Goal: Task Accomplishment & Management: Complete application form

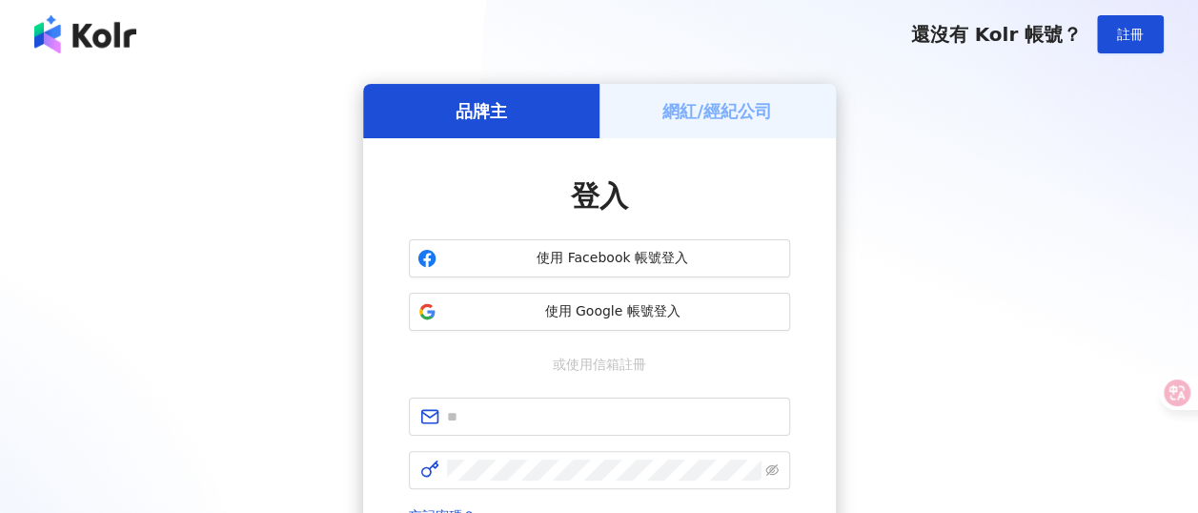
click at [836, 295] on div "品牌主 網紅/經紀公司 登入 使用 Facebook 帳號登入 使用 Google 帳號登入 或使用信箱註冊 忘記密碼？ 登入 還沒有 Kolr 帳號？ 立即…" at bounding box center [599, 378] width 1152 height 588
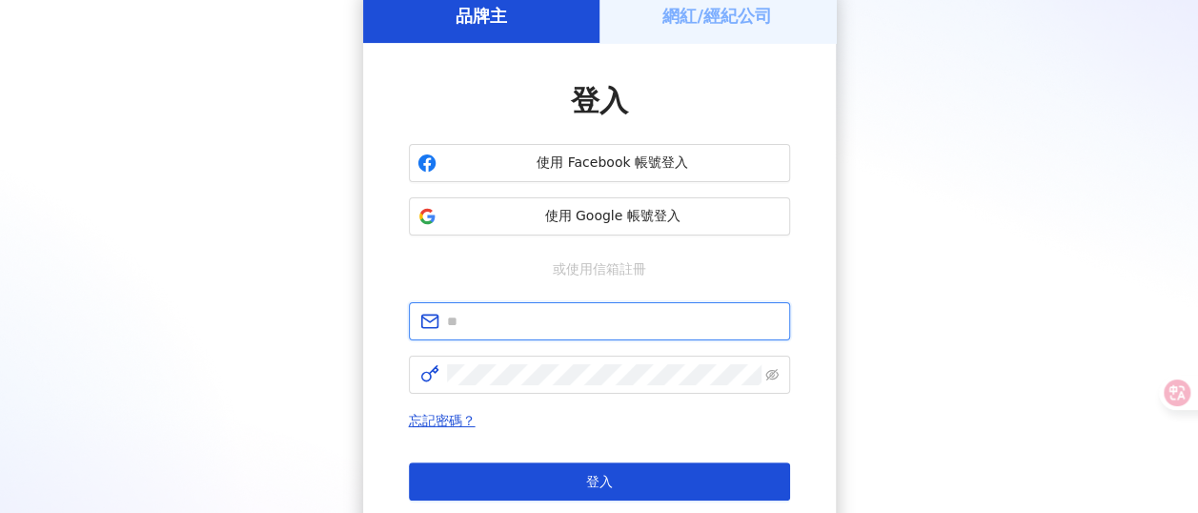
click at [545, 316] on input "text" at bounding box center [613, 321] width 332 height 21
paste input "**********"
type input "**********"
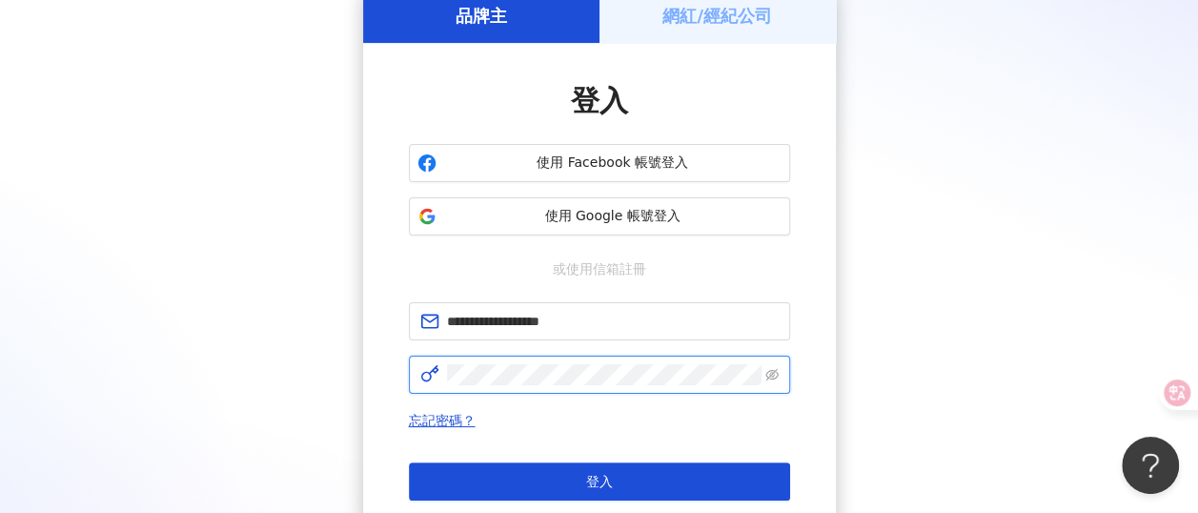
scroll to position [0, 0]
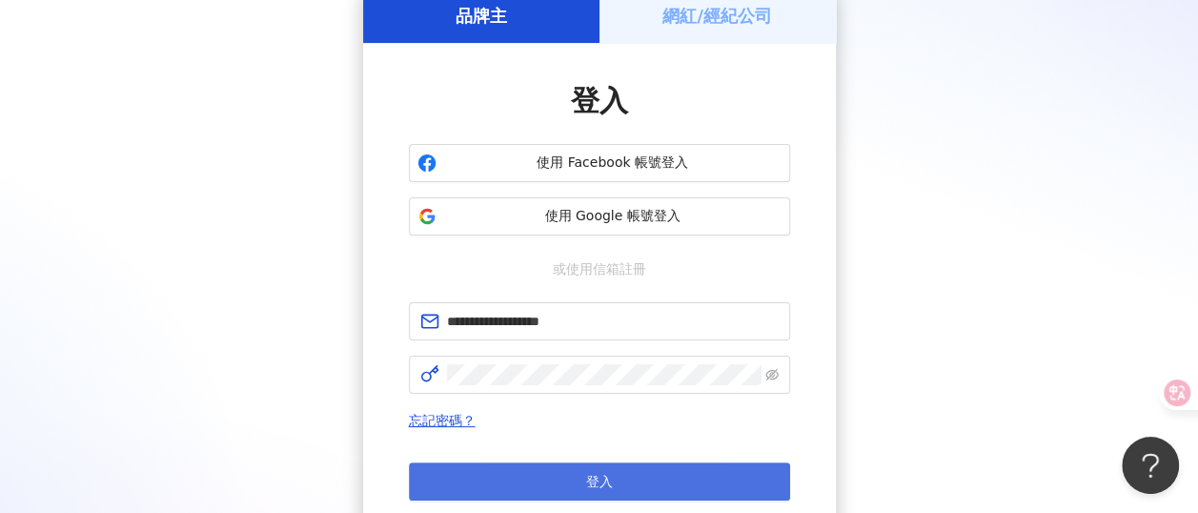
click at [566, 477] on button "登入" at bounding box center [599, 481] width 381 height 38
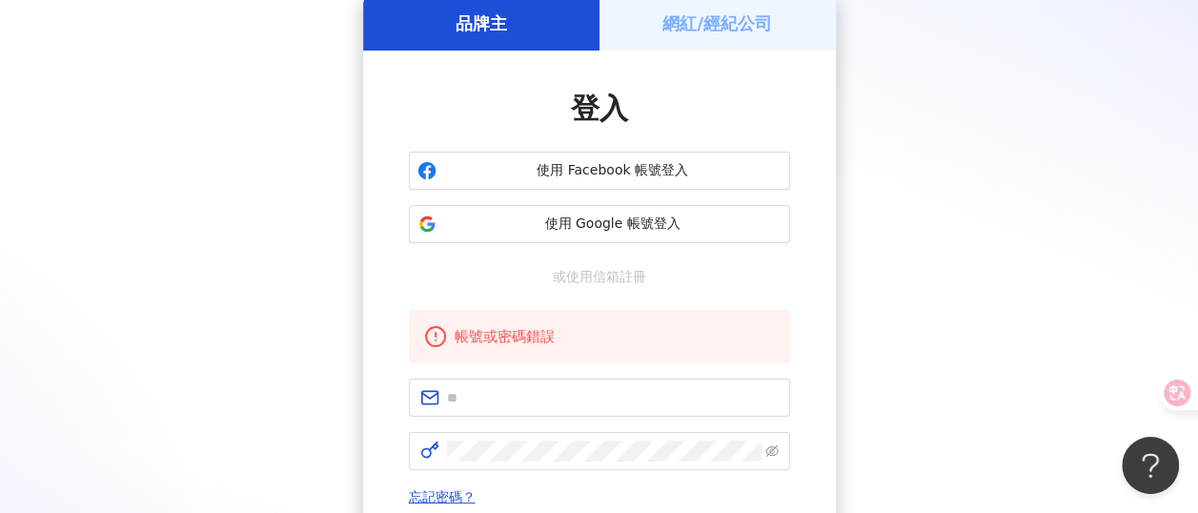
scroll to position [95, 0]
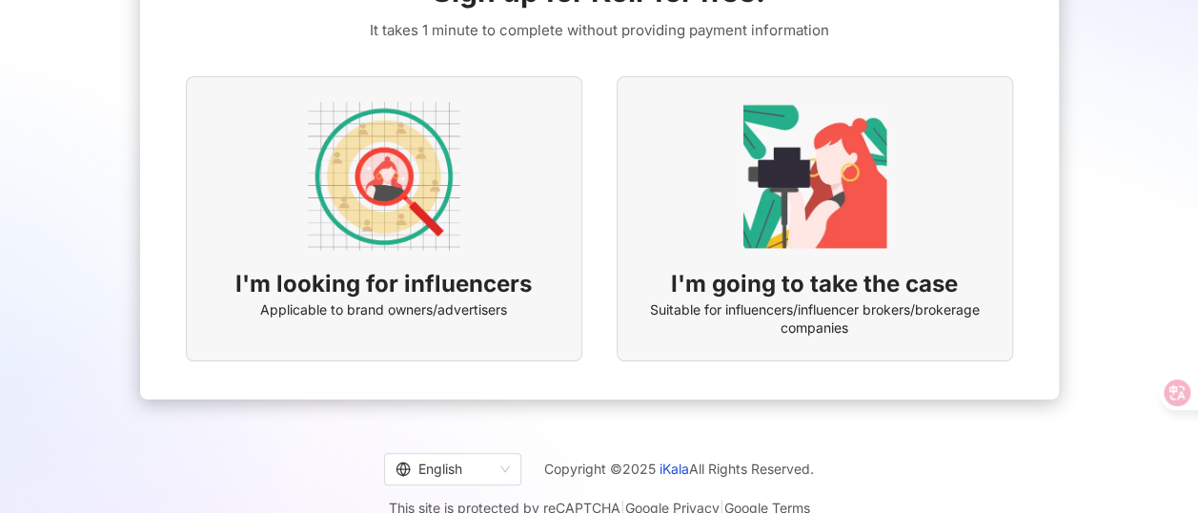
scroll to position [179, 0]
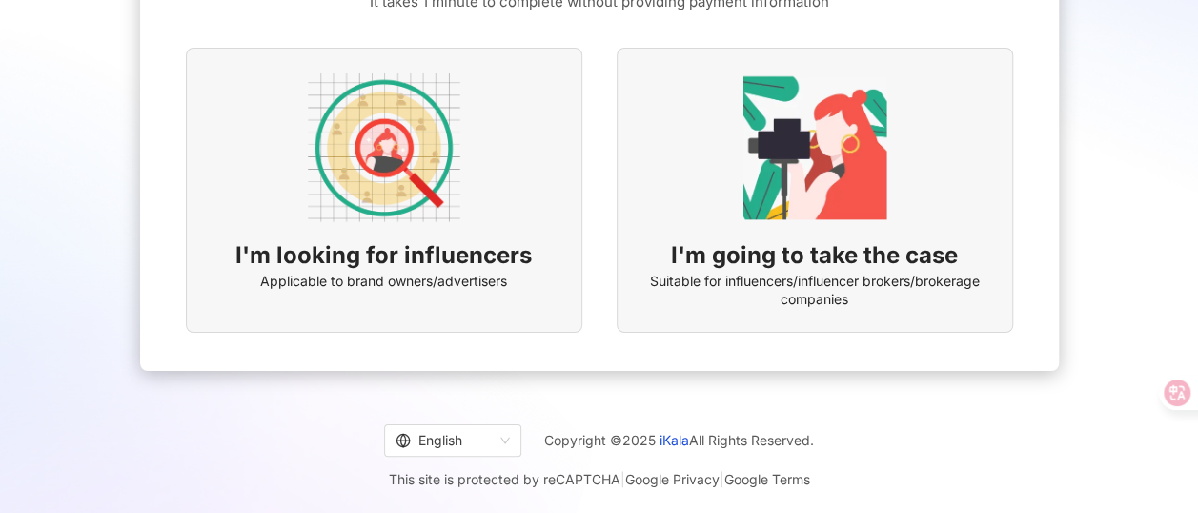
click at [353, 281] on span "Applicable to brand owners/advertisers" at bounding box center [383, 281] width 247 height 19
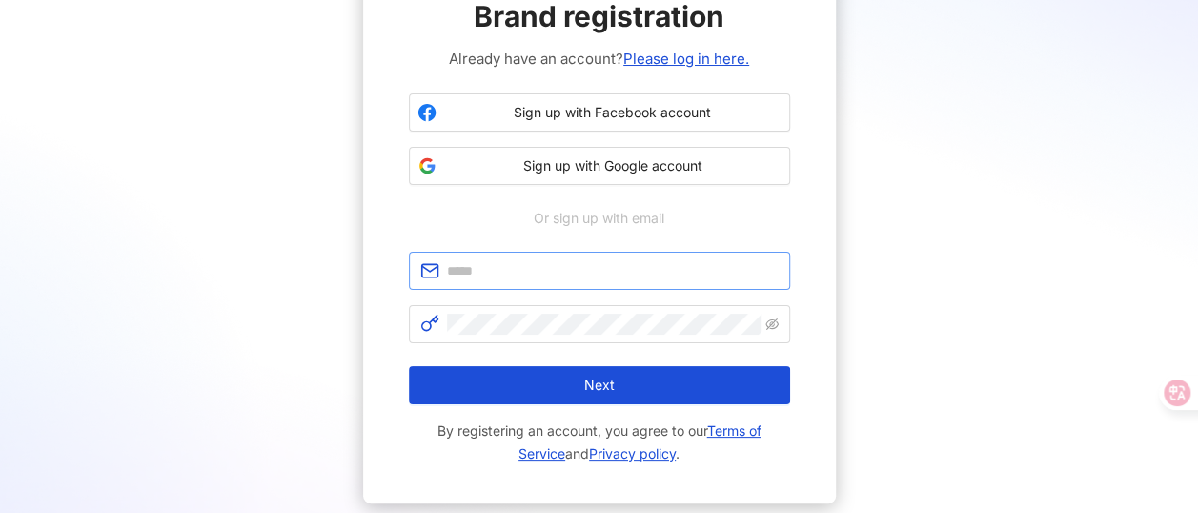
scroll to position [95, 0]
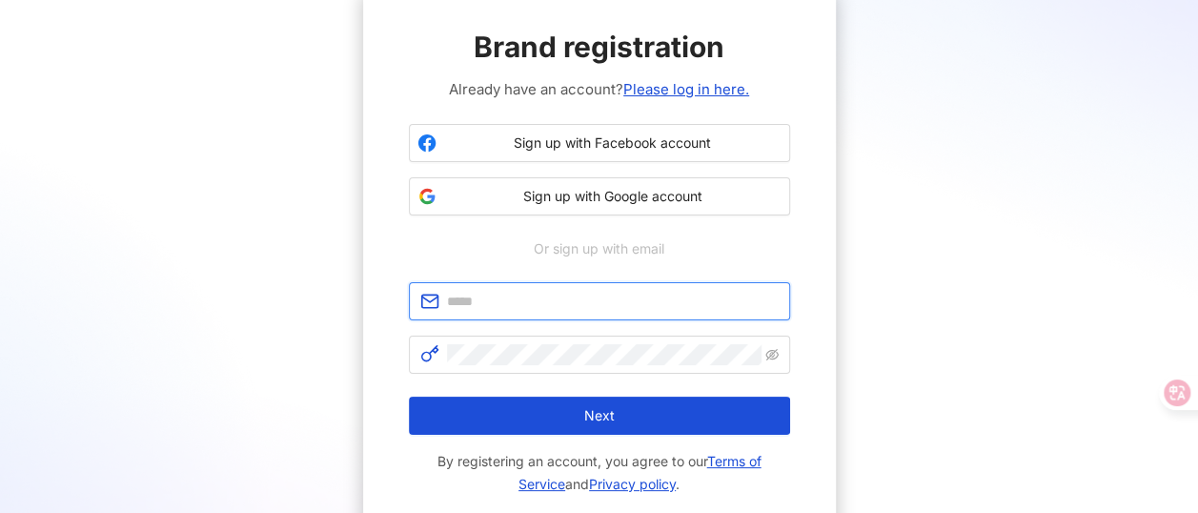
click at [530, 308] on input "text" at bounding box center [613, 301] width 332 height 21
type input "**********"
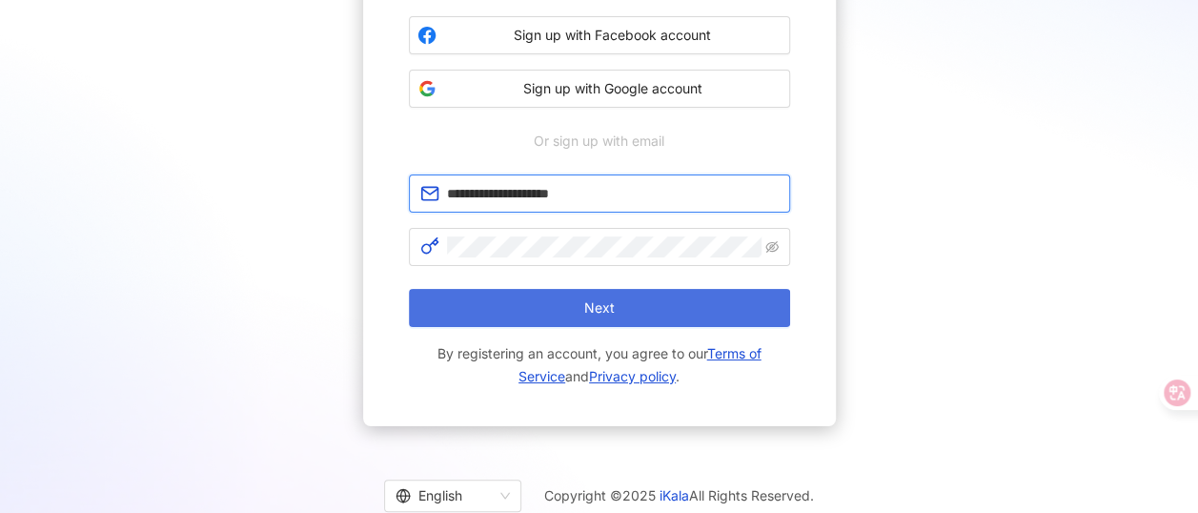
scroll to position [257, 0]
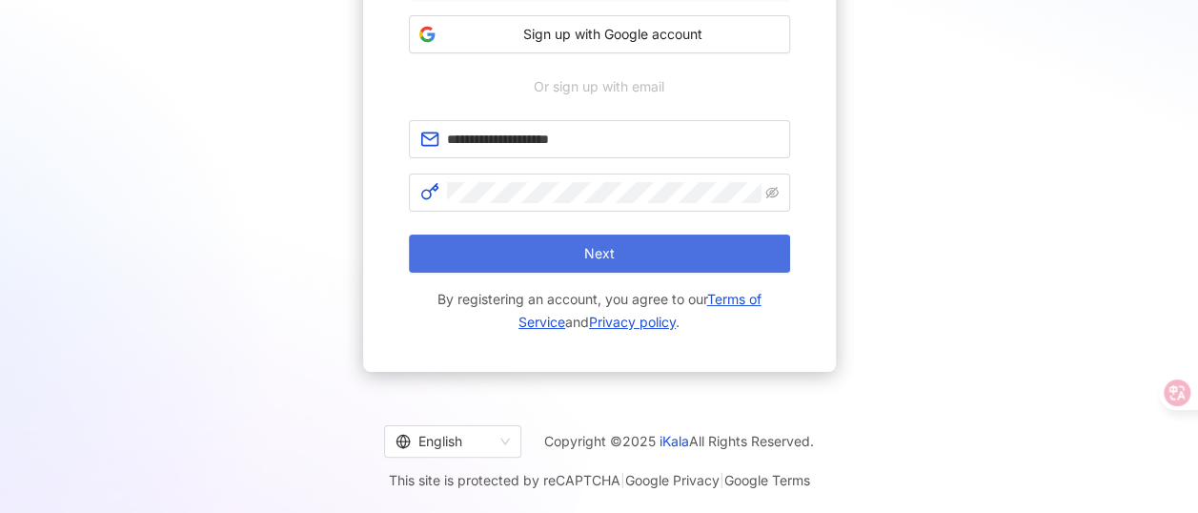
click at [608, 248] on span "Next" at bounding box center [599, 253] width 31 height 15
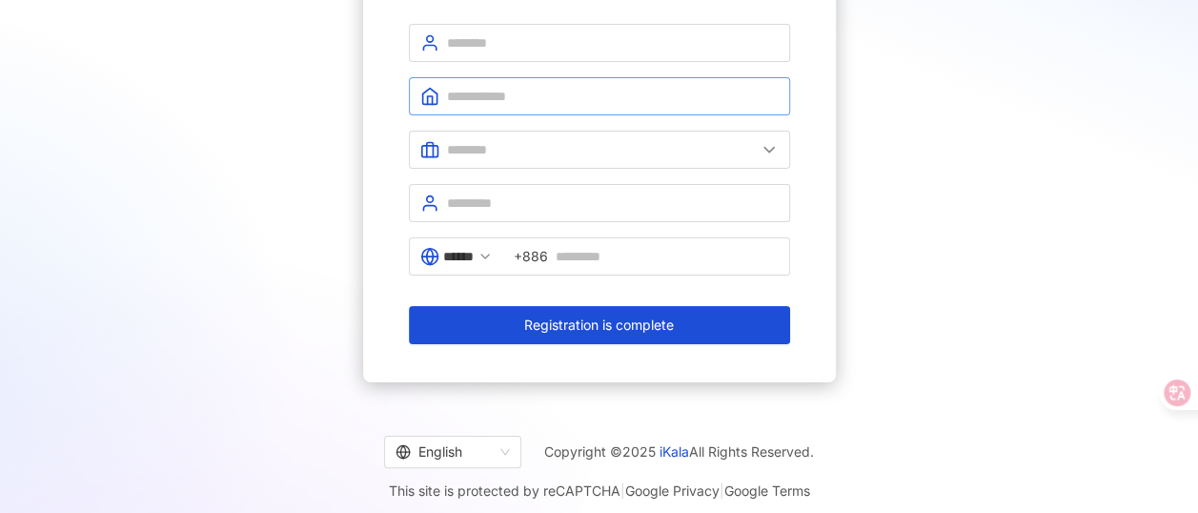
scroll to position [0, 0]
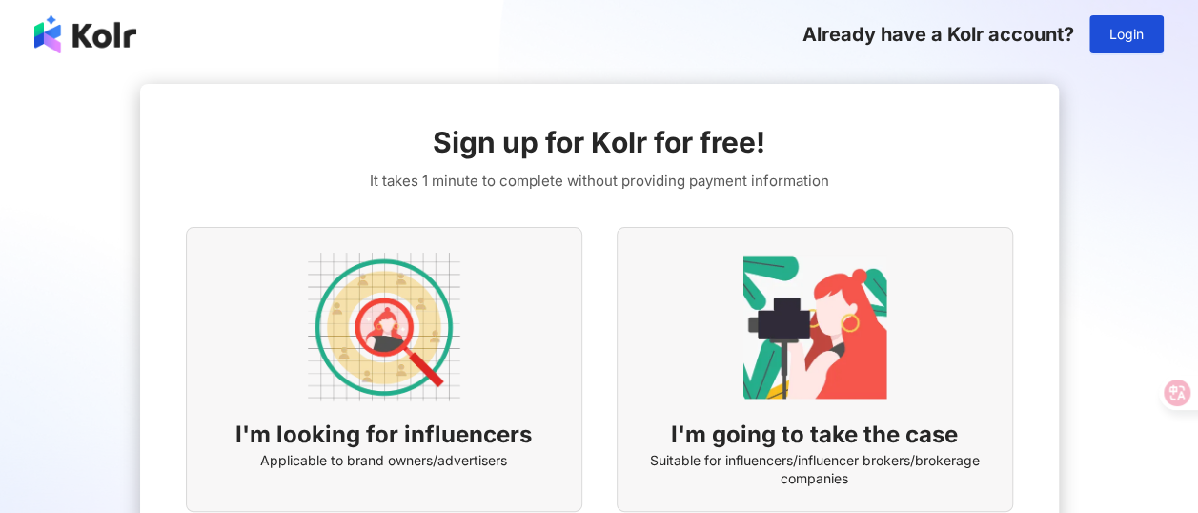
click at [448, 316] on img at bounding box center [384, 327] width 153 height 153
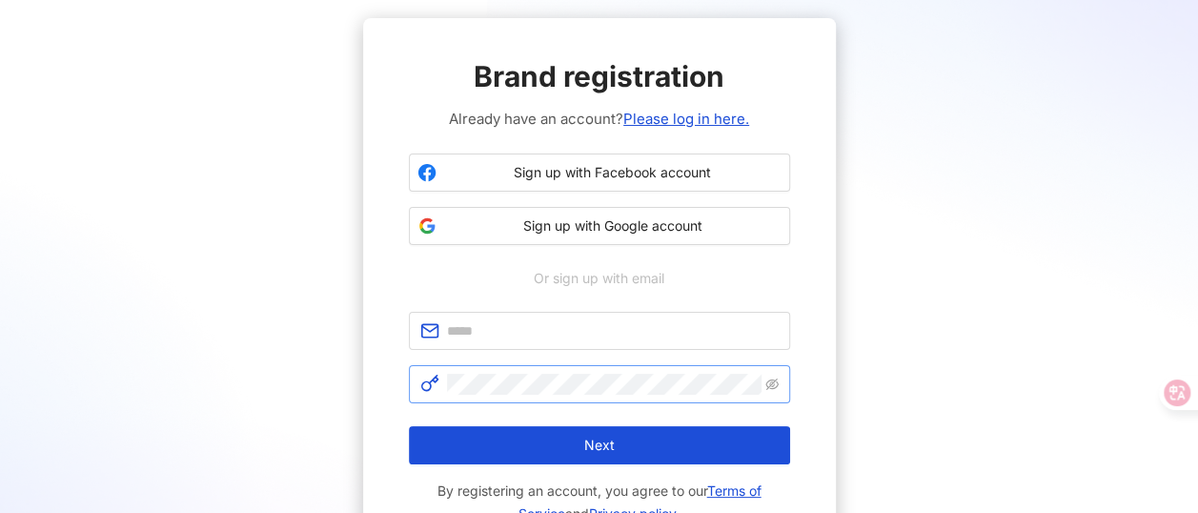
scroll to position [95, 0]
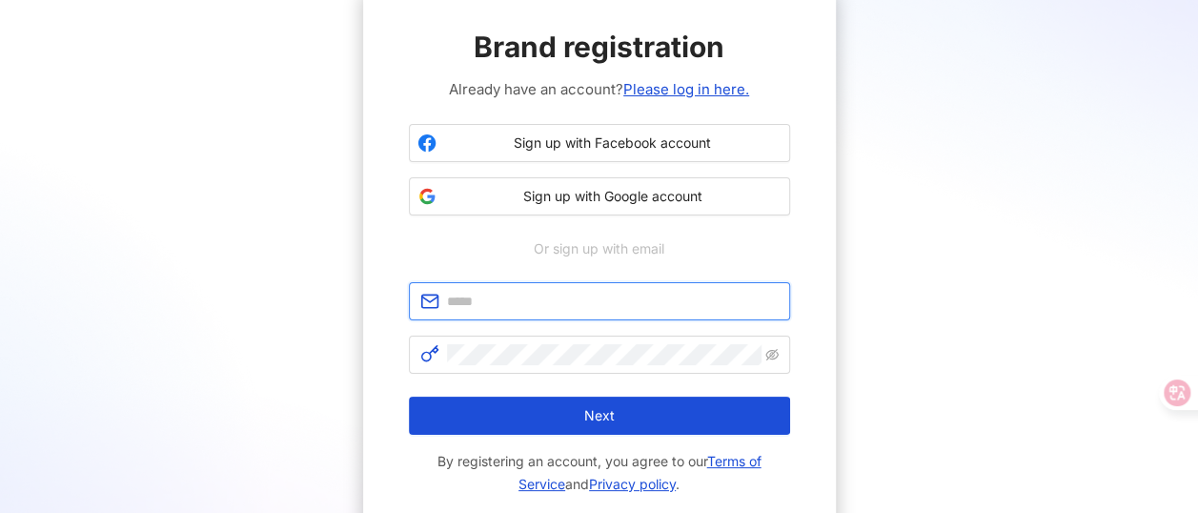
click at [540, 311] on input "text" at bounding box center [613, 301] width 332 height 21
type input "**********"
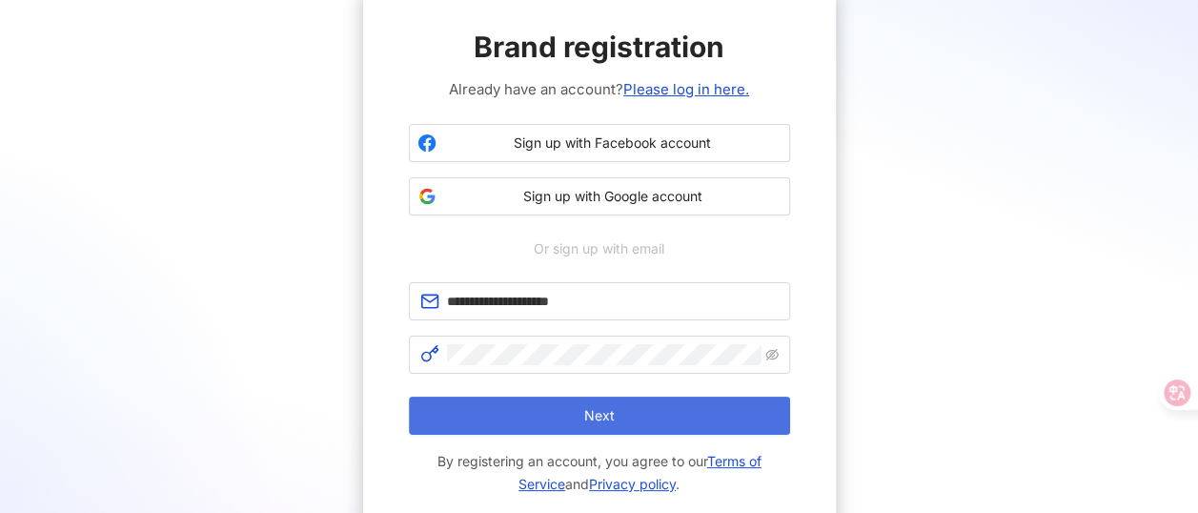
click at [559, 403] on button "Next" at bounding box center [599, 416] width 381 height 38
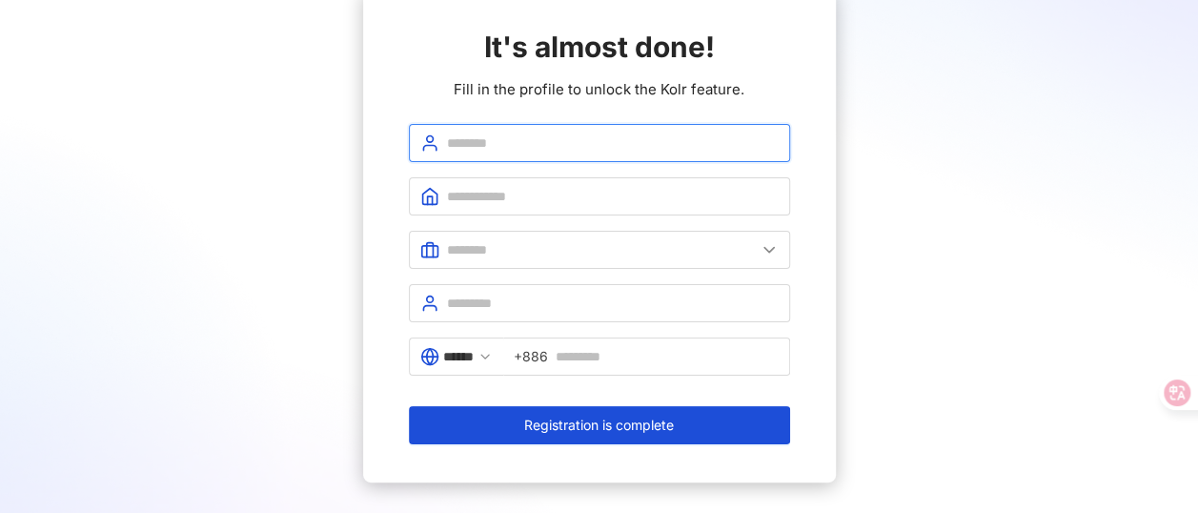
click at [533, 137] on input "text" at bounding box center [613, 142] width 332 height 21
type input "*****"
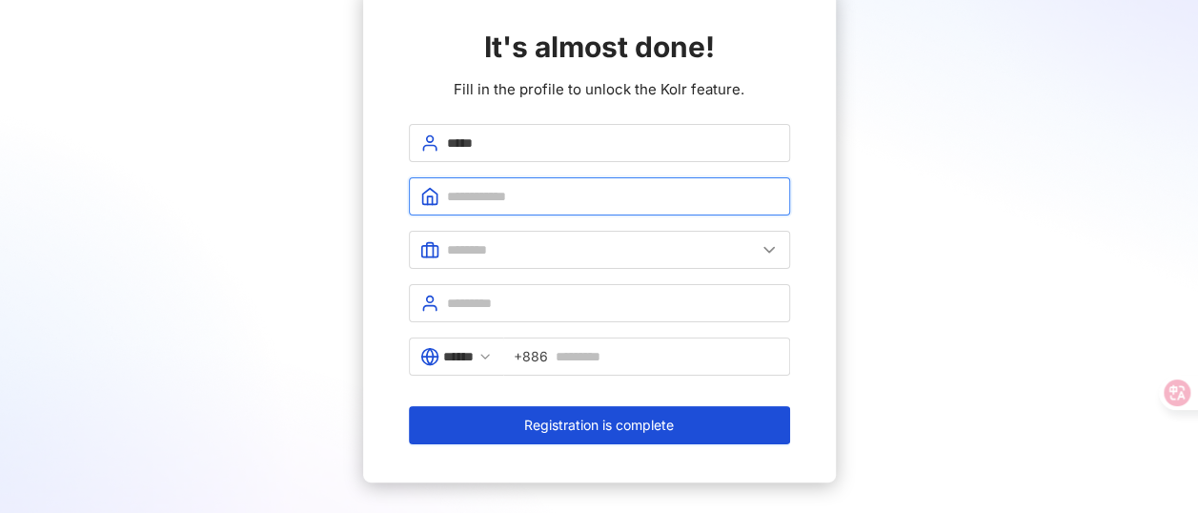
click at [505, 198] on input "text" at bounding box center [613, 196] width 332 height 21
type input "*"
type input "***"
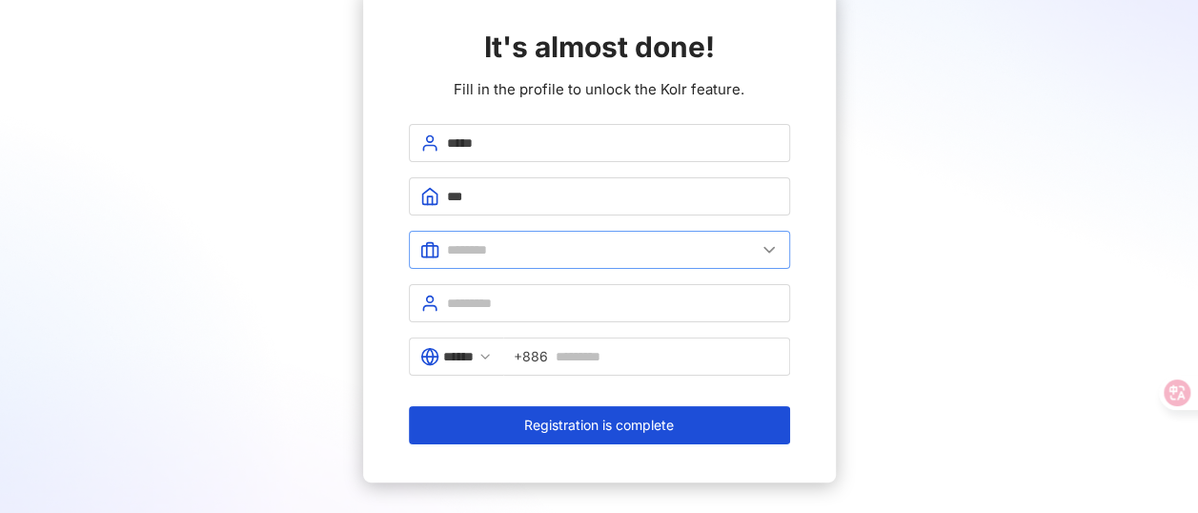
click at [646, 261] on span at bounding box center [599, 250] width 381 height 38
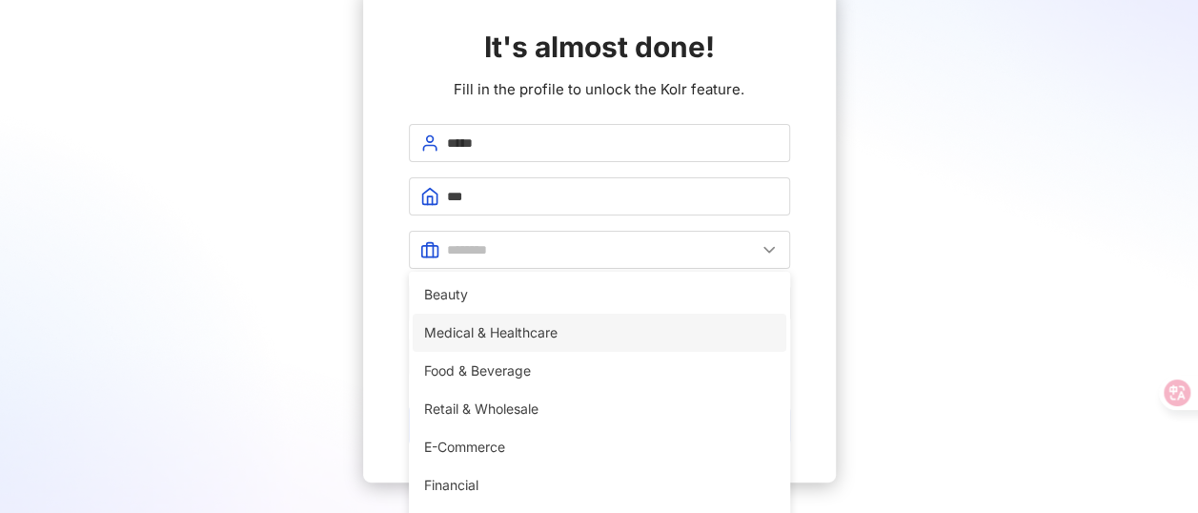
click at [583, 339] on span "Medical & Healthcare" at bounding box center [599, 332] width 351 height 21
type input "**********"
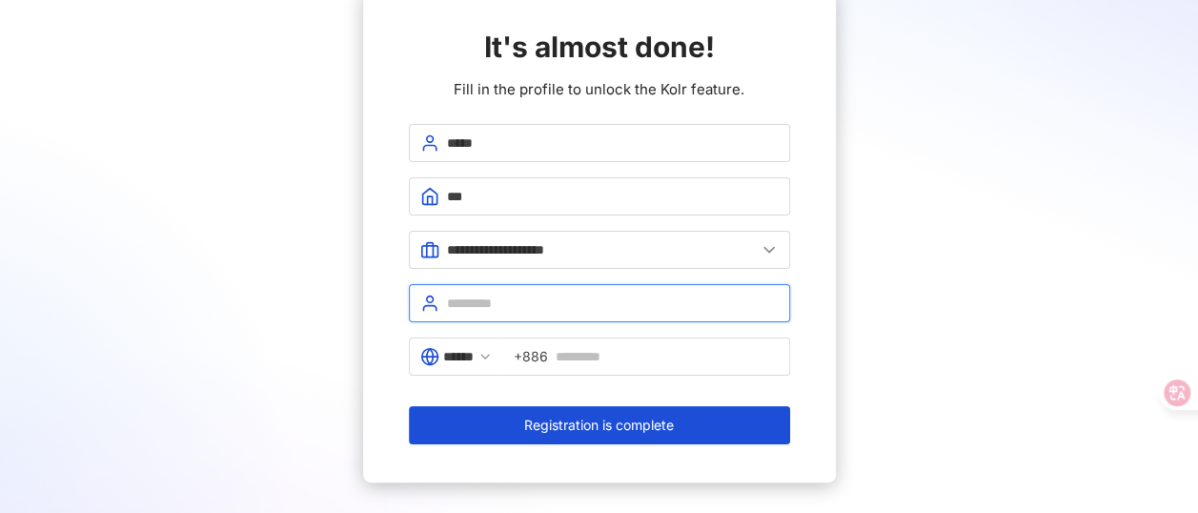
click at [557, 299] on input "text" at bounding box center [613, 303] width 332 height 21
type input "********"
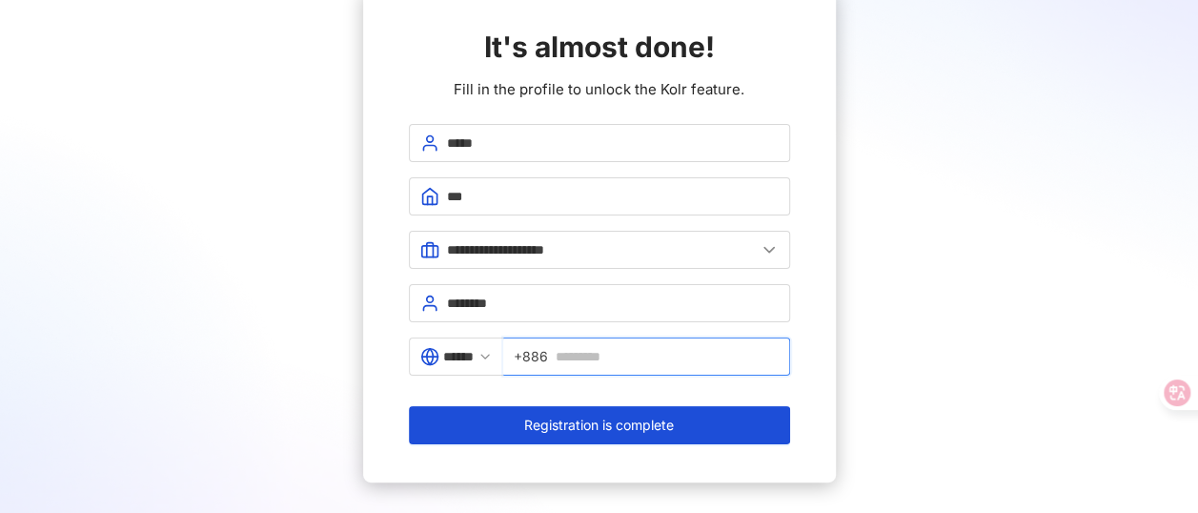
click at [600, 354] on input "text" at bounding box center [667, 356] width 223 height 21
type input "**********"
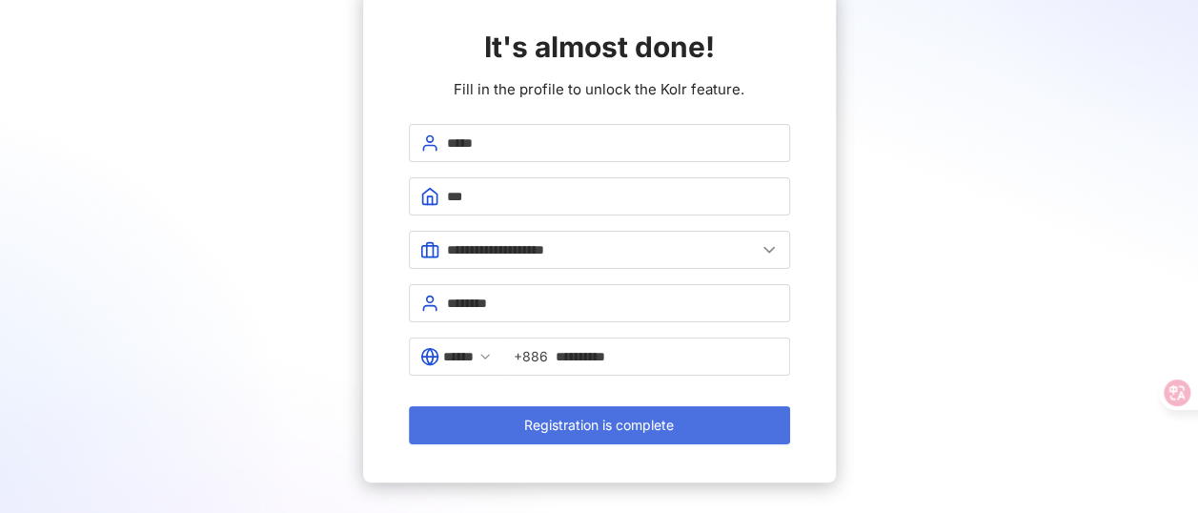
click at [581, 417] on span "Registration is complete" at bounding box center [599, 424] width 150 height 15
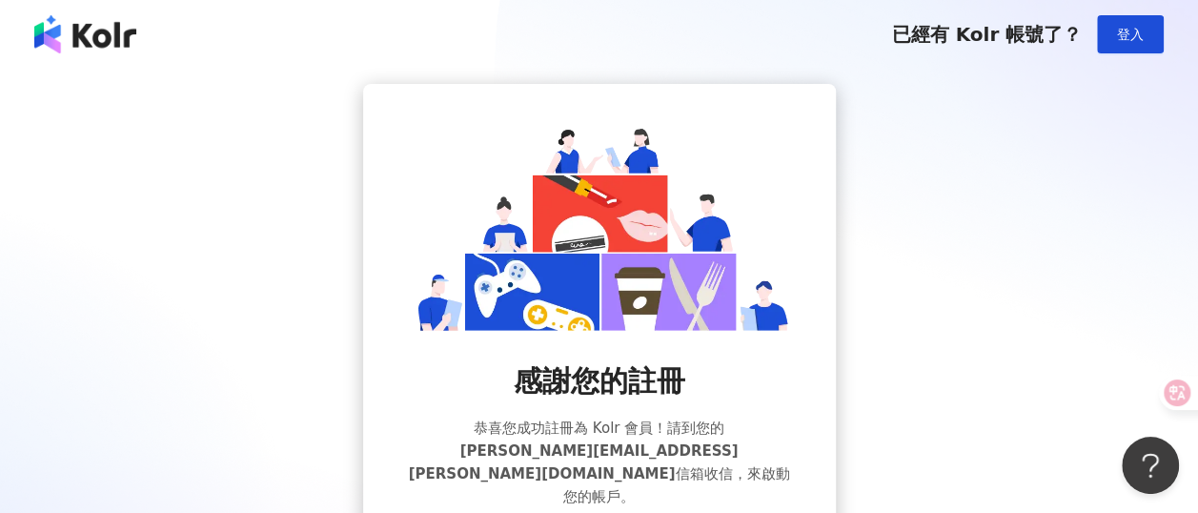
scroll to position [163, 0]
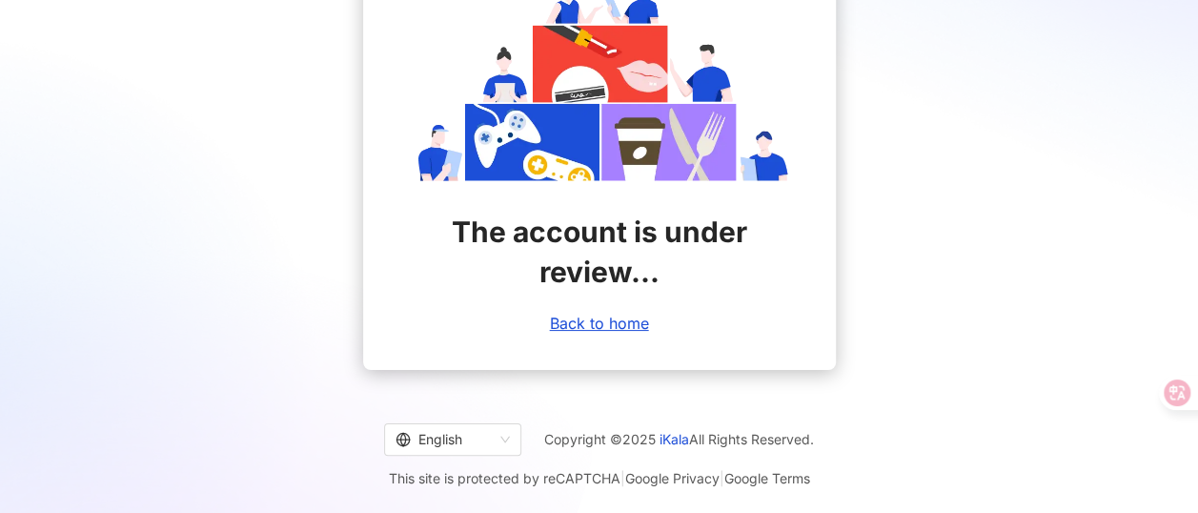
scroll to position [54, 0]
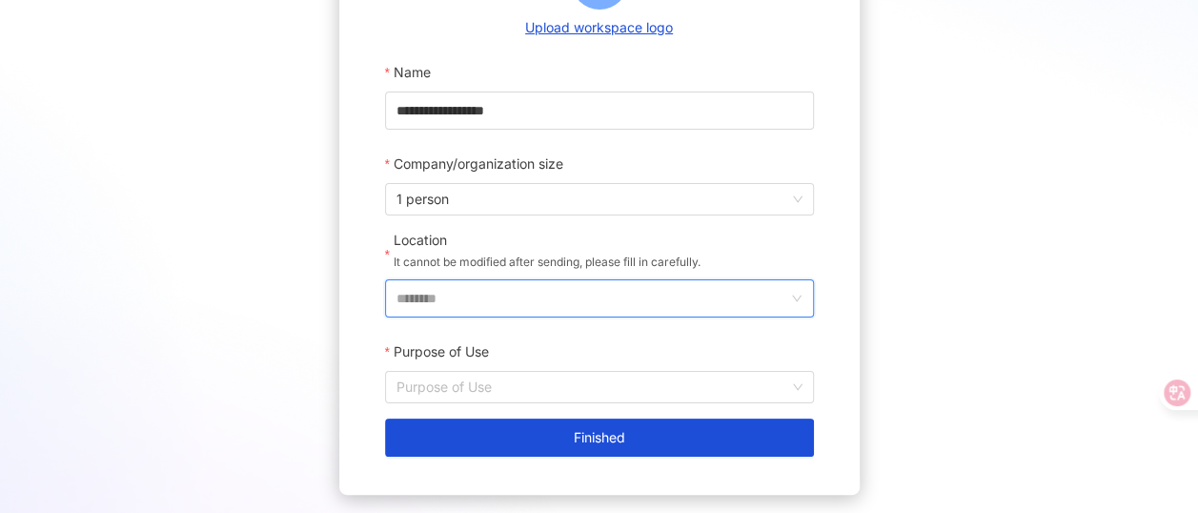
click at [460, 295] on input "********" at bounding box center [592, 298] width 391 height 36
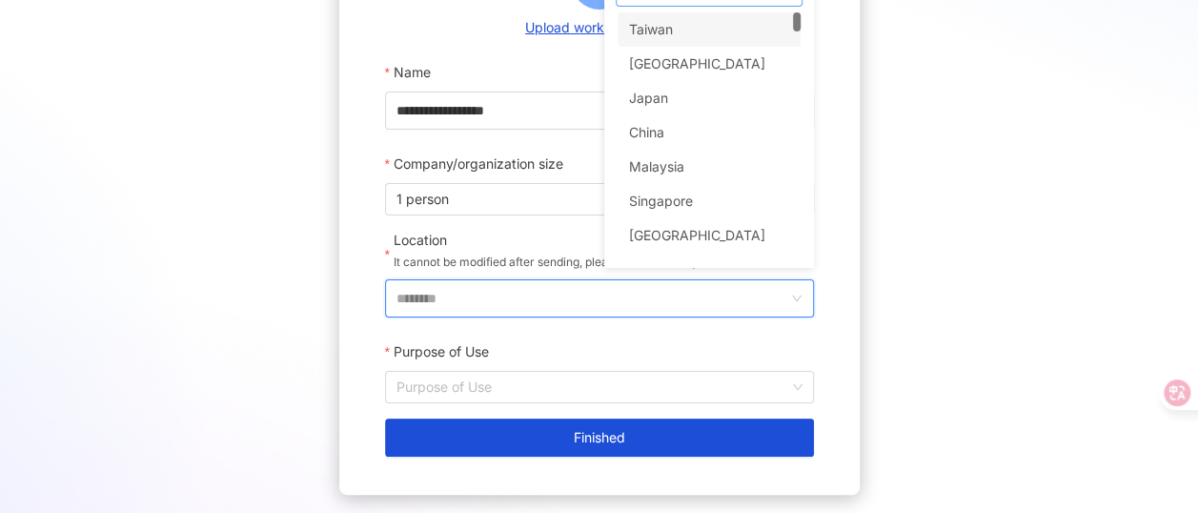
scroll to position [261, 0]
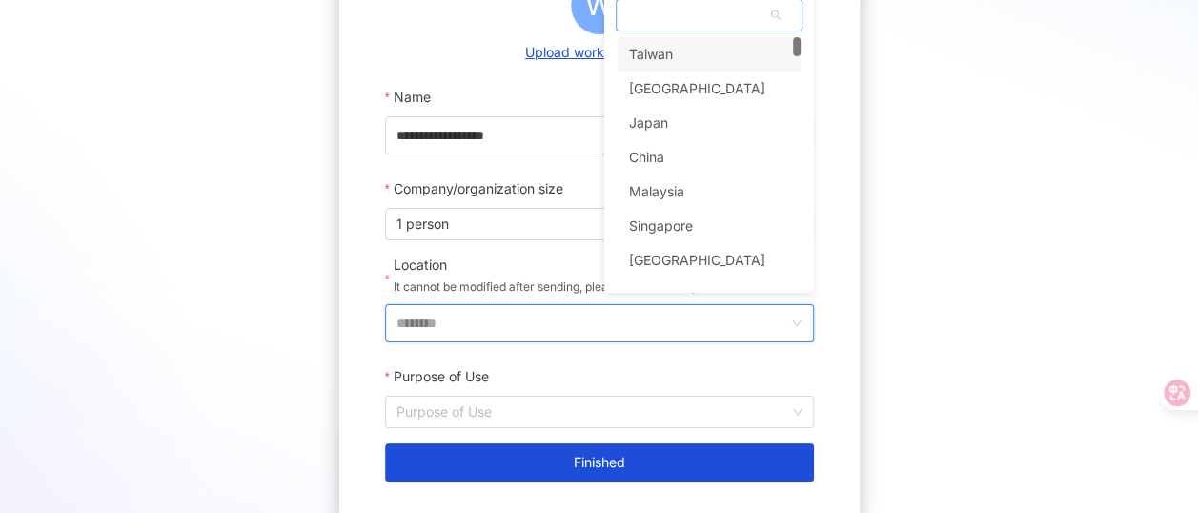
click at [695, 31] on div "tw hk Taiwan Hong Kong Japan China Malaysia Singapore Thailand Vietnam" at bounding box center [709, 15] width 187 height 32
click at [654, 56] on div "Taiwan" at bounding box center [651, 54] width 44 height 34
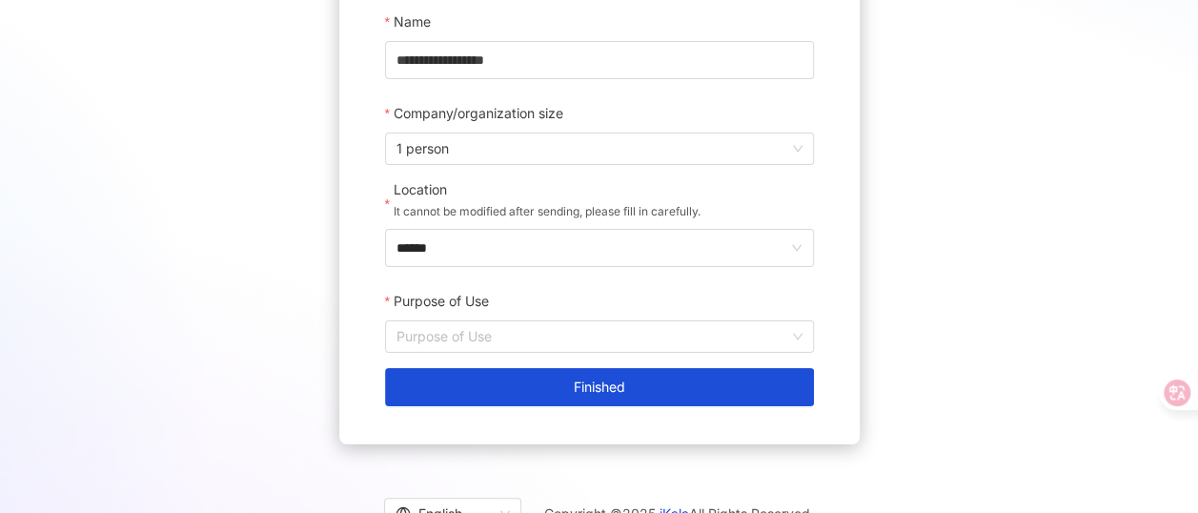
scroll to position [411, 0]
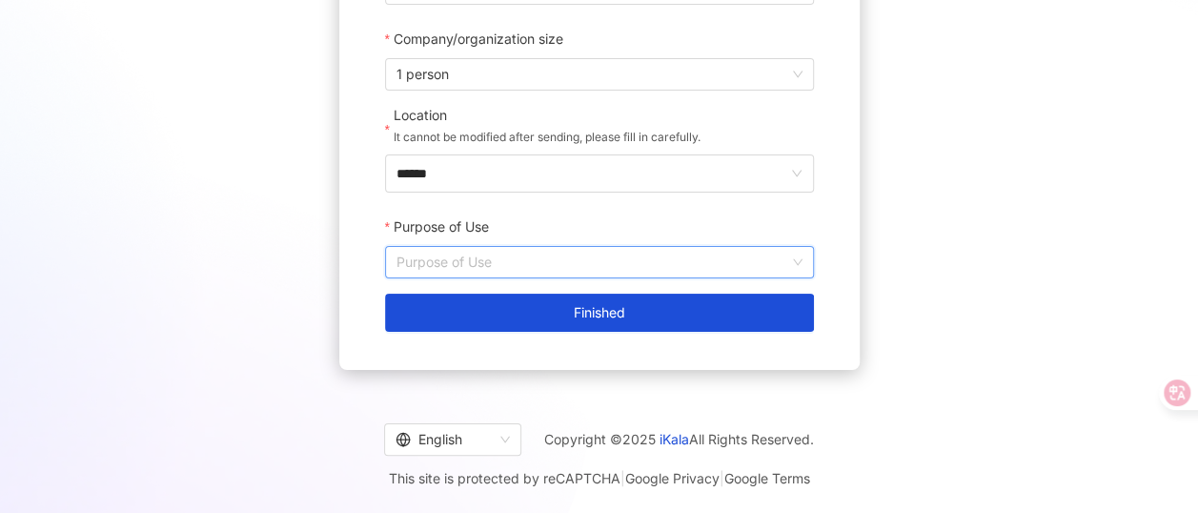
click at [458, 274] on input "Purpose of Use" at bounding box center [600, 262] width 406 height 31
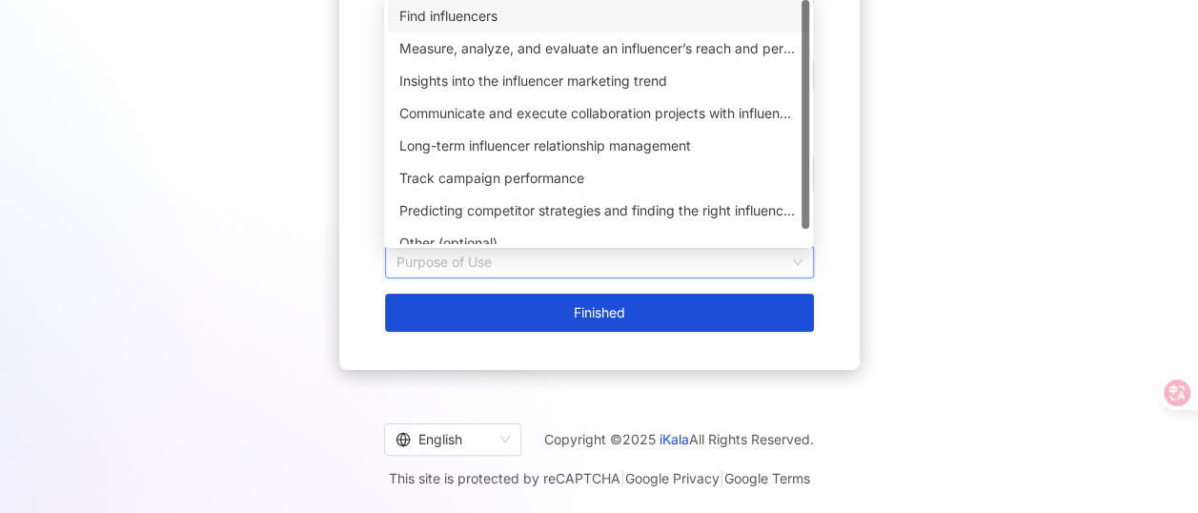
click at [479, 18] on div "Find influencers" at bounding box center [598, 16] width 398 height 21
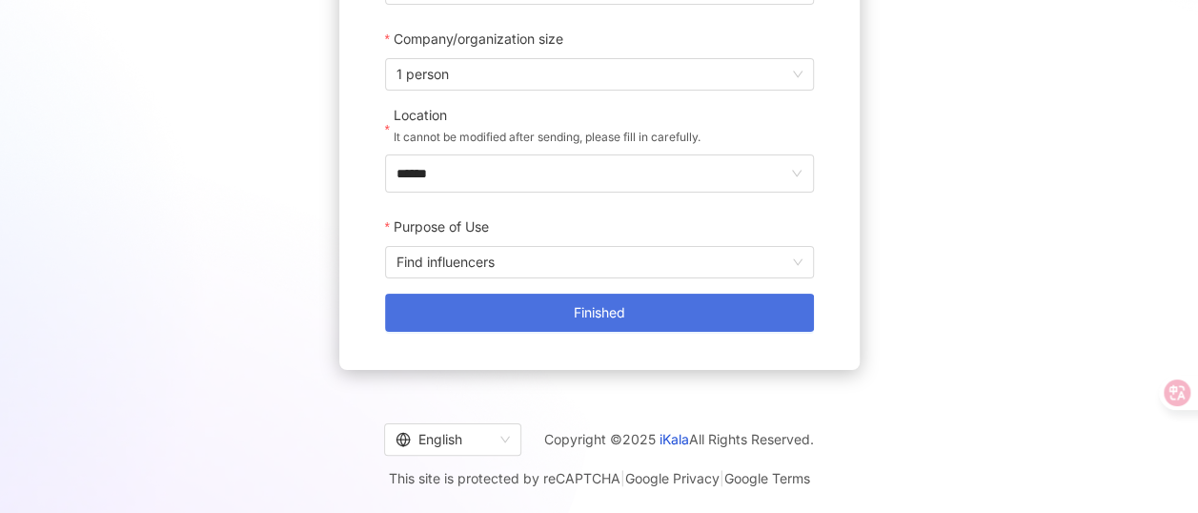
click at [584, 308] on span "Finished" at bounding box center [599, 312] width 51 height 15
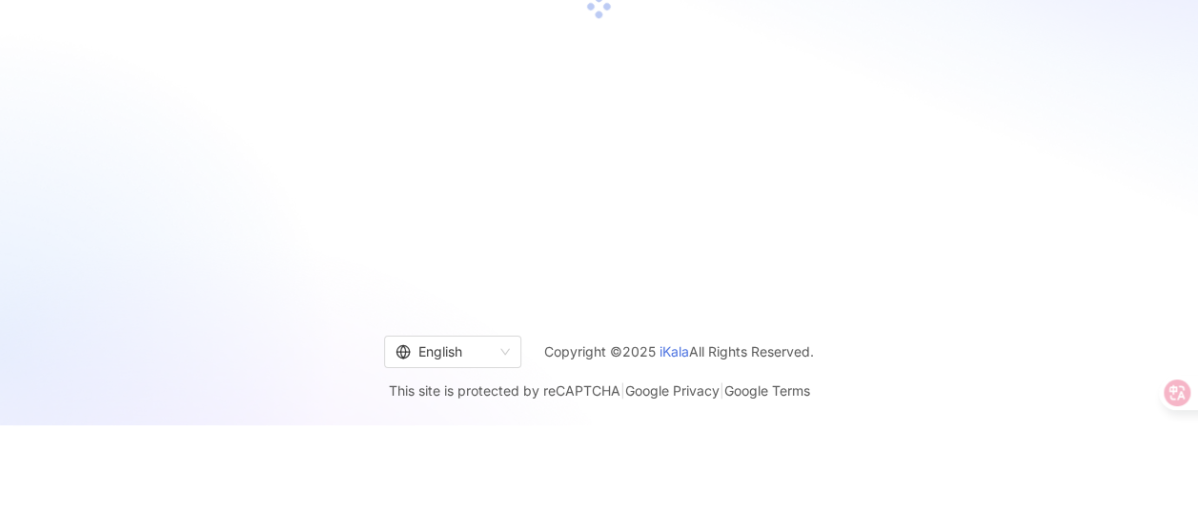
scroll to position [88, 0]
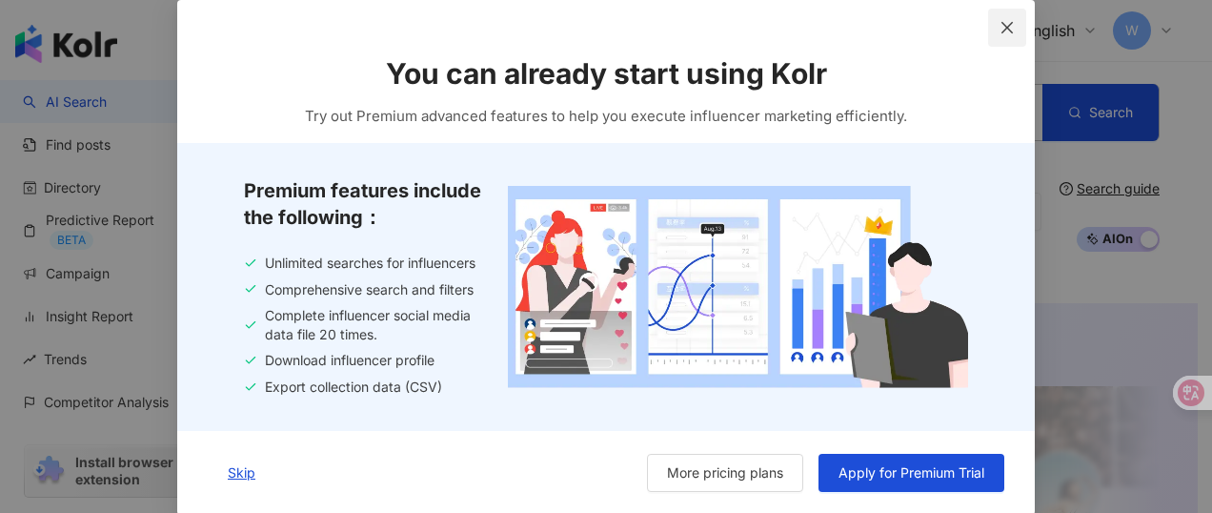
click at [1001, 23] on icon "close" at bounding box center [1007, 27] width 15 height 15
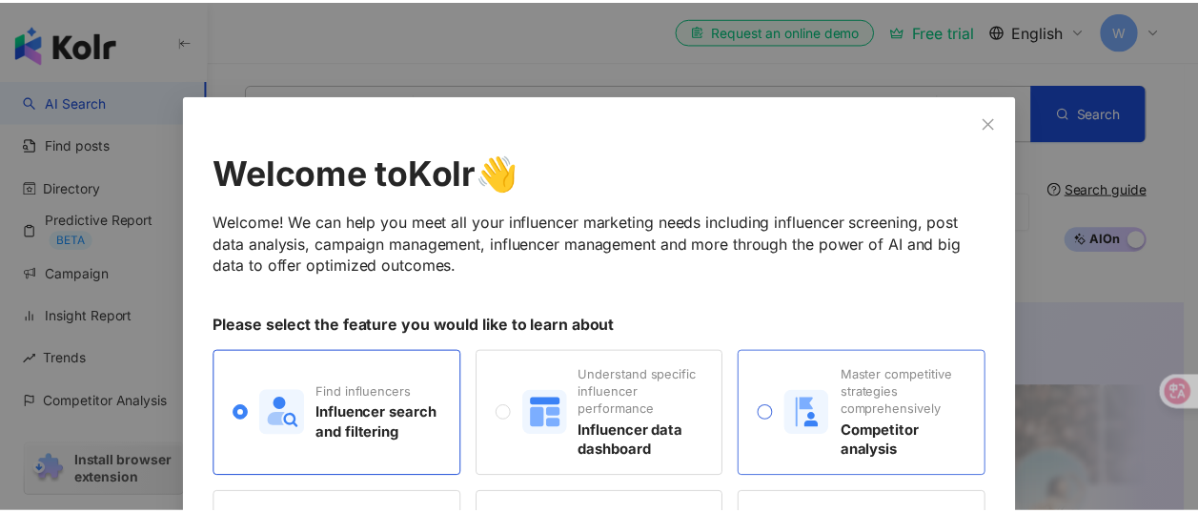
scroll to position [95, 0]
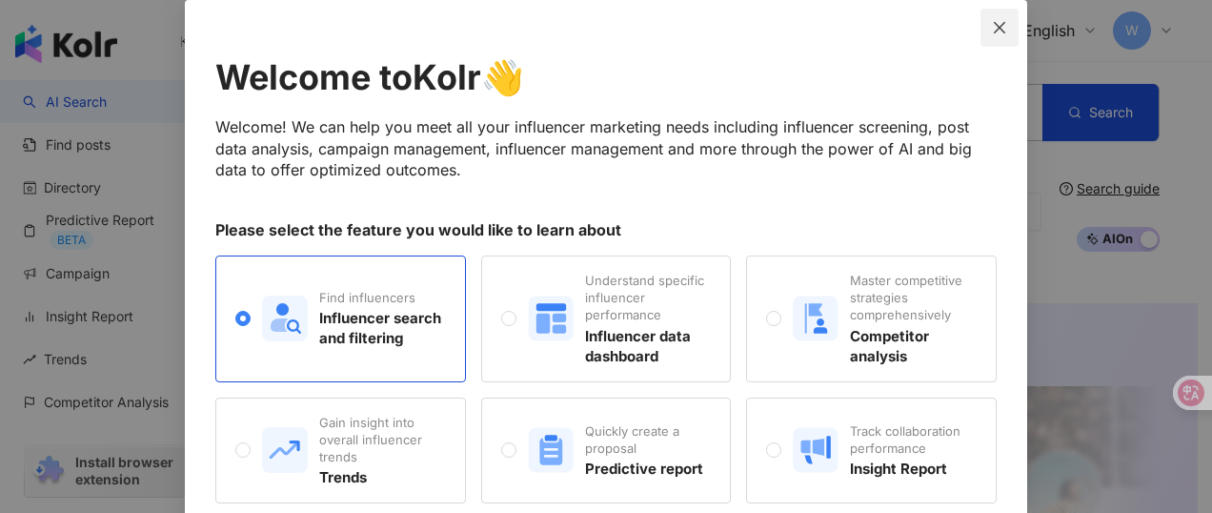
click at [992, 31] on icon "close" at bounding box center [999, 27] width 15 height 15
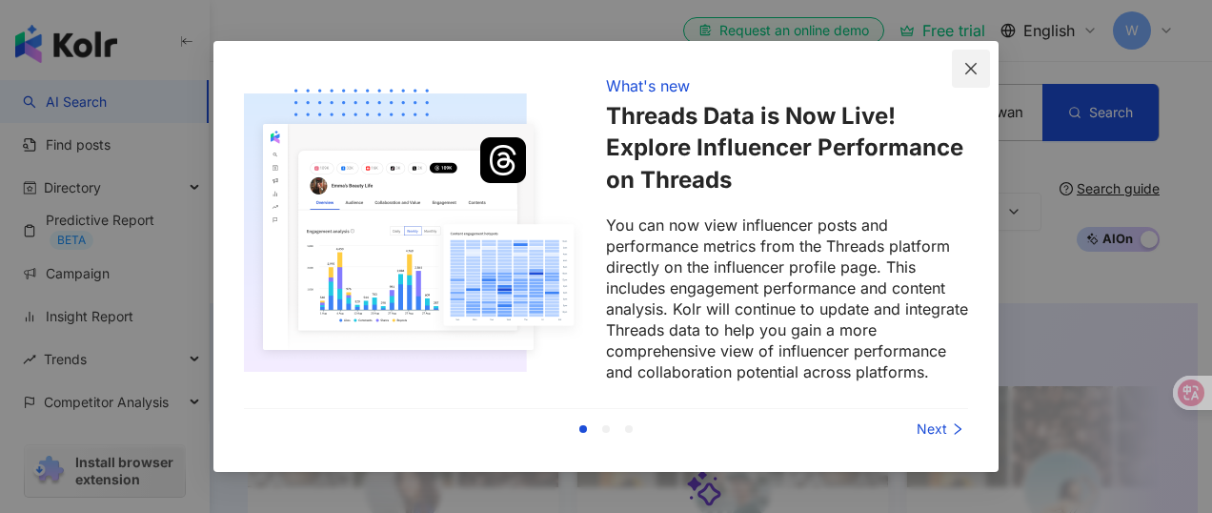
click at [970, 66] on icon "close" at bounding box center [971, 68] width 15 height 15
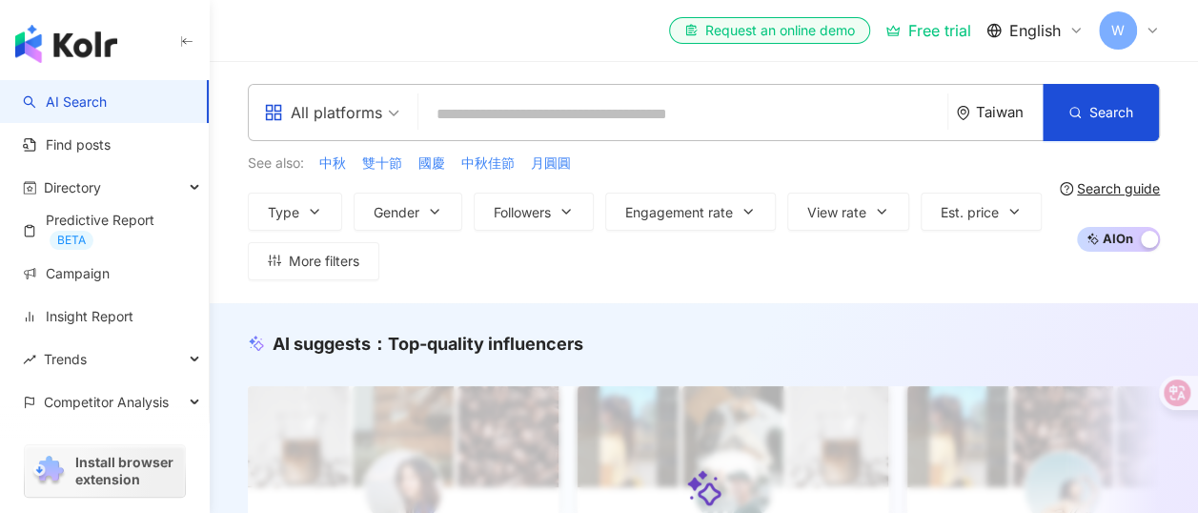
click at [505, 112] on input "search" at bounding box center [683, 114] width 514 height 36
click at [593, 110] on input "search" at bounding box center [683, 114] width 514 height 36
paste input "**********"
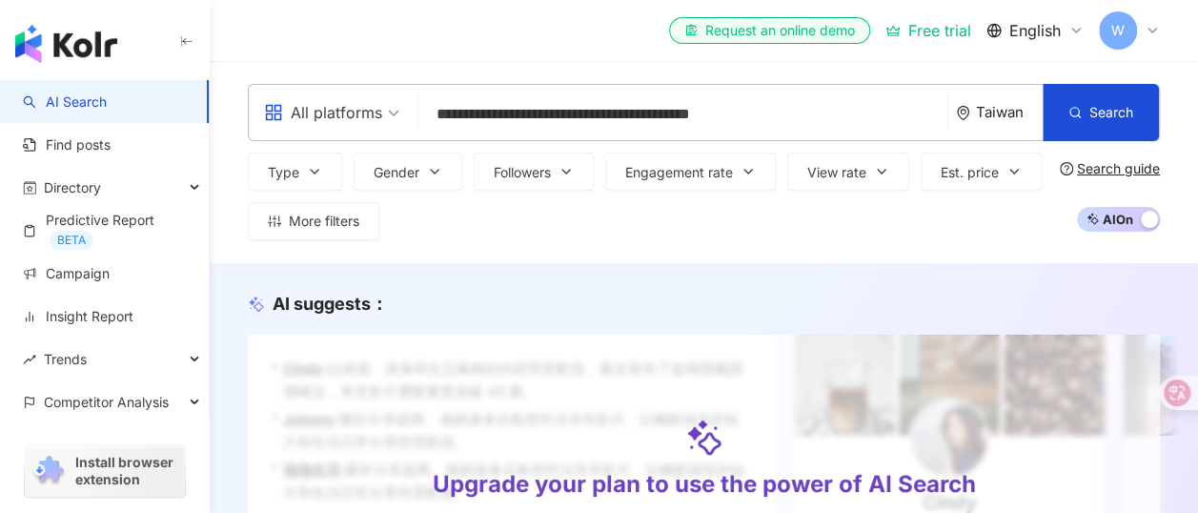
type input "**********"
click at [1064, 37] on div "English" at bounding box center [1035, 30] width 97 height 21
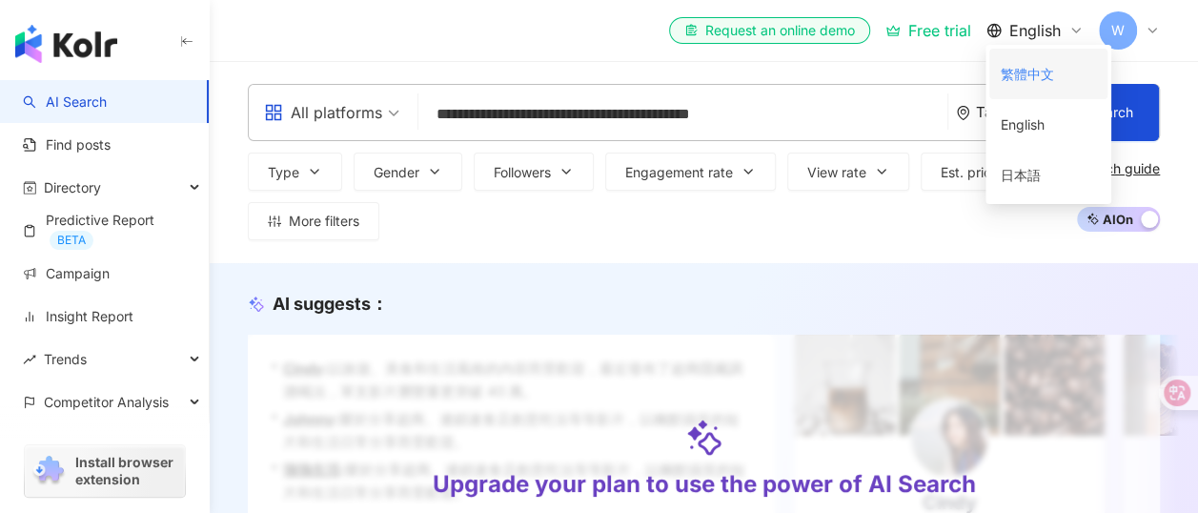
click at [1019, 89] on div "繁體中文" at bounding box center [1048, 73] width 95 height 33
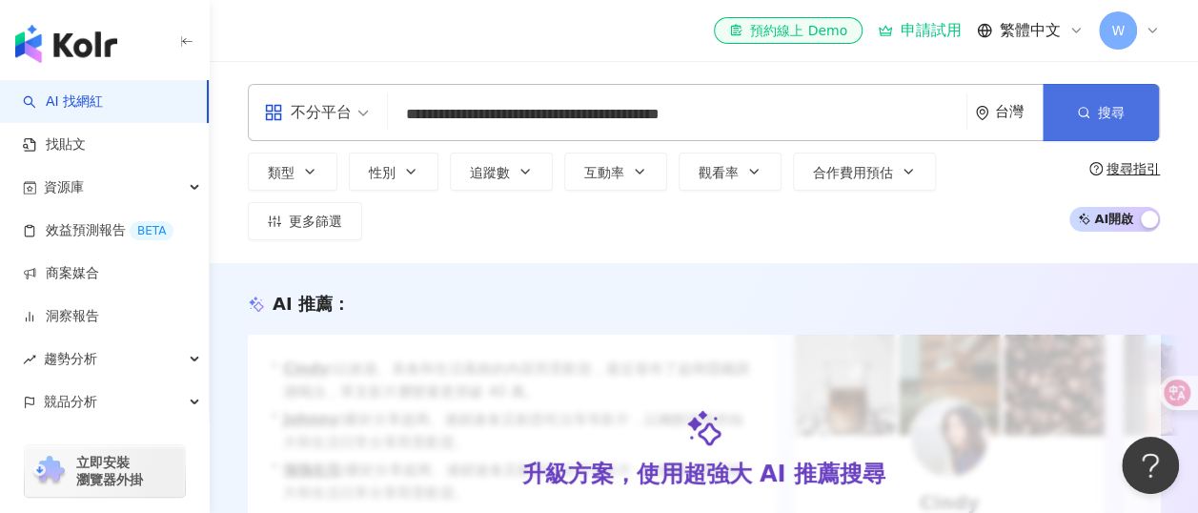
click at [1108, 118] on span "搜尋" at bounding box center [1111, 112] width 27 height 15
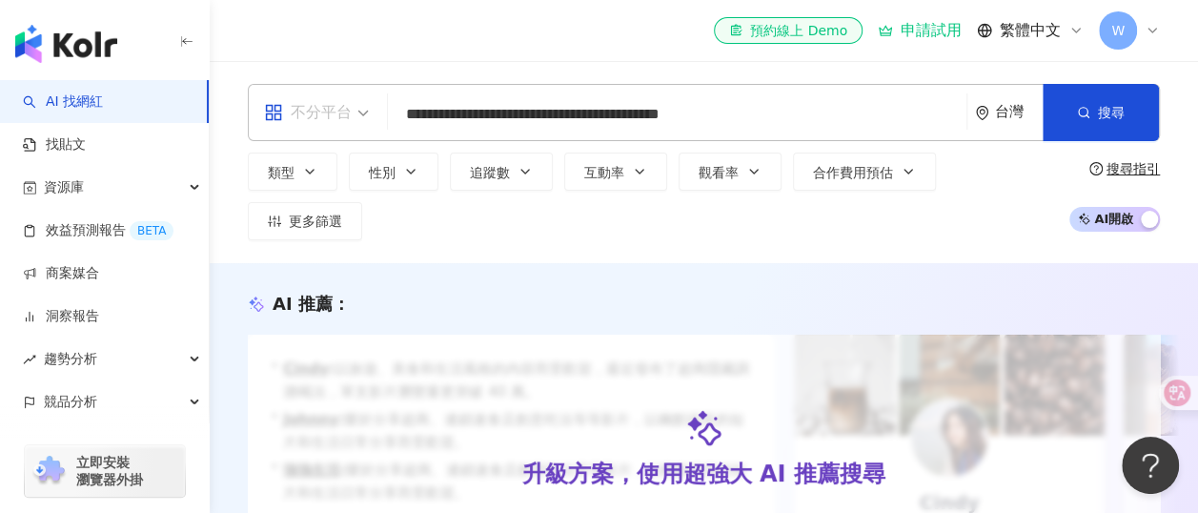
click at [342, 112] on div "不分平台" at bounding box center [308, 112] width 88 height 31
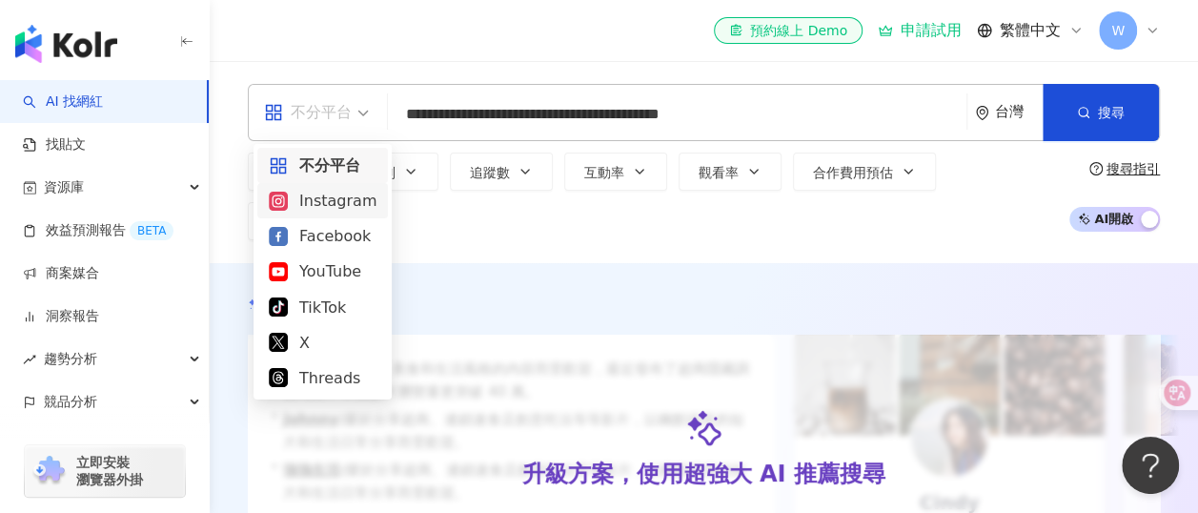
click at [340, 200] on div "Instagram" at bounding box center [323, 201] width 108 height 24
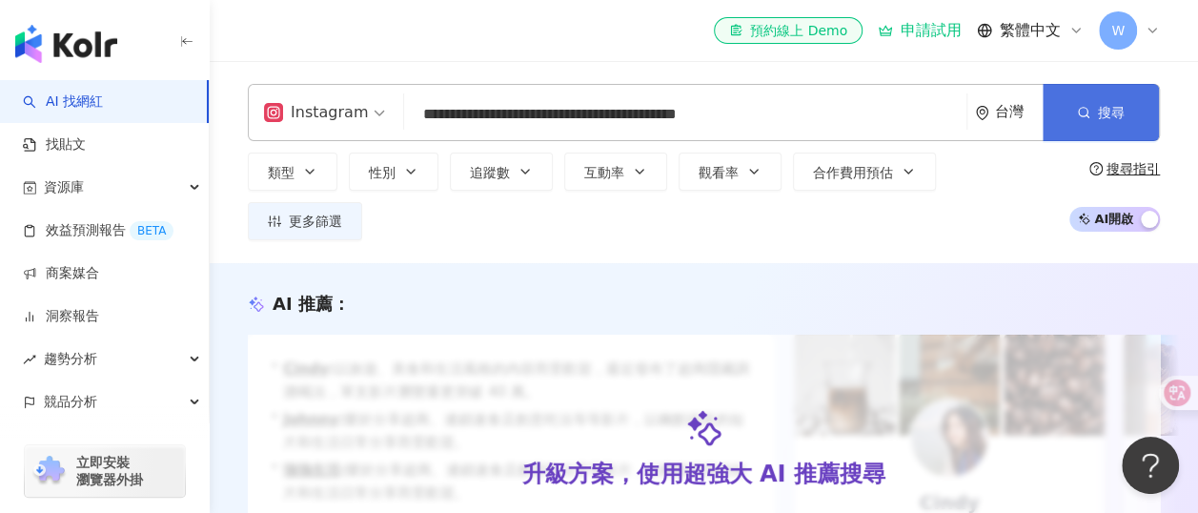
click at [1103, 113] on span "搜尋" at bounding box center [1111, 112] width 27 height 15
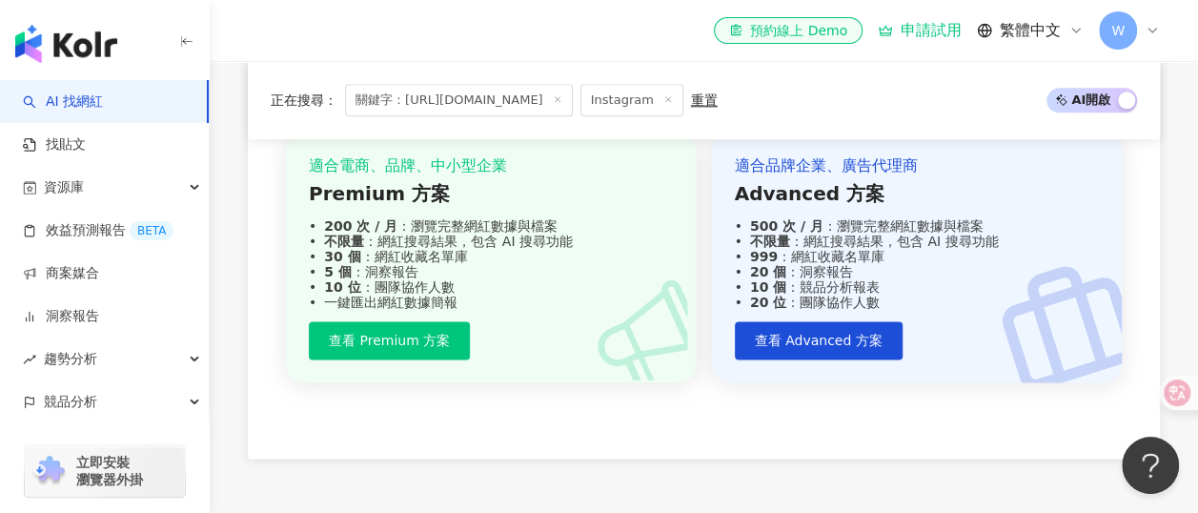
scroll to position [1049, 0]
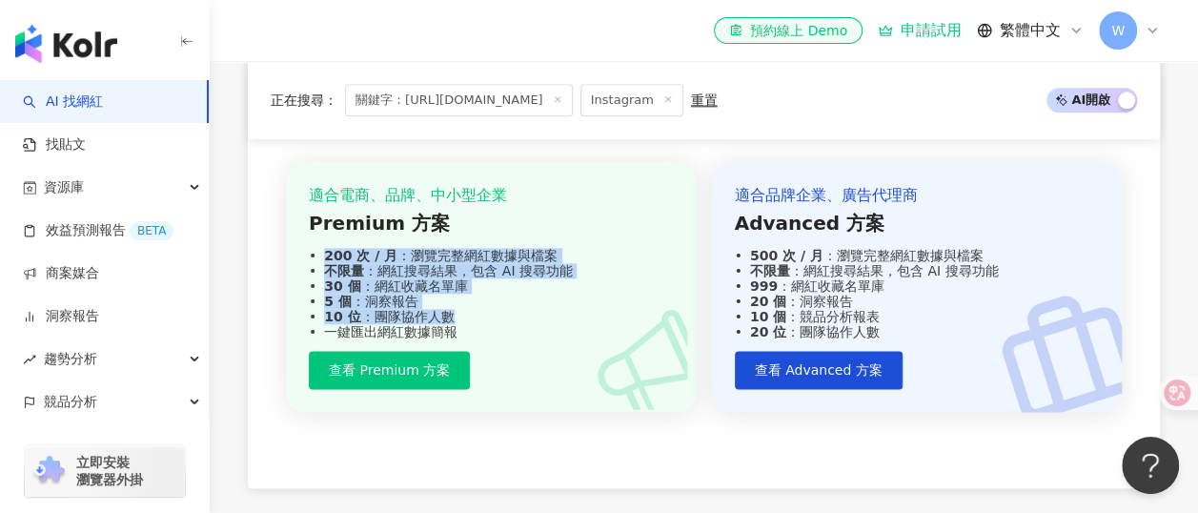
drag, startPoint x: 356, startPoint y: 275, endPoint x: 550, endPoint y: 332, distance: 201.5
click at [550, 332] on div "適合電商、品牌、中小型企業 Premium 方案 200 次 / 月 ：瀏覽完整網紅數據與檔案 不限量 ：網紅搜尋結果，包含 AI 搜尋功能 30 個 ：網紅…" at bounding box center [491, 262] width 365 height 155
click at [550, 324] on div "10 位 ：團隊協作人數" at bounding box center [491, 316] width 365 height 15
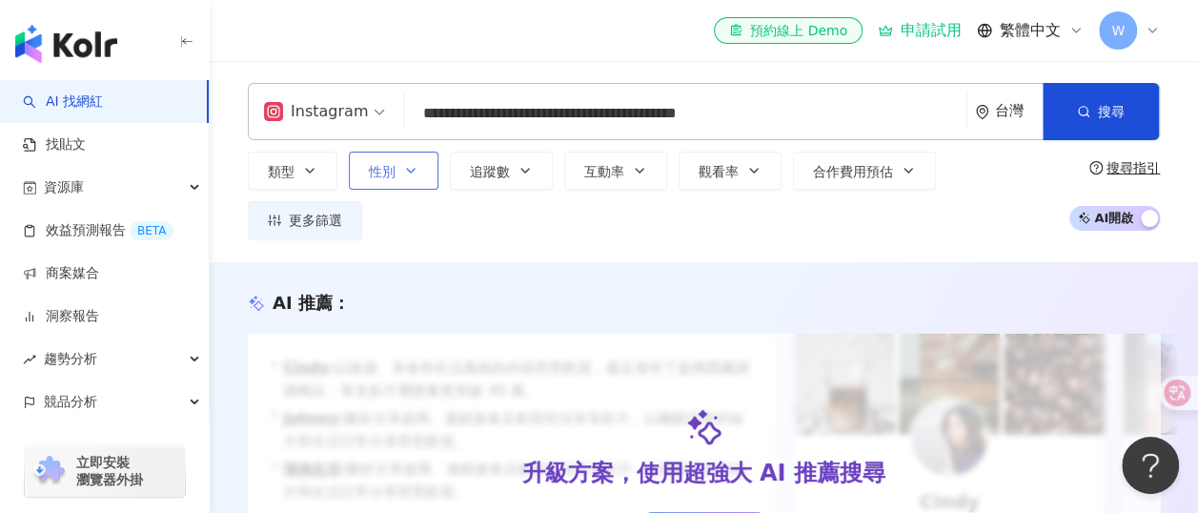
scroll to position [0, 0]
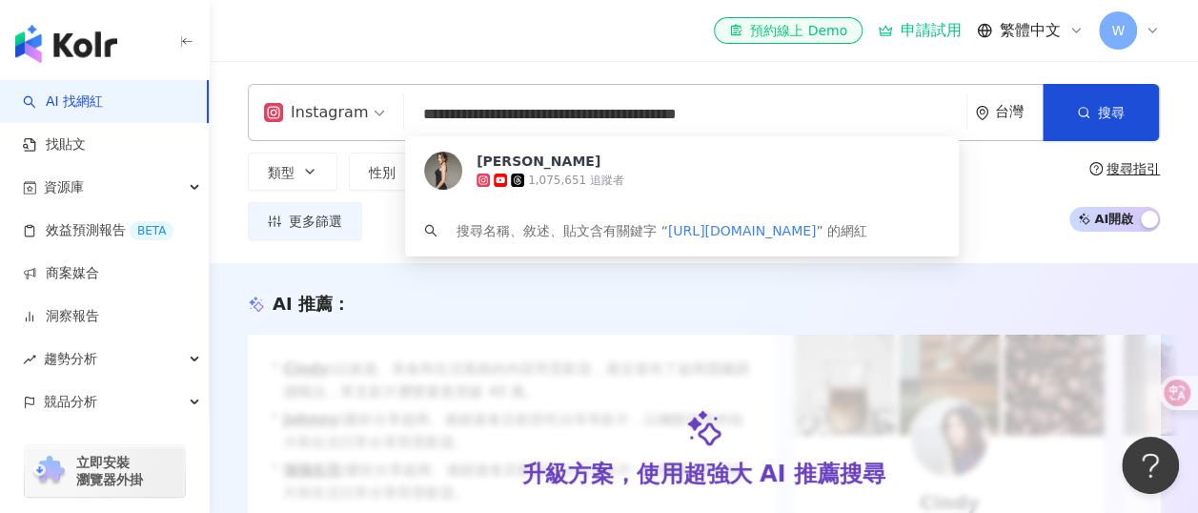
drag, startPoint x: 933, startPoint y: 111, endPoint x: 275, endPoint y: 111, distance: 657.7
click at [275, 111] on div "**********" at bounding box center [704, 112] width 912 height 57
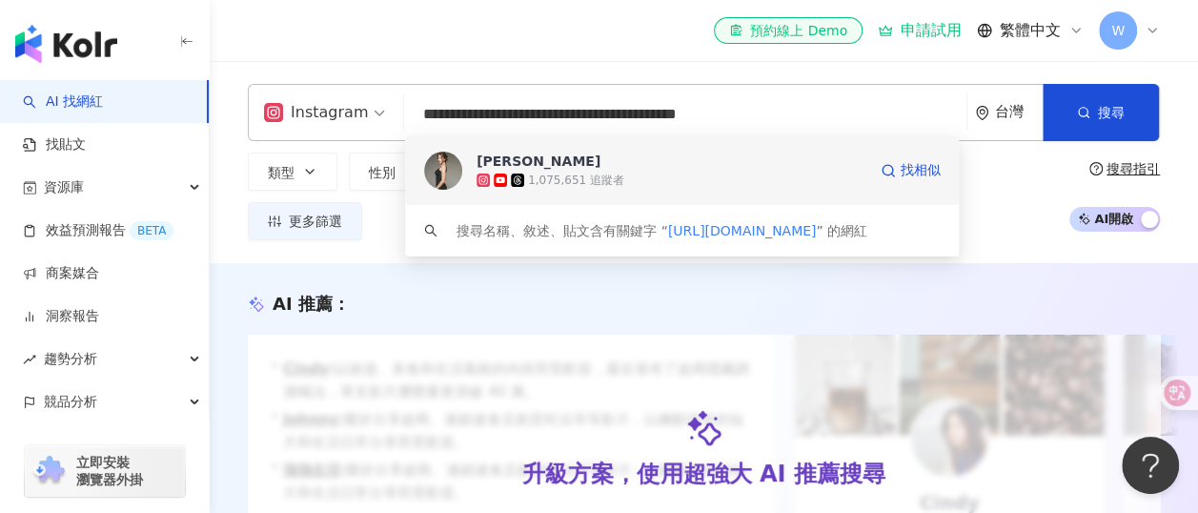
click at [552, 176] on div "1,075,651 追蹤者" at bounding box center [576, 181] width 96 height 16
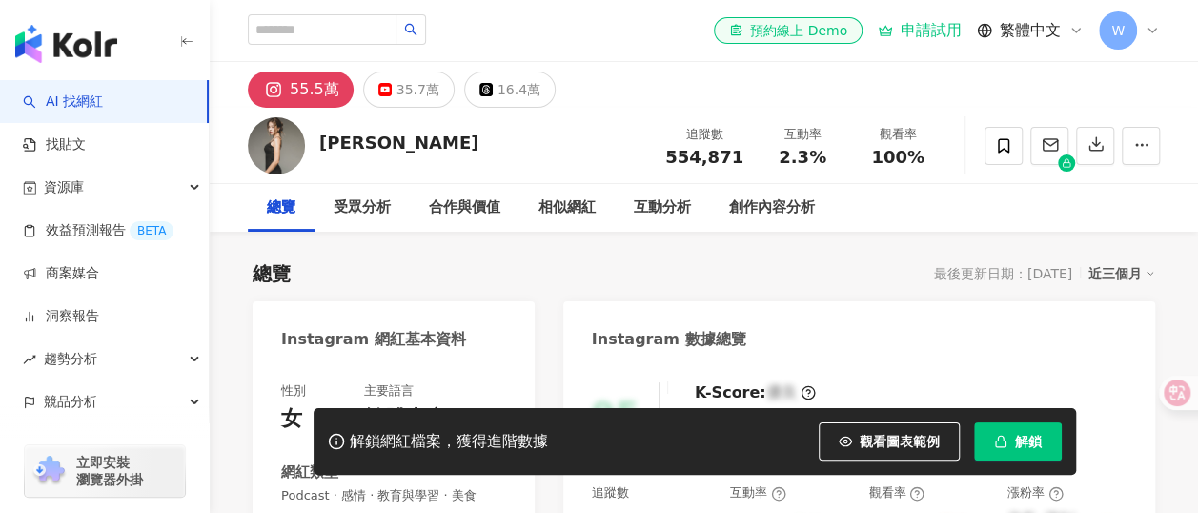
click at [1015, 443] on span "解鎖" at bounding box center [1028, 441] width 27 height 15
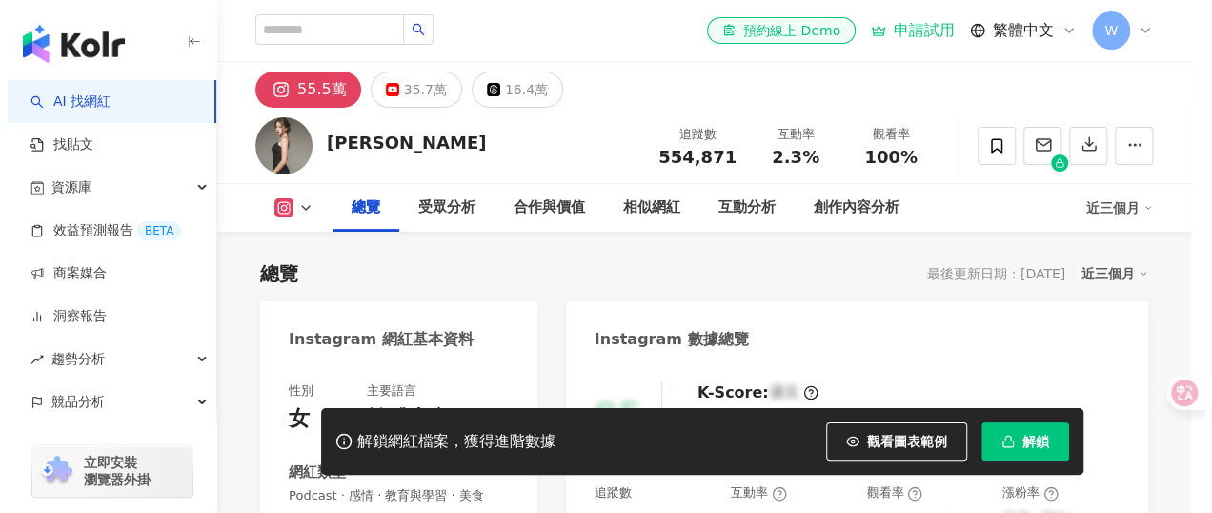
scroll to position [95, 0]
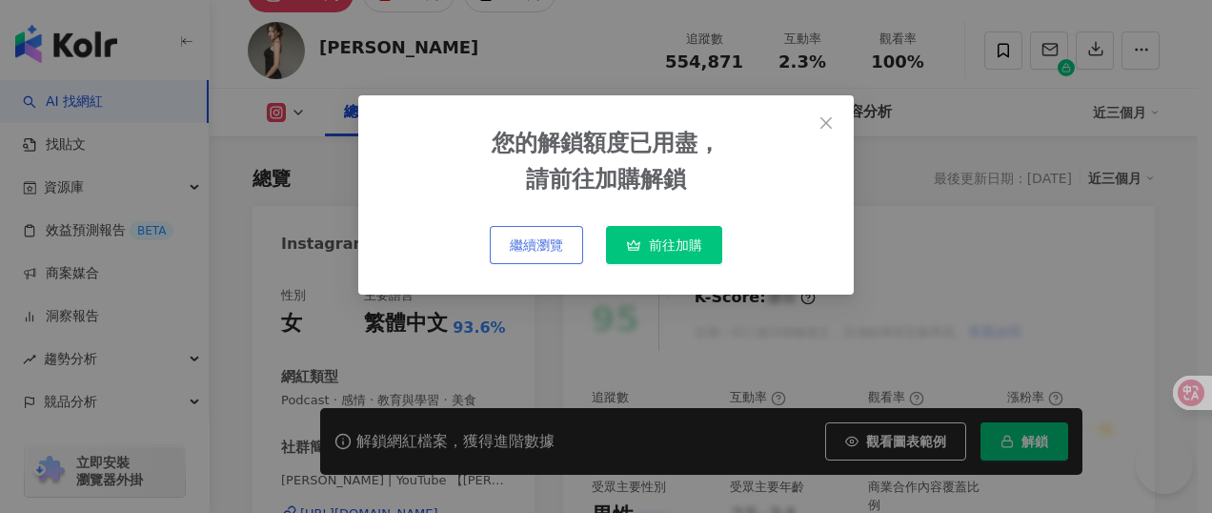
click at [540, 251] on span "繼續瀏覽" at bounding box center [536, 244] width 53 height 15
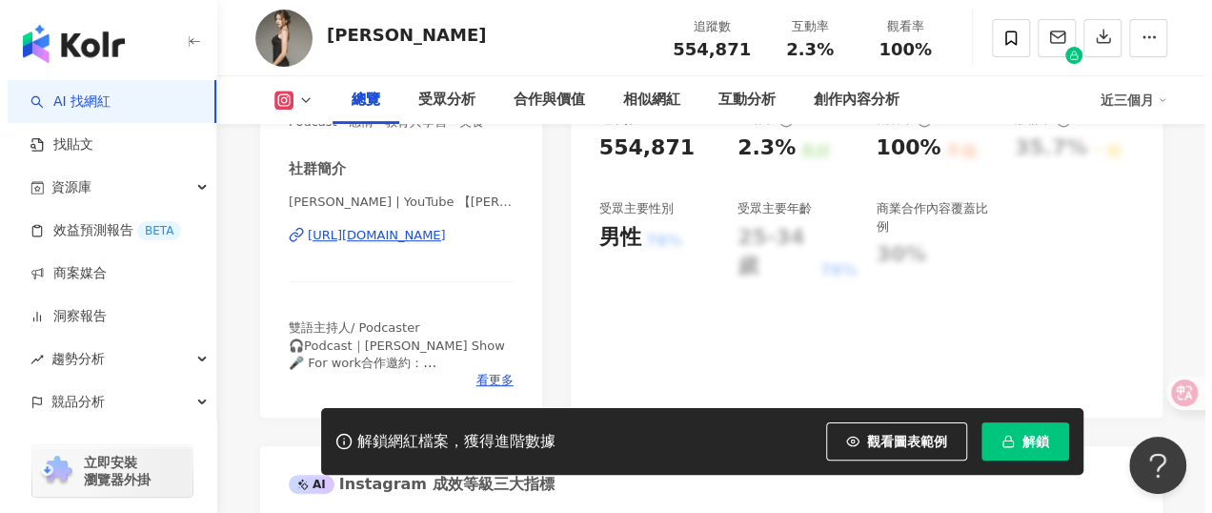
scroll to position [381, 0]
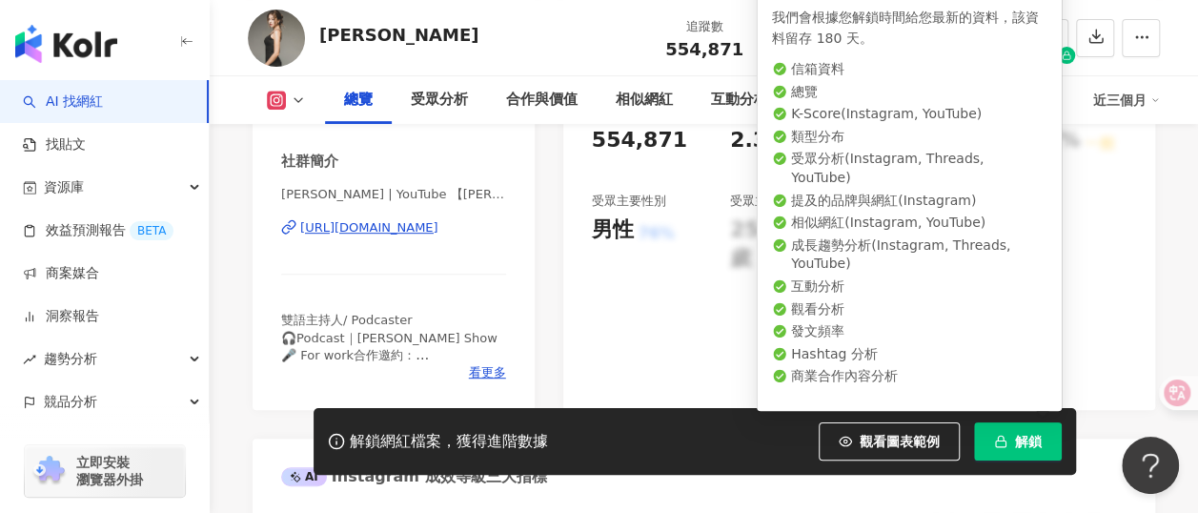
click at [1012, 443] on button "解鎖" at bounding box center [1018, 441] width 88 height 38
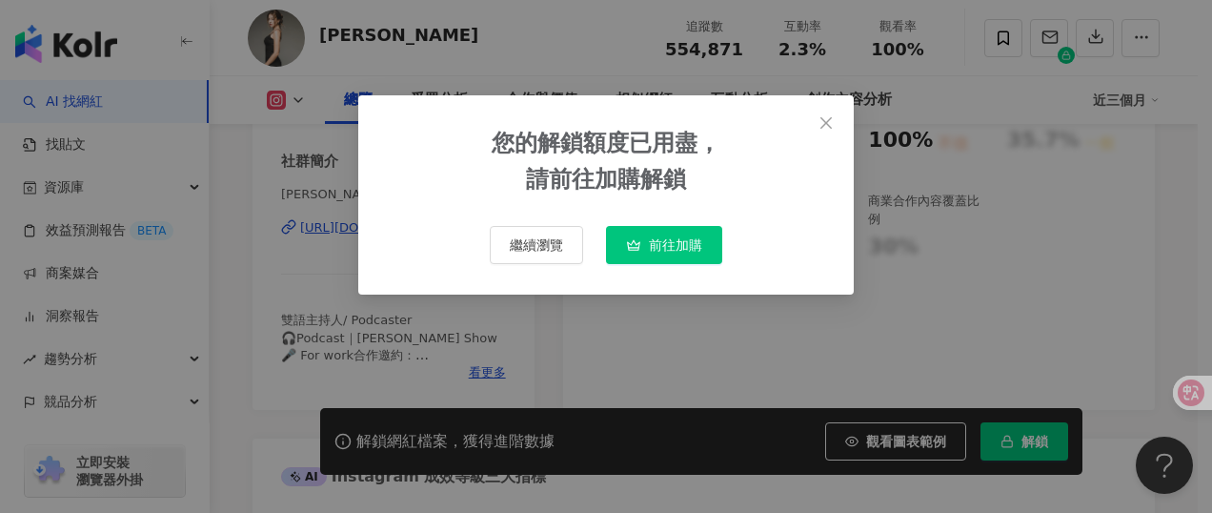
click at [675, 247] on span "前往加購" at bounding box center [675, 244] width 53 height 15
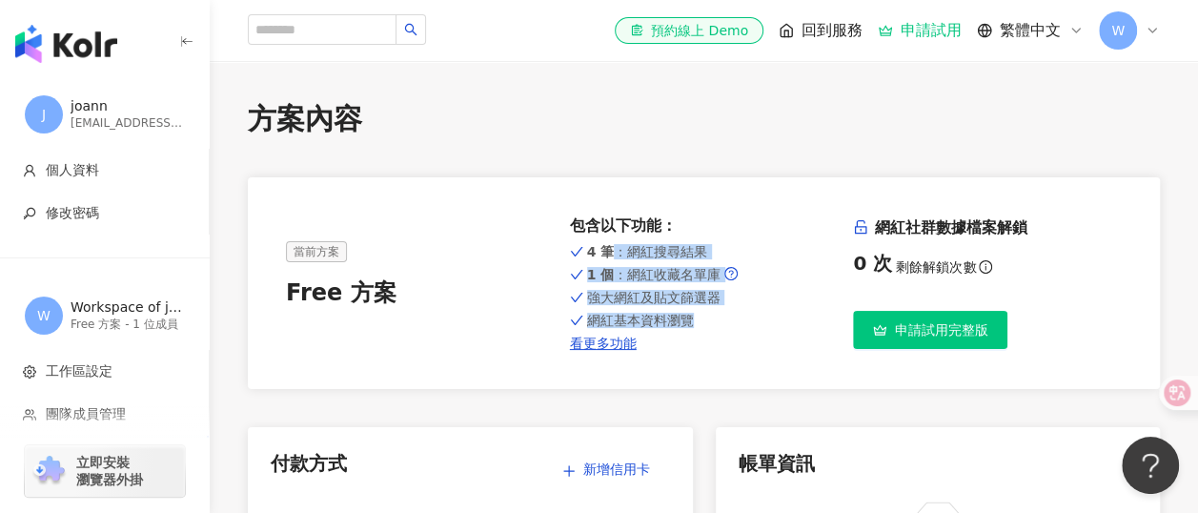
drag, startPoint x: 612, startPoint y: 250, endPoint x: 769, endPoint y: 316, distance: 170.8
click at [769, 316] on div "4 筆 ：網紅搜尋結果 1 個 ：網紅收藏名單庫 強大網紅及貼文篩選器 網紅基本資料瀏覽 看更多功能" at bounding box center [704, 295] width 269 height 111
click at [766, 310] on div "4 筆 ：網紅搜尋結果 1 個 ：網紅收藏名單庫 強大網紅及貼文篩選器 網紅基本資料瀏覽 看更多功能" at bounding box center [704, 295] width 269 height 111
drag, startPoint x: 782, startPoint y: 310, endPoint x: 662, endPoint y: 207, distance: 157.5
click at [663, 211] on div "當前方案 Free 方案 包含以下功能 ： 4 筆 ：網紅搜尋結果 1 個 ：網紅收藏名單庫 強大網紅及貼文篩選器 網紅基本資料瀏覽 看更多功能 網紅社群數據…" at bounding box center [704, 283] width 912 height 212
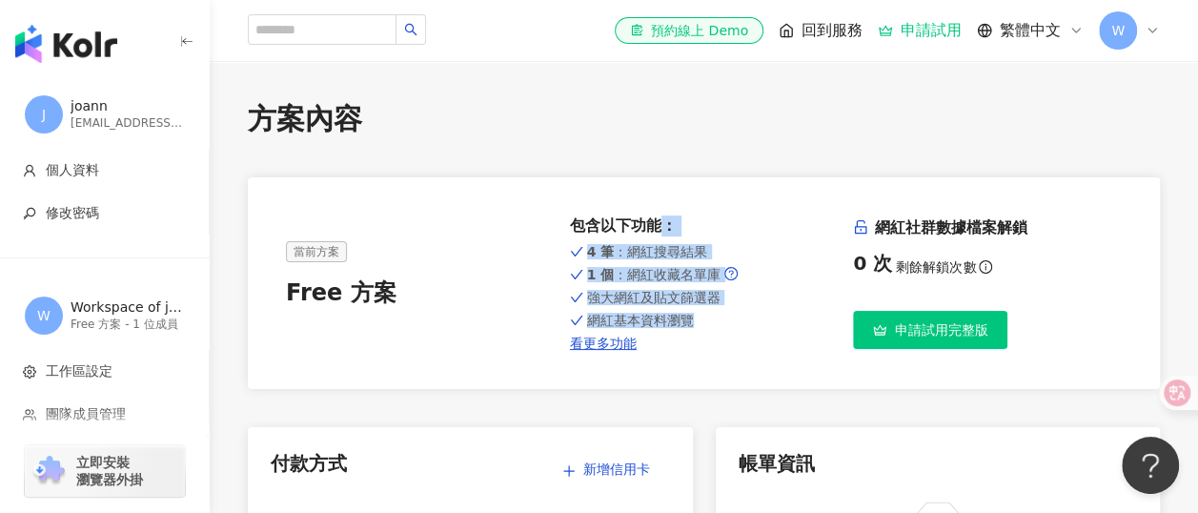
click at [662, 207] on div "當前方案 Free 方案 包含以下功能 ： 4 筆 ：網紅搜尋結果 1 個 ：網紅收藏名單庫 強大網紅及貼文篩選器 網紅基本資料瀏覽 看更多功能 網紅社群數據…" at bounding box center [704, 283] width 912 height 212
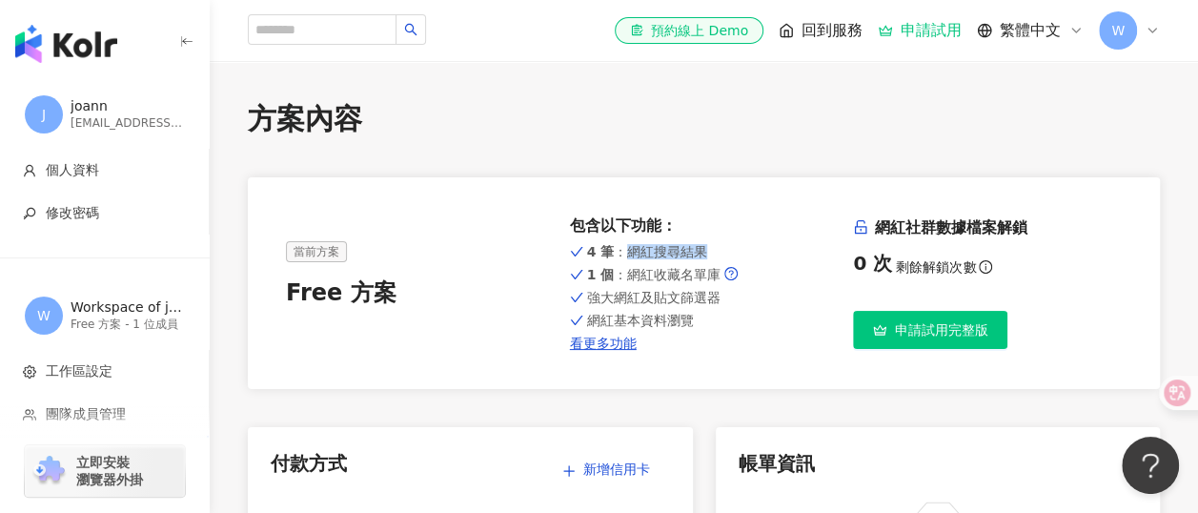
drag, startPoint x: 630, startPoint y: 261, endPoint x: 703, endPoint y: 262, distance: 72.4
click at [703, 262] on div "4 筆 ：網紅搜尋結果 1 個 ：網紅收藏名單庫 強大網紅及貼文篩選器 網紅基本資料瀏覽 看更多功能" at bounding box center [704, 295] width 269 height 111
click at [975, 335] on span "申請試用完整版" at bounding box center [940, 329] width 93 height 15
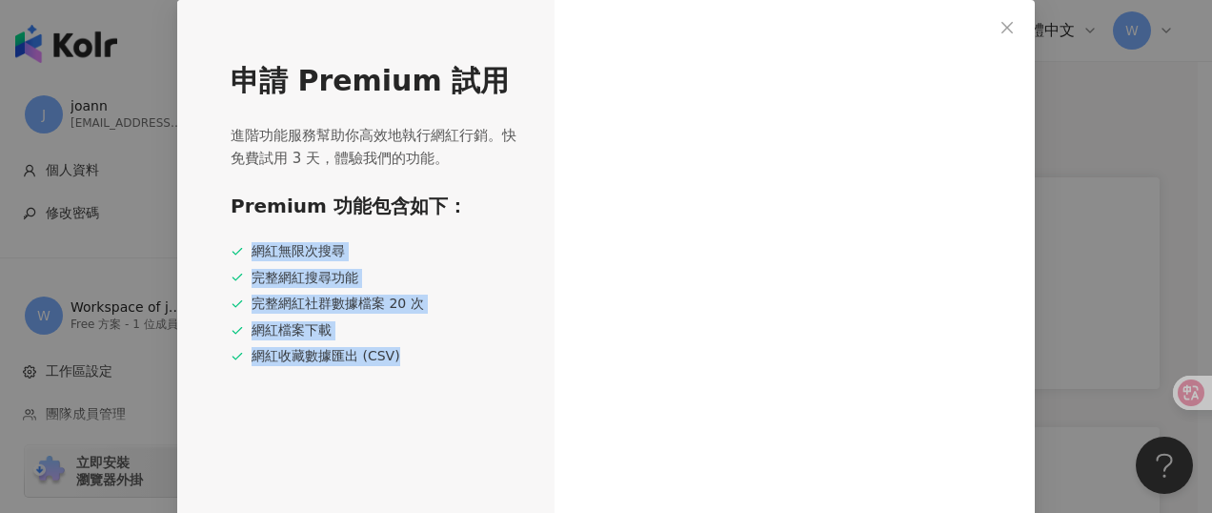
drag, startPoint x: 247, startPoint y: 245, endPoint x: 446, endPoint y: 380, distance: 240.8
click at [446, 380] on div "申請 Premium 試用 進階功能服務幫助你高效地執行網紅行銷。快免費試用 3 天，體驗我們的功能。 Premium 功能包含如下： 網紅無限次搜尋 完整網…" at bounding box center [365, 267] width 377 height 534
click at [438, 369] on div "申請 Premium 試用 進階功能服務幫助你高效地執行網紅行銷。快免費試用 3 天，體驗我們的功能。 Premium 功能包含如下： 網紅無限次搜尋 完整網…" at bounding box center [365, 267] width 377 height 534
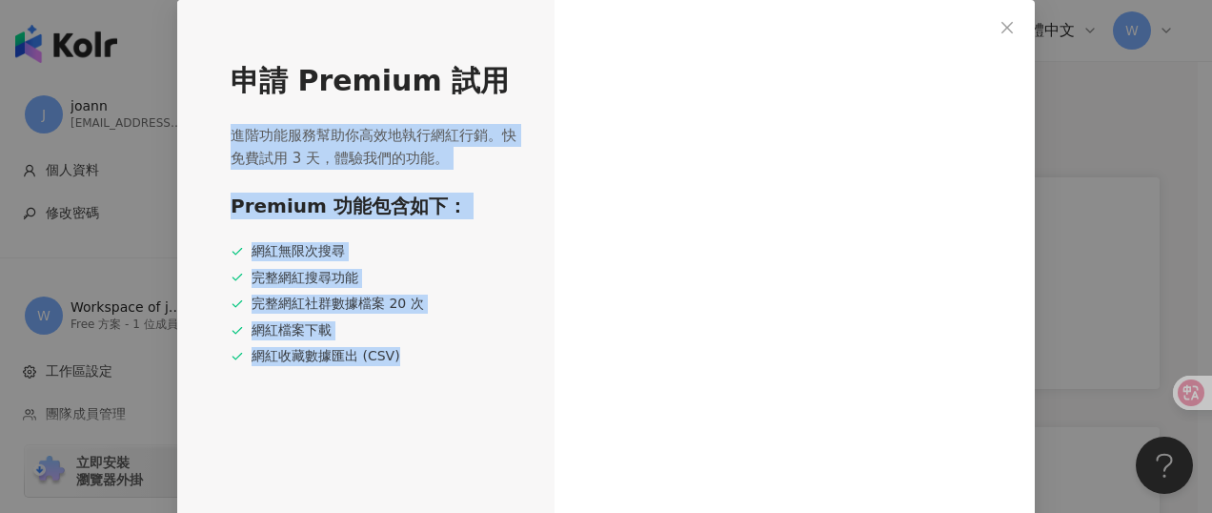
drag, startPoint x: 402, startPoint y: 357, endPoint x: 194, endPoint y: 108, distance: 324.9
click at [195, 109] on div "申請 Premium 試用 進階功能服務幫助你高效地執行網紅行銷。快免費試用 3 天，體驗我們的功能。 Premium 功能包含如下： 網紅無限次搜尋 完整網…" at bounding box center [365, 267] width 377 height 534
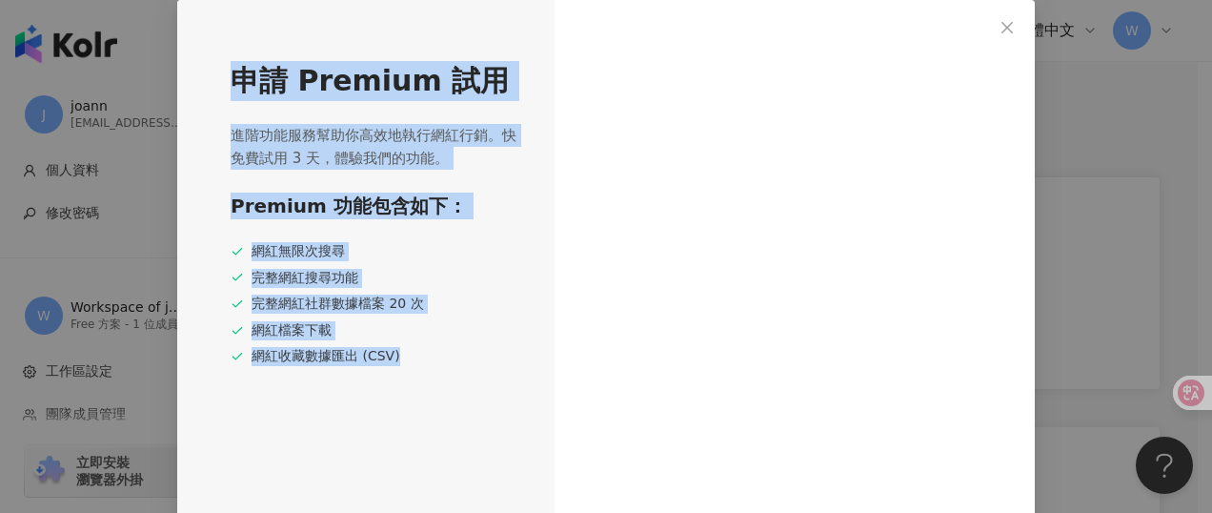
click at [359, 347] on div "網紅收藏數據匯出 (CSV)" at bounding box center [376, 356] width 290 height 19
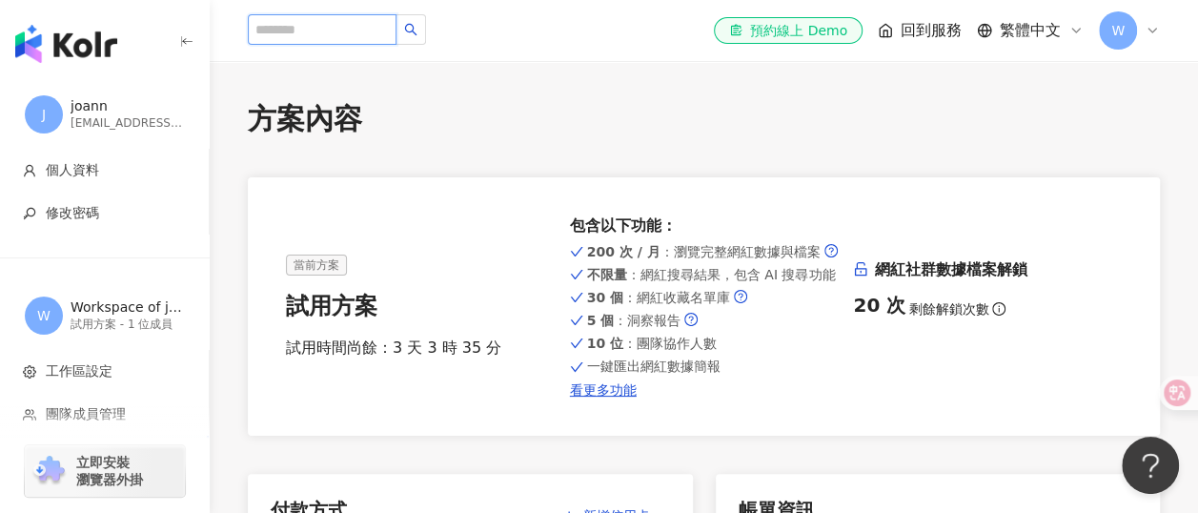
click at [315, 38] on input "search" at bounding box center [322, 29] width 149 height 31
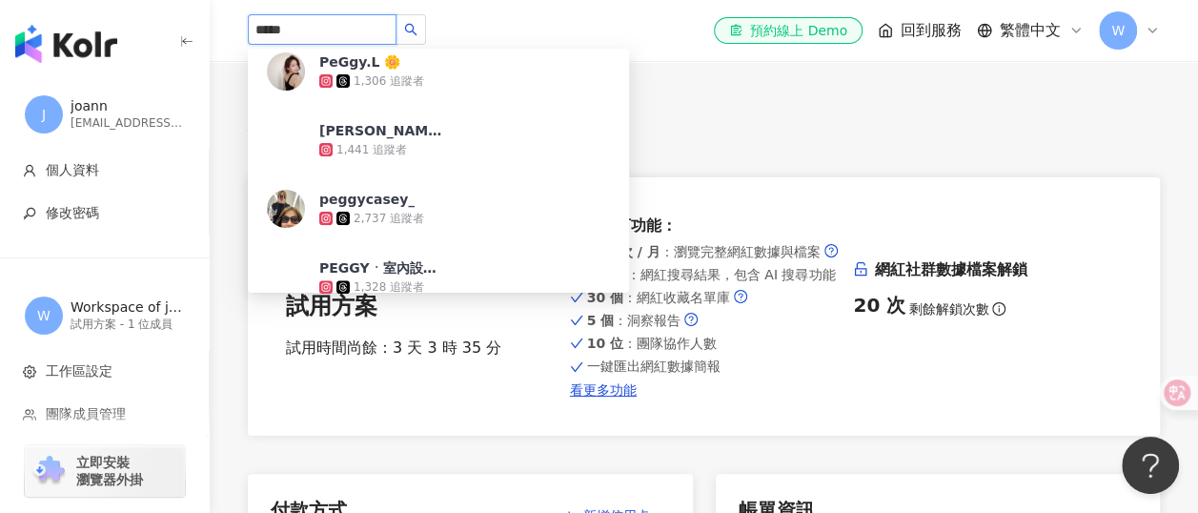
scroll to position [381, 0]
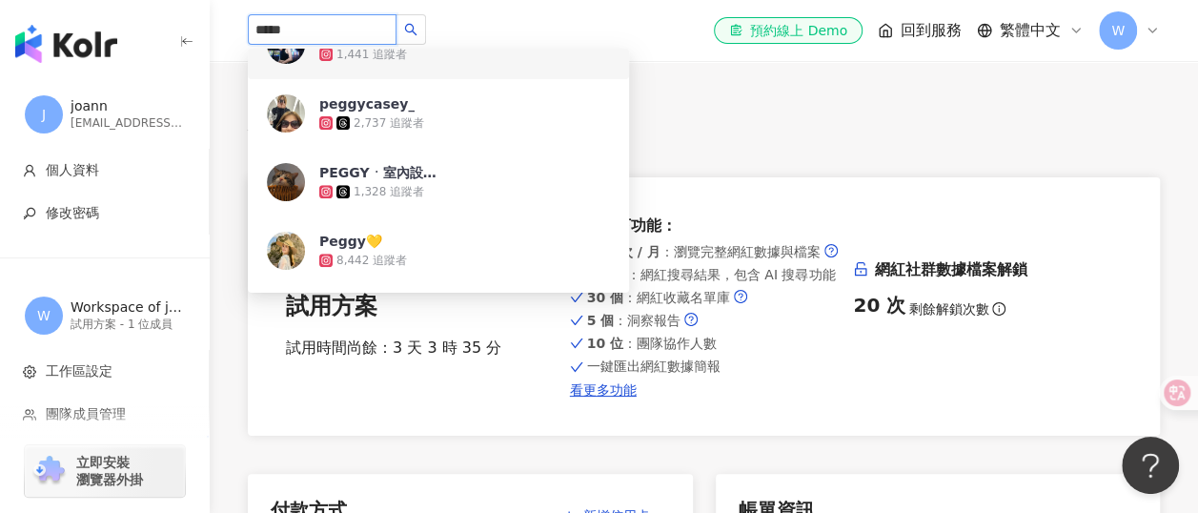
drag, startPoint x: 350, startPoint y: 33, endPoint x: 191, endPoint y: 26, distance: 159.4
paste input "**********"
type input "**********"
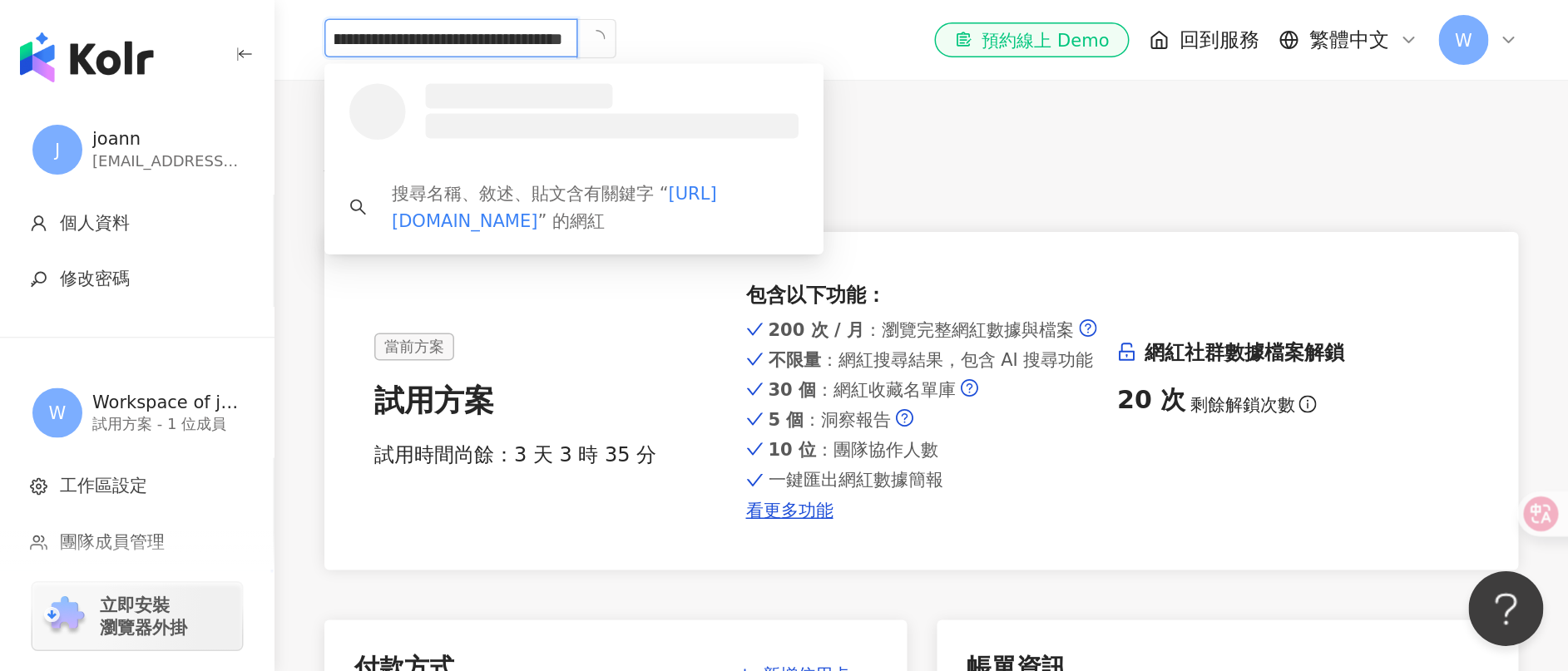
scroll to position [0, 0]
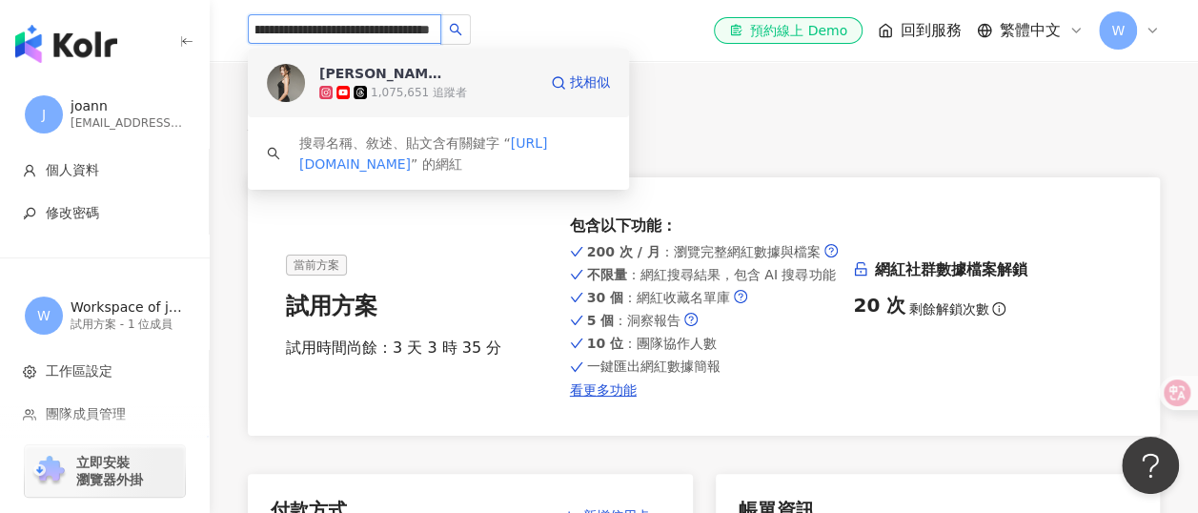
click at [439, 82] on span "Peggy Chen" at bounding box center [381, 73] width 124 height 19
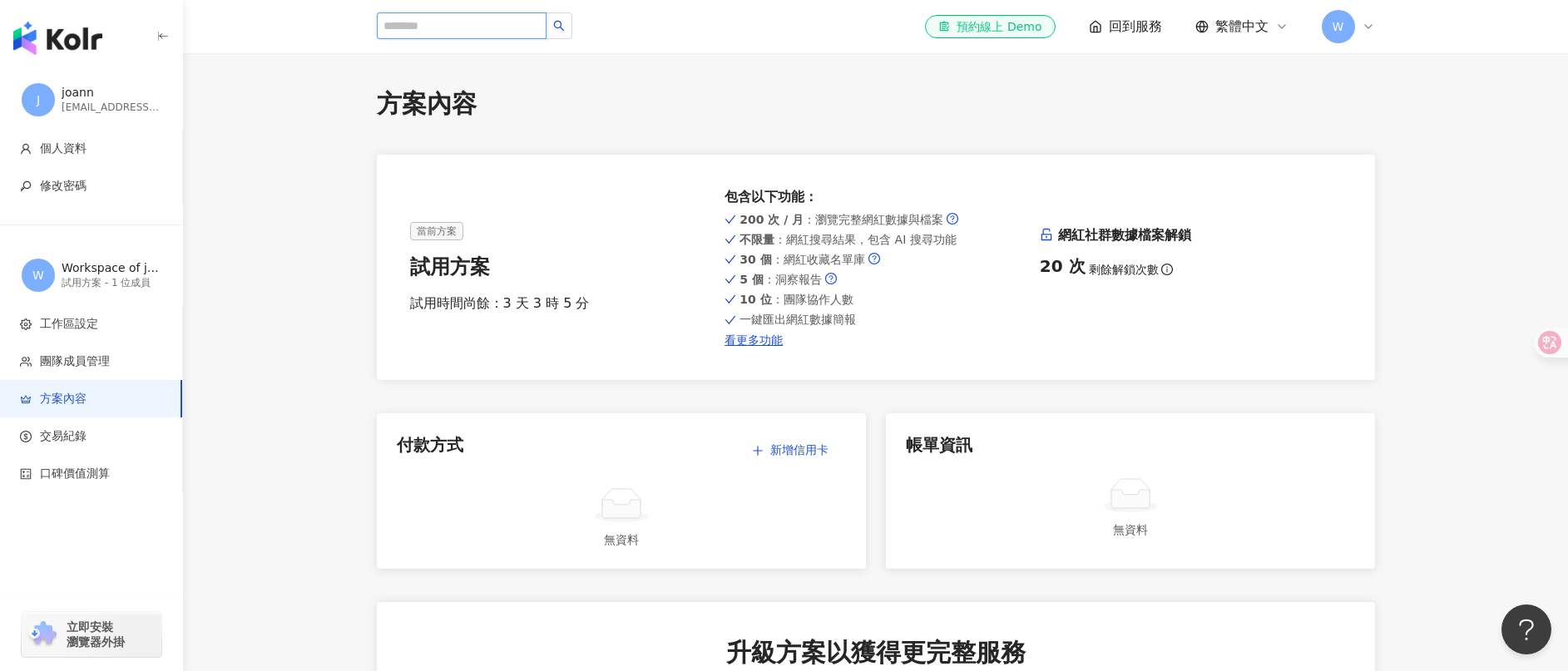
click at [447, 31] on input "search" at bounding box center [462, 25] width 169 height 27
type input "**"
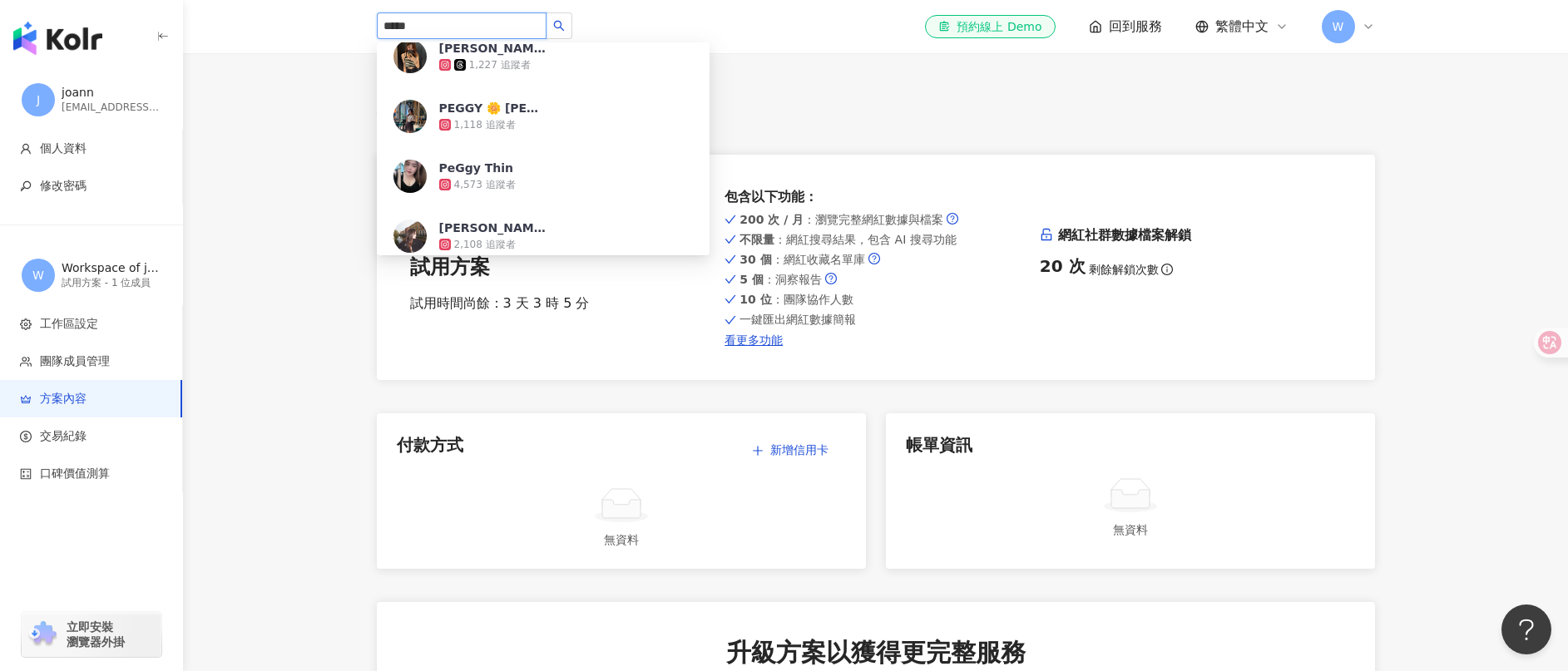
scroll to position [1622, 0]
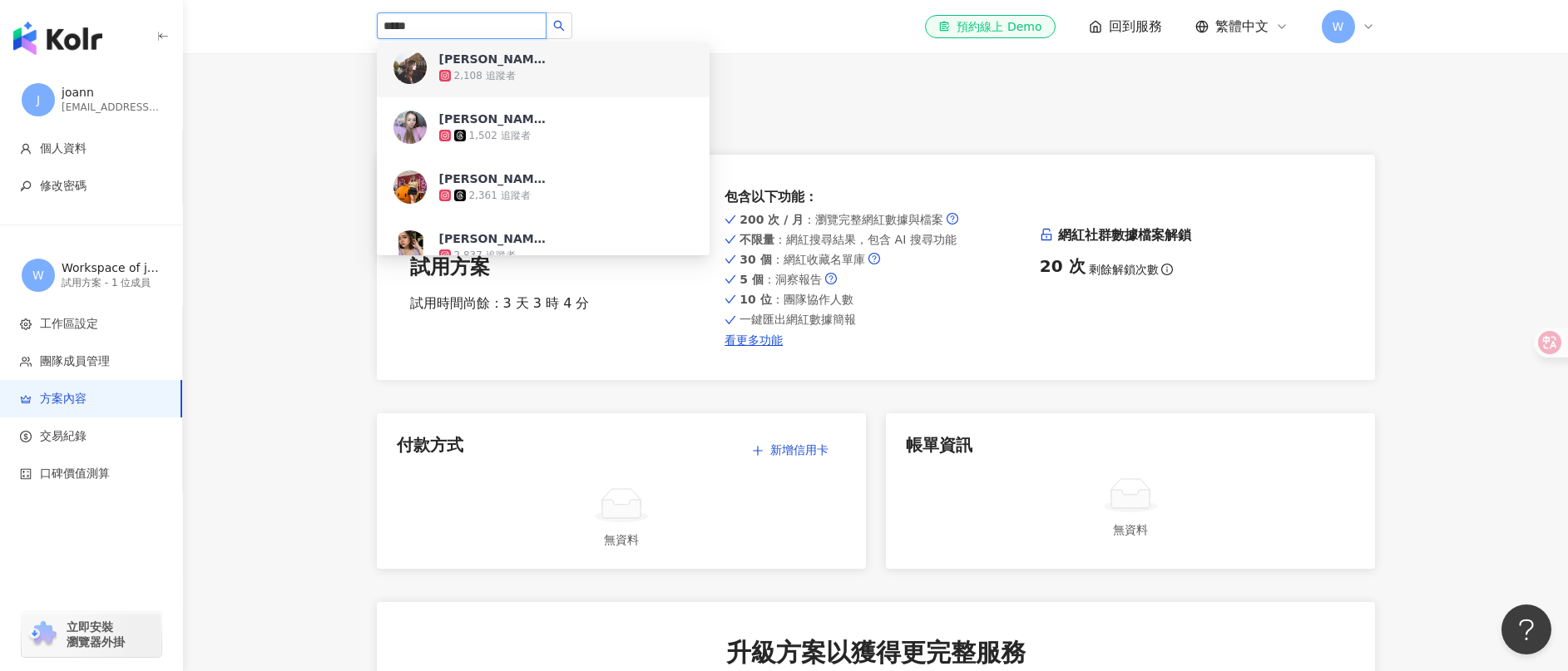
drag, startPoint x: 463, startPoint y: 33, endPoint x: 267, endPoint y: 37, distance: 196.0
click at [267, 37] on header "***** peggycasey_ 2,737 追蹤者 peggy 2,983 追蹤者 PeGgy.L 🌼 1,306 追蹤者 peggy 912 追蹤者 p…" at bounding box center [875, 27] width 1385 height 54
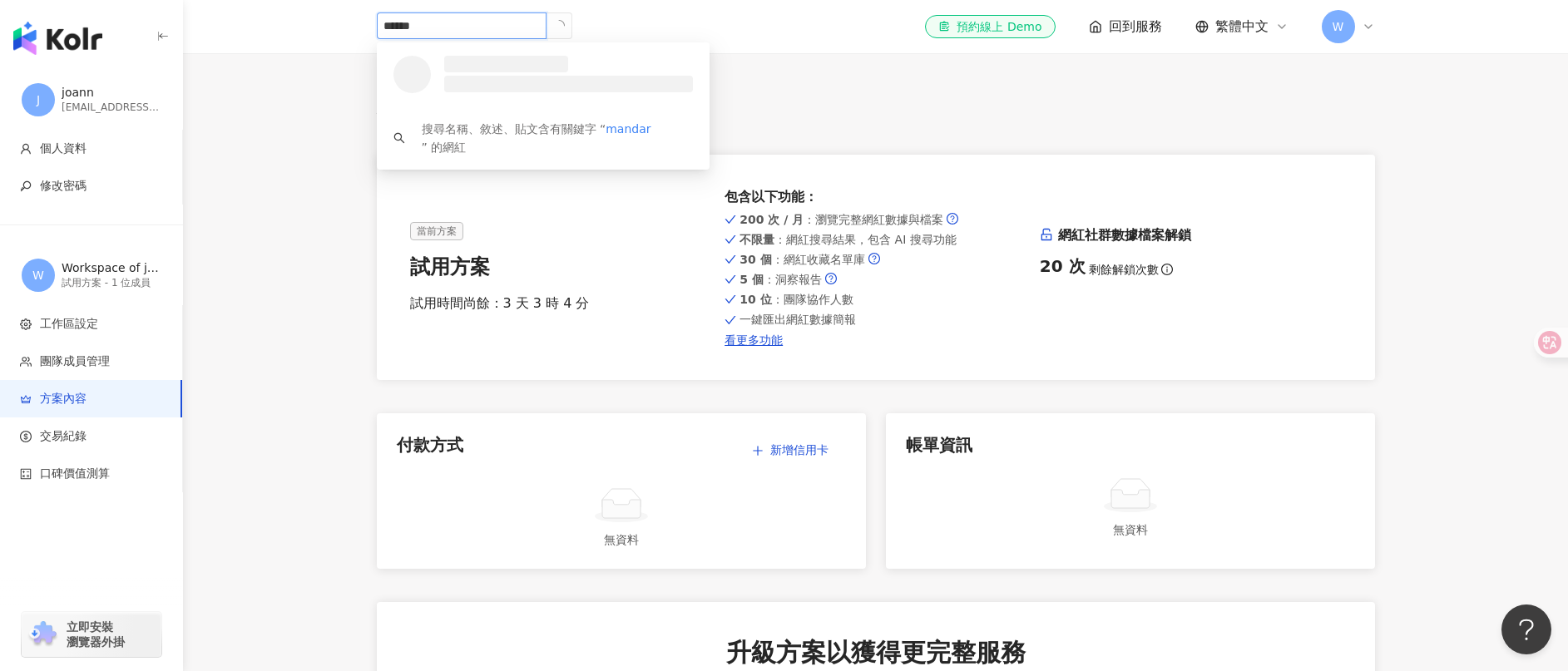
scroll to position [0, 0]
type input "**********"
click at [485, 72] on div "1,075,651 追蹤者" at bounding box center [533, 80] width 189 height 17
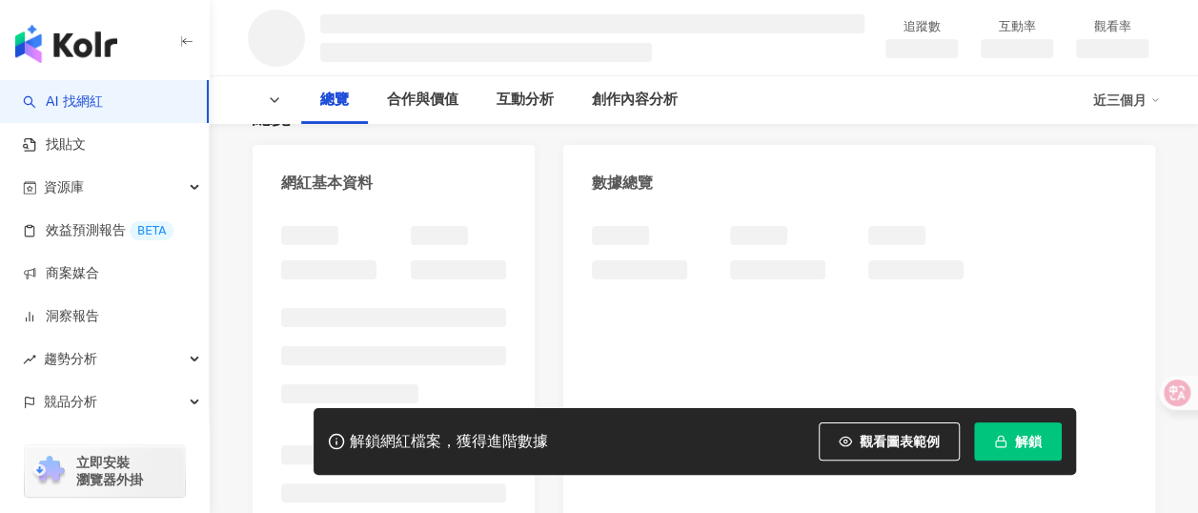
click at [1015, 446] on span "解鎖" at bounding box center [1028, 441] width 27 height 15
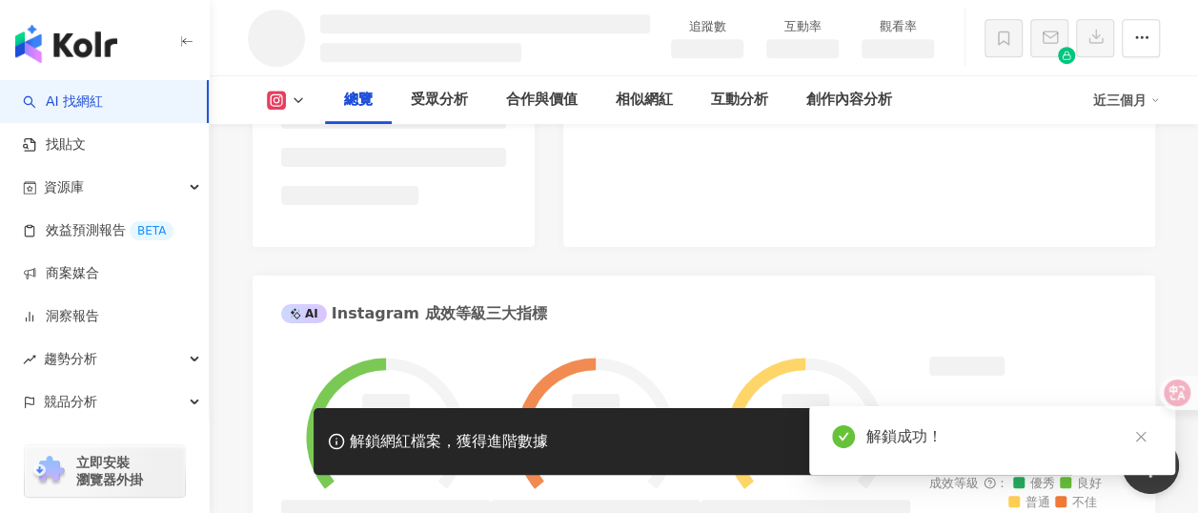
scroll to position [479, 0]
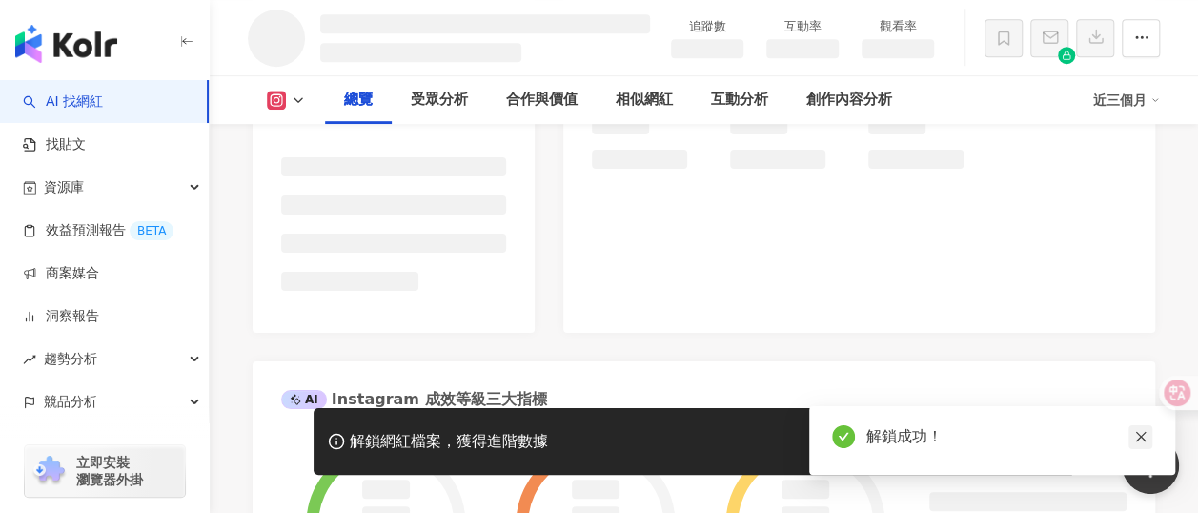
click at [1138, 434] on icon "close" at bounding box center [1140, 436] width 13 height 13
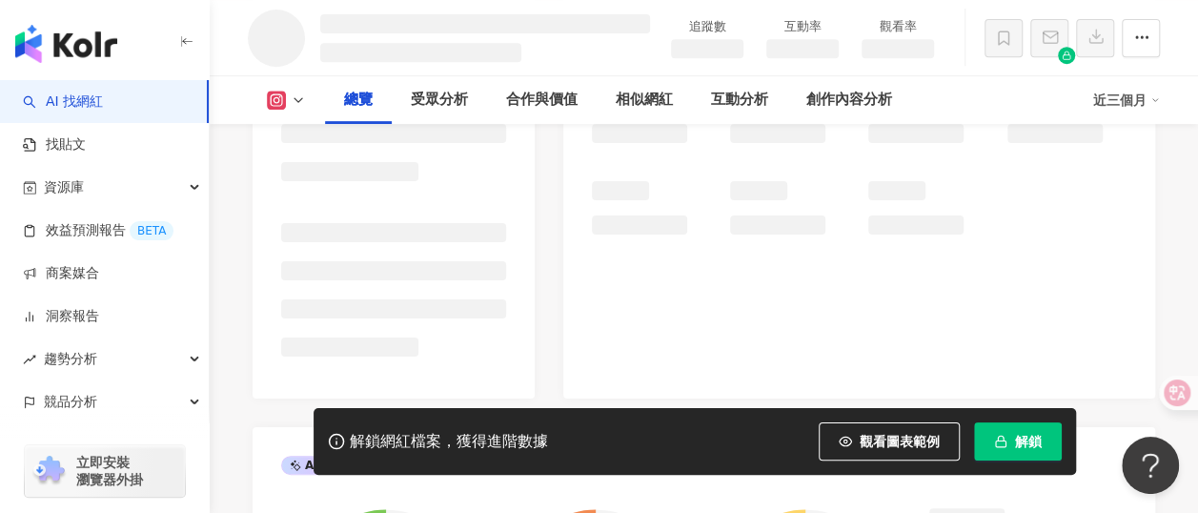
scroll to position [383, 0]
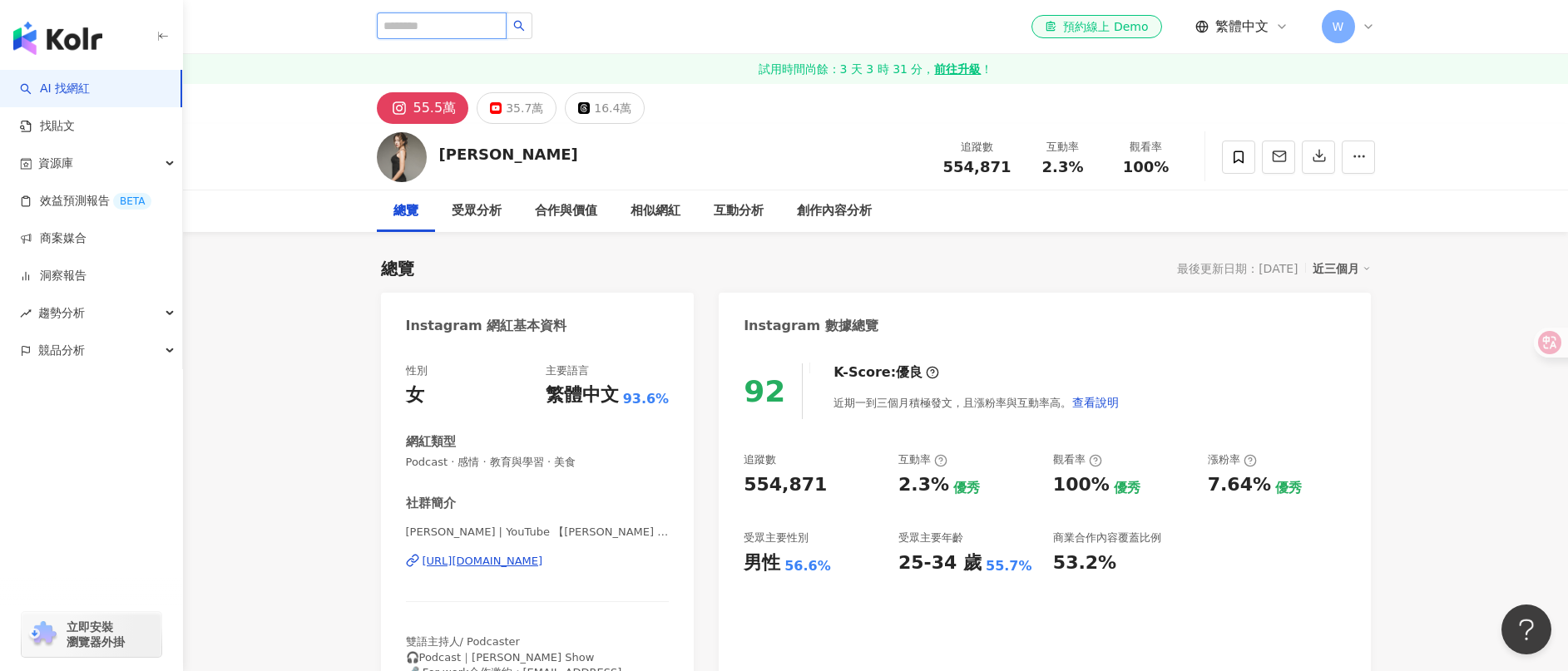
click at [467, 22] on input "search" at bounding box center [442, 25] width 130 height 27
type input "*"
type input "**"
click at [524, 24] on icon "search" at bounding box center [518, 25] width 11 height 11
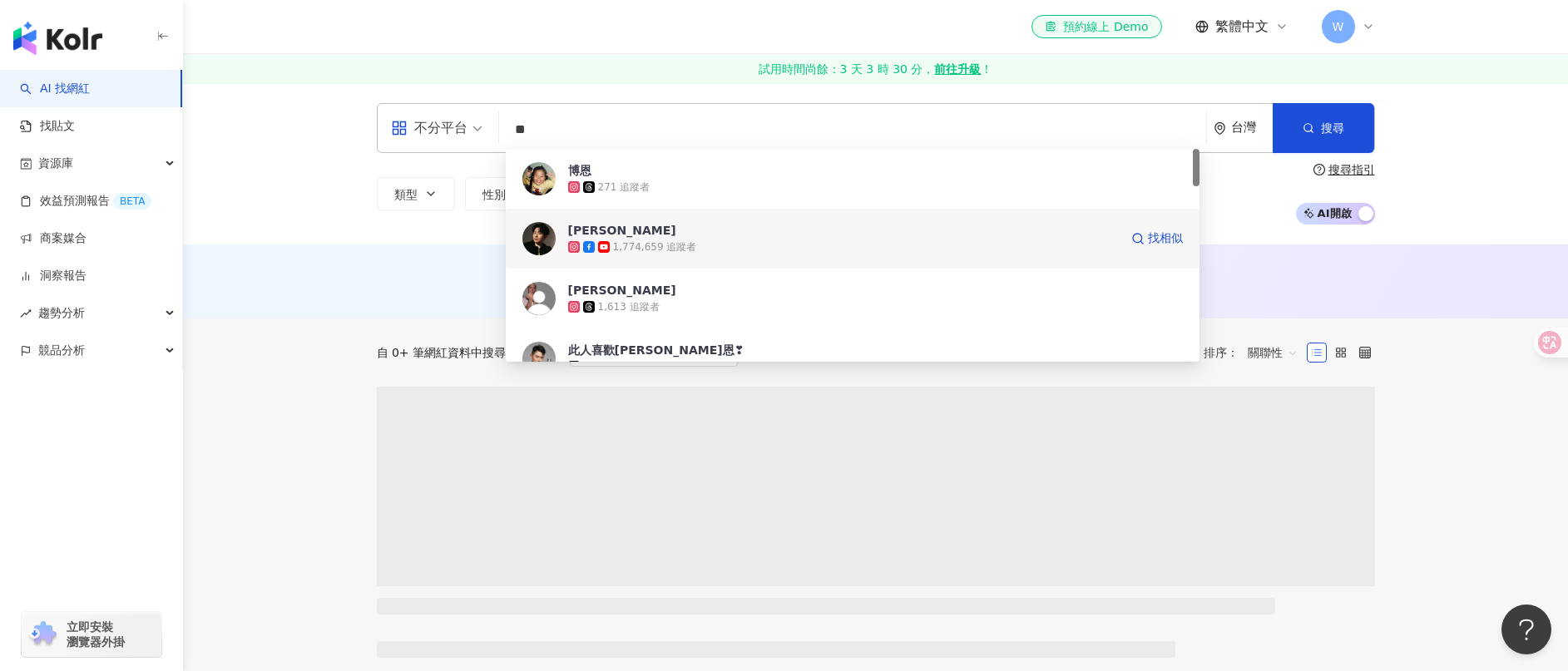
click at [713, 246] on div "1,774,659 追蹤者" at bounding box center [843, 247] width 551 height 17
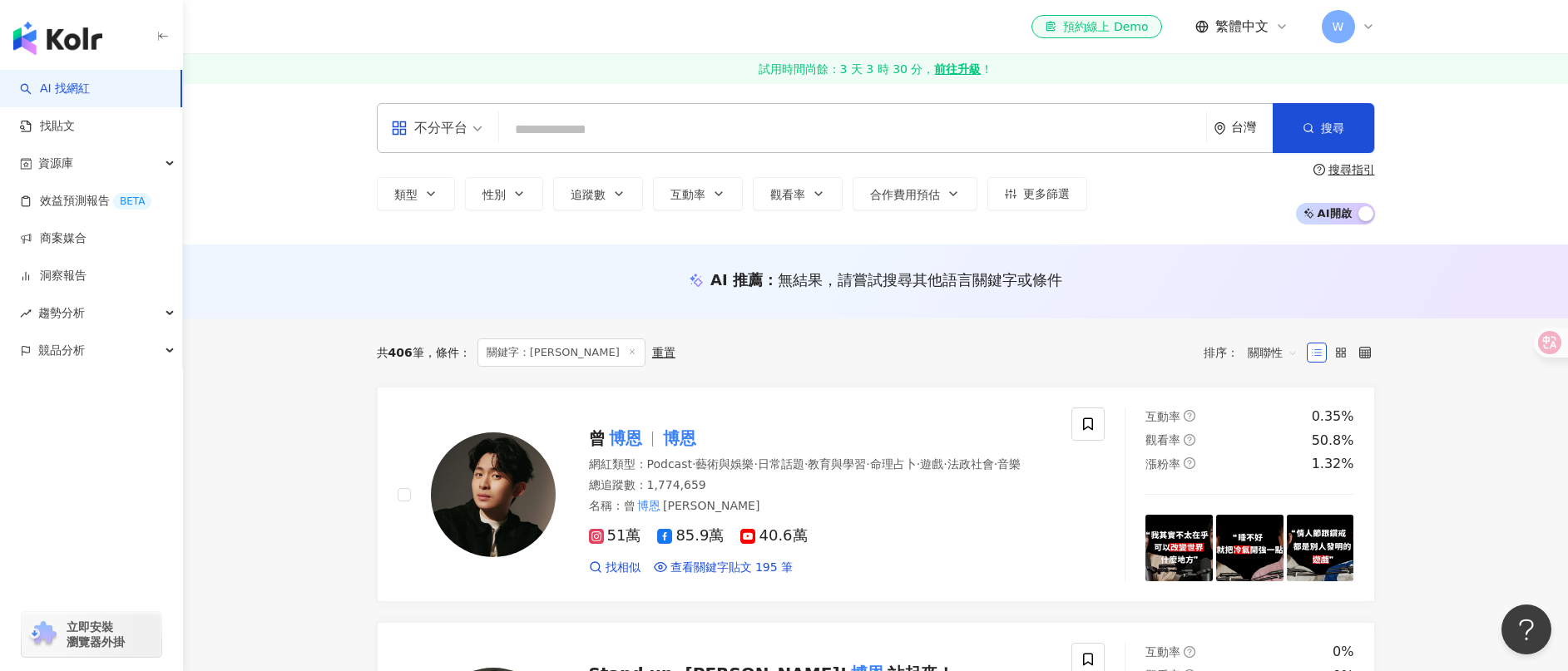
click at [553, 116] on input "search" at bounding box center [852, 130] width 694 height 31
type input "**"
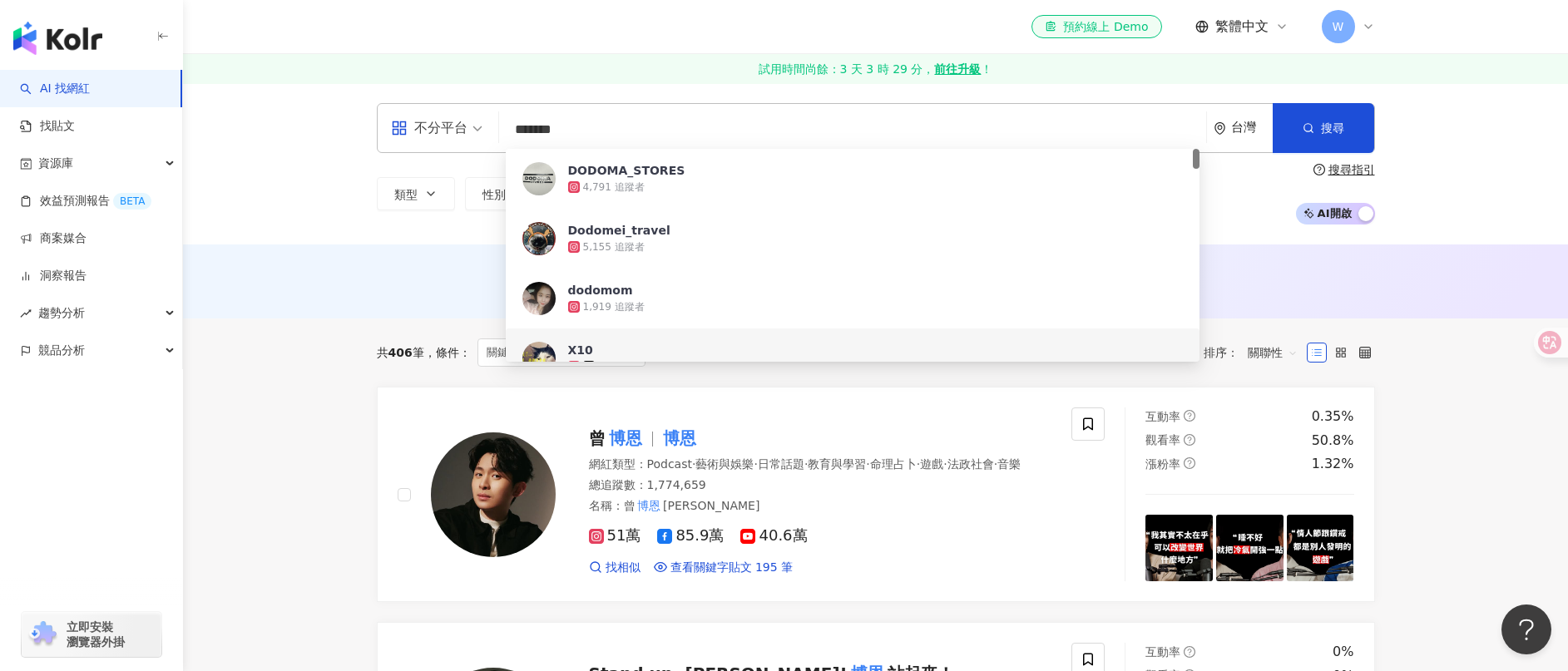
drag, startPoint x: 509, startPoint y: 111, endPoint x: 498, endPoint y: 122, distance: 15.6
click at [455, 114] on div "不分平台 ******* 台灣 搜尋 a21113dd-248c-4133-91ba-a41bc5c859e3 58fbd5ee-7608-48f7-a6b0…" at bounding box center [876, 127] width 998 height 50
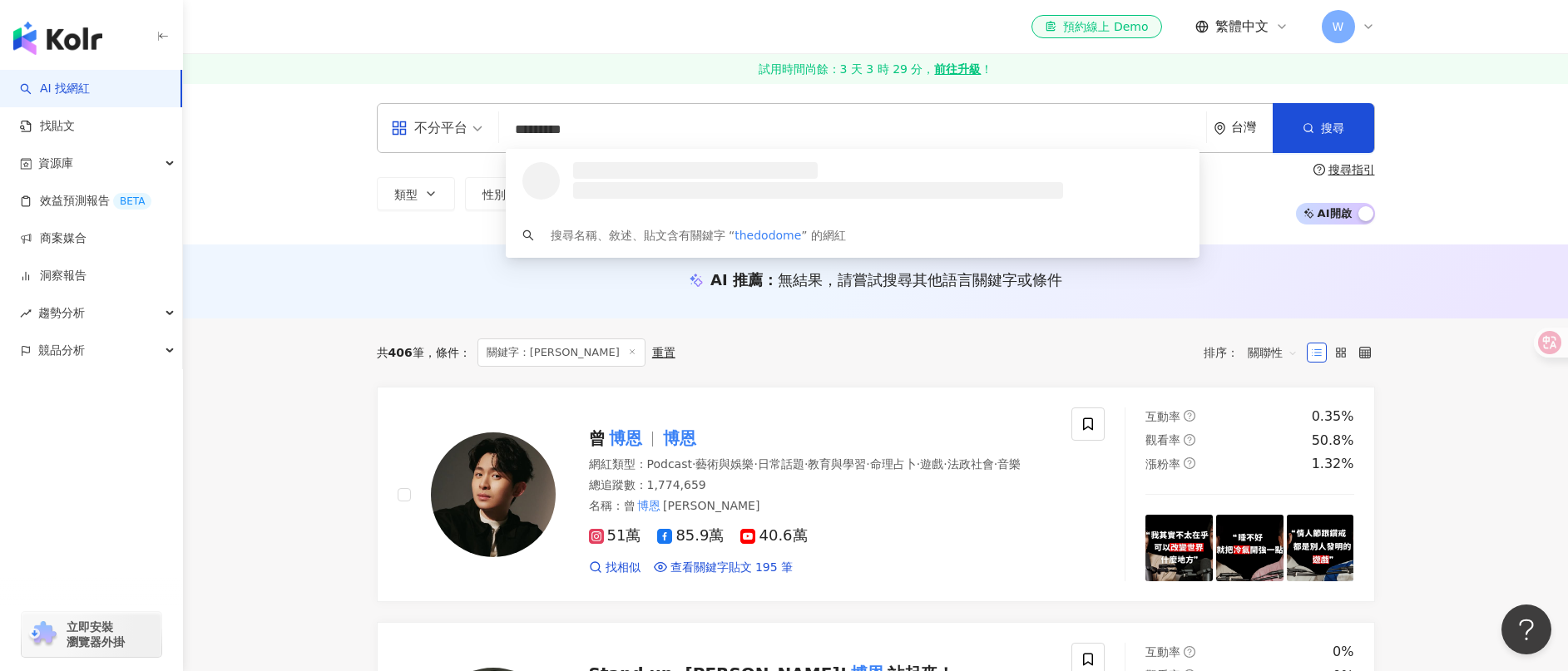
type input "**********"
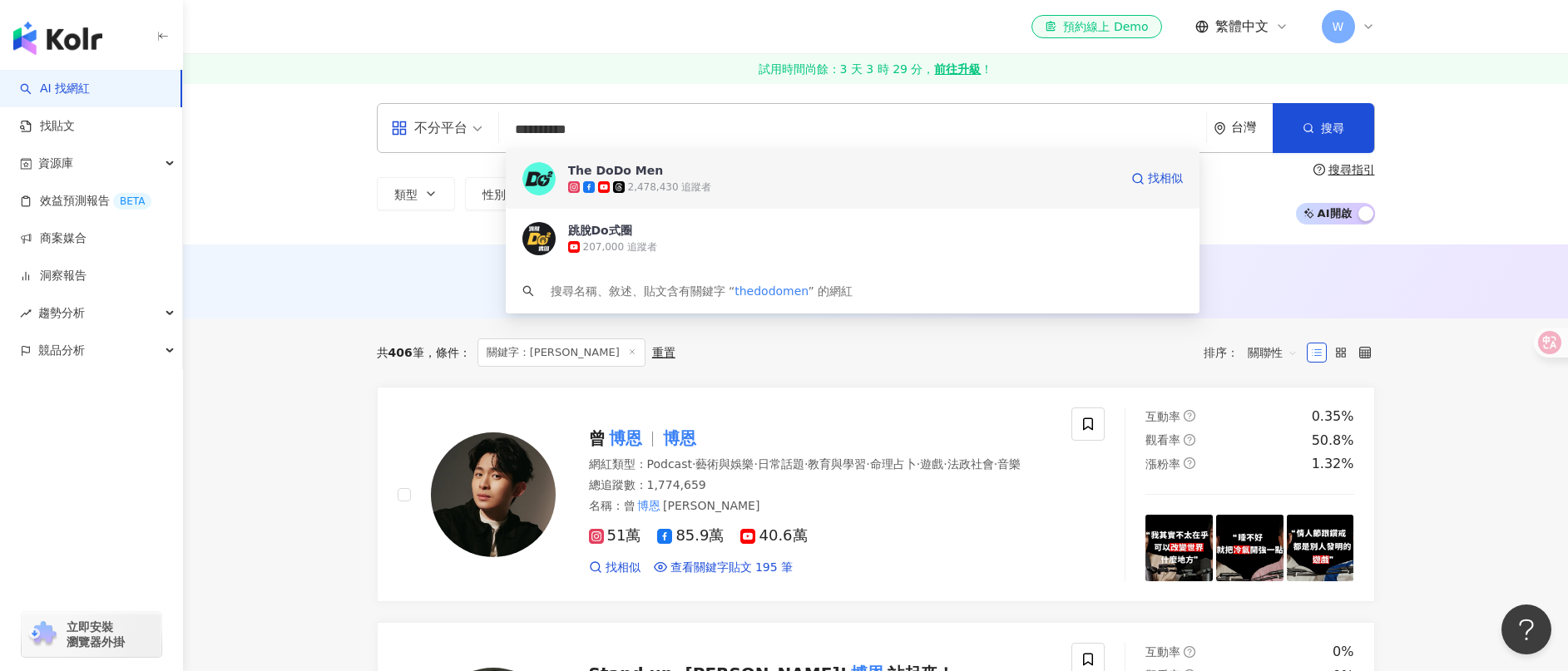
click at [693, 186] on div "2,478,430 追蹤者" at bounding box center [670, 188] width 84 height 14
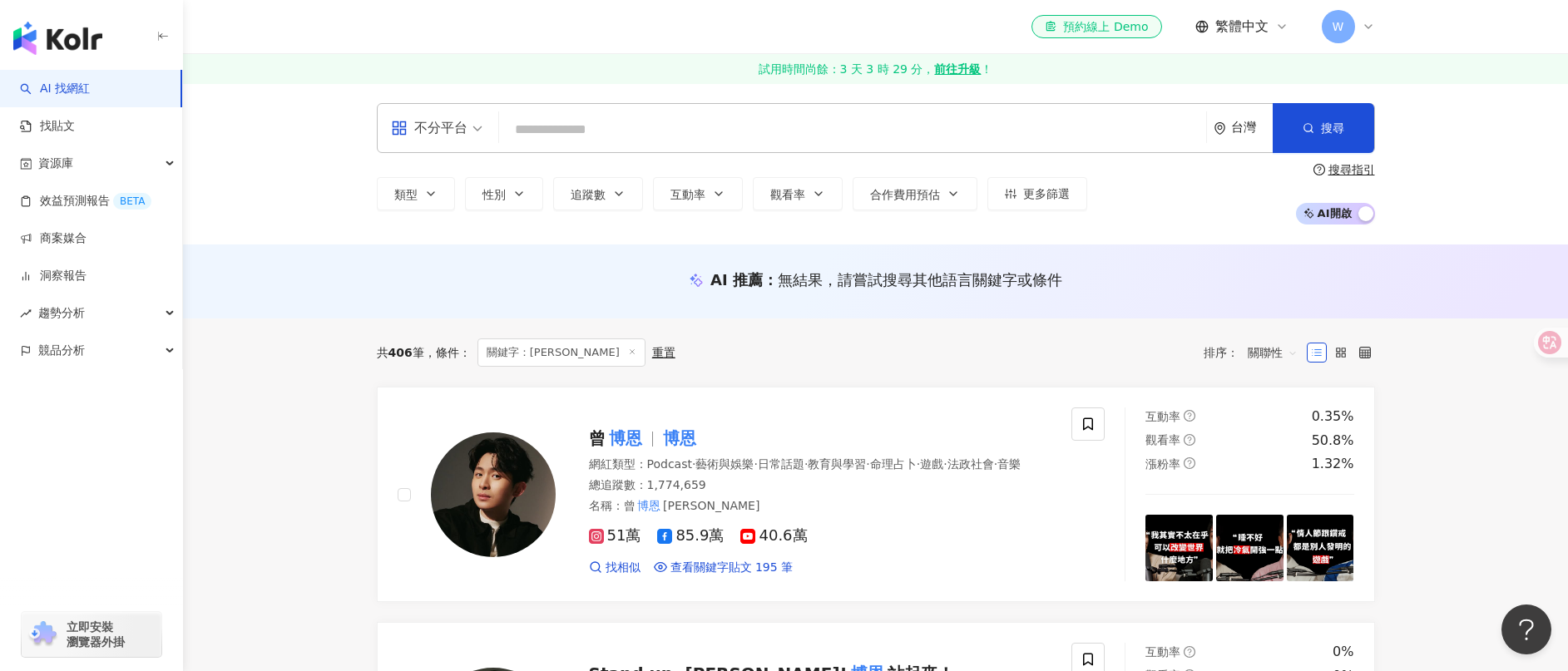
click at [611, 126] on input "search" at bounding box center [852, 130] width 694 height 31
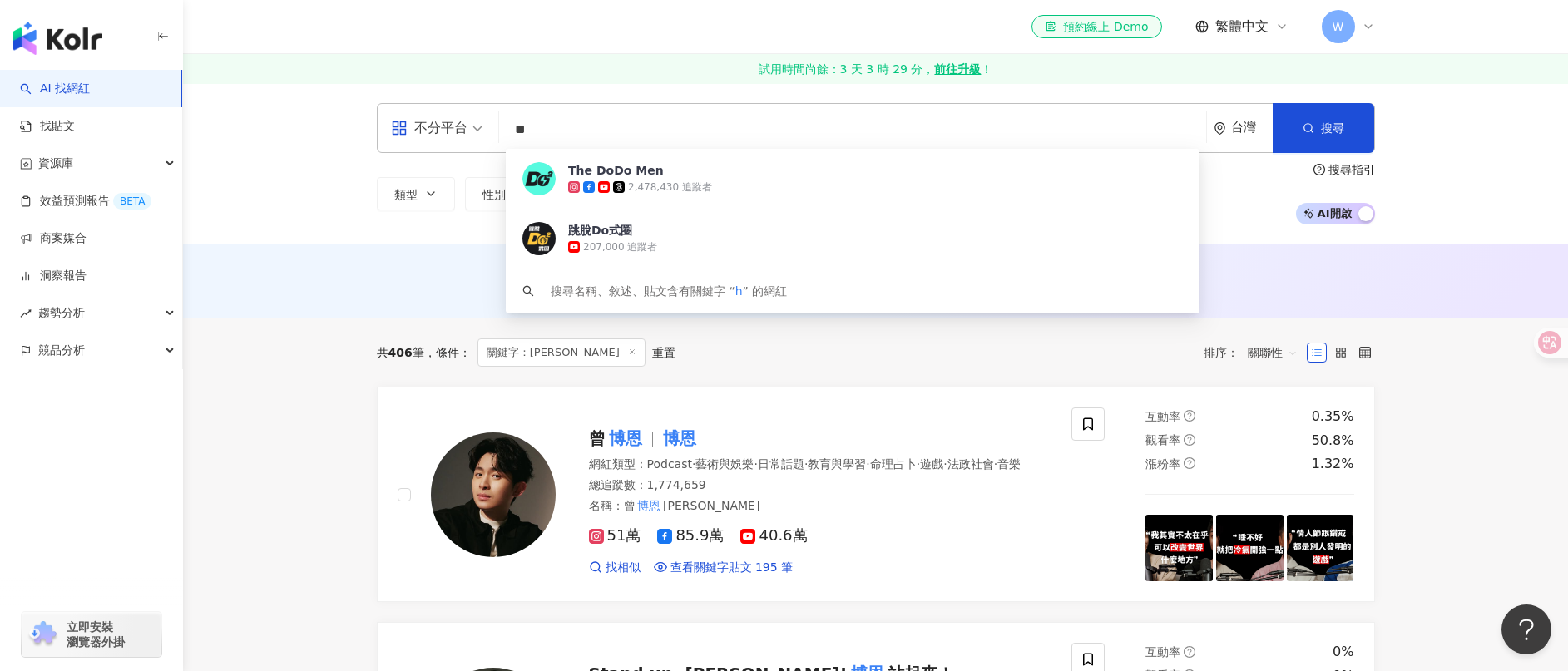
type input "*"
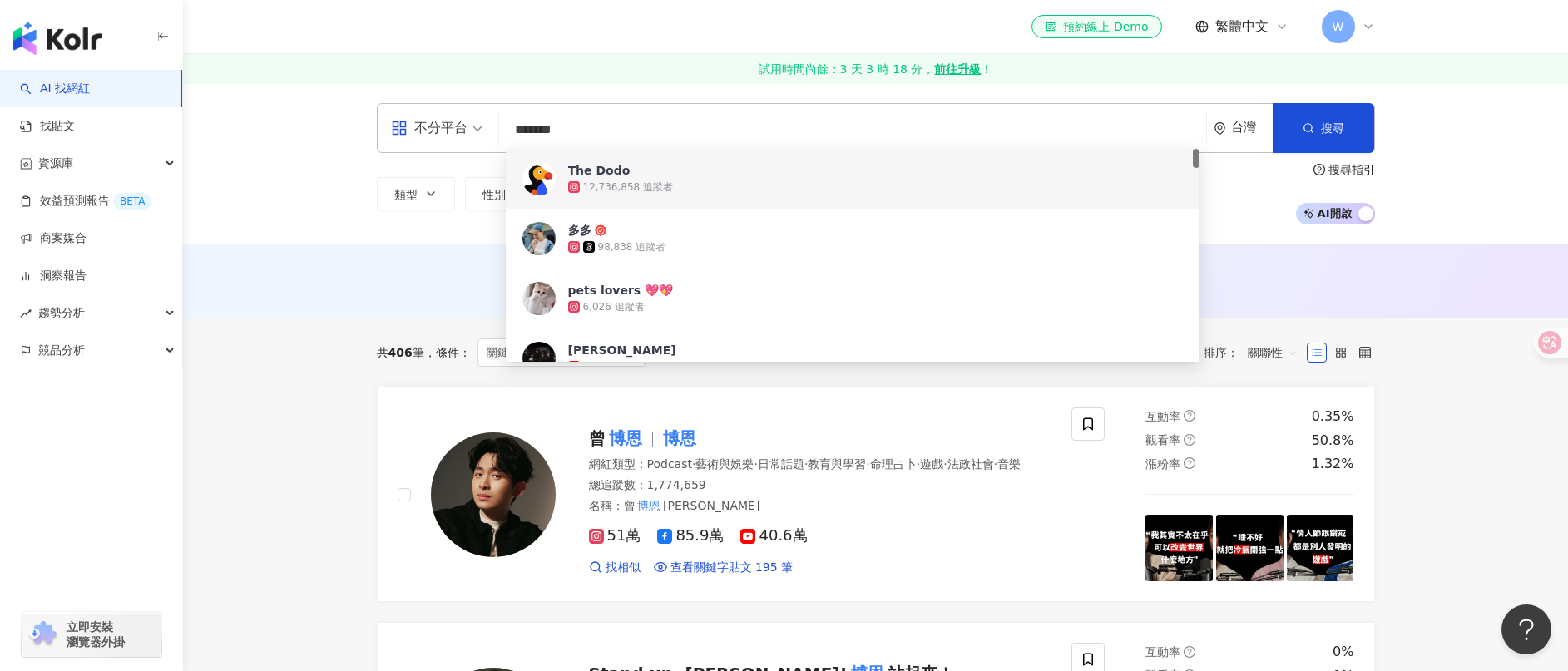
drag, startPoint x: 595, startPoint y: 119, endPoint x: 468, endPoint y: 120, distance: 127.0
click at [468, 120] on div "不分平台 ******* 台灣 搜尋 2a643ede-c2d5-4990-b4bb-8940be41fd5d 2b87a4f9-e082-4de7-a210…" at bounding box center [876, 127] width 998 height 50
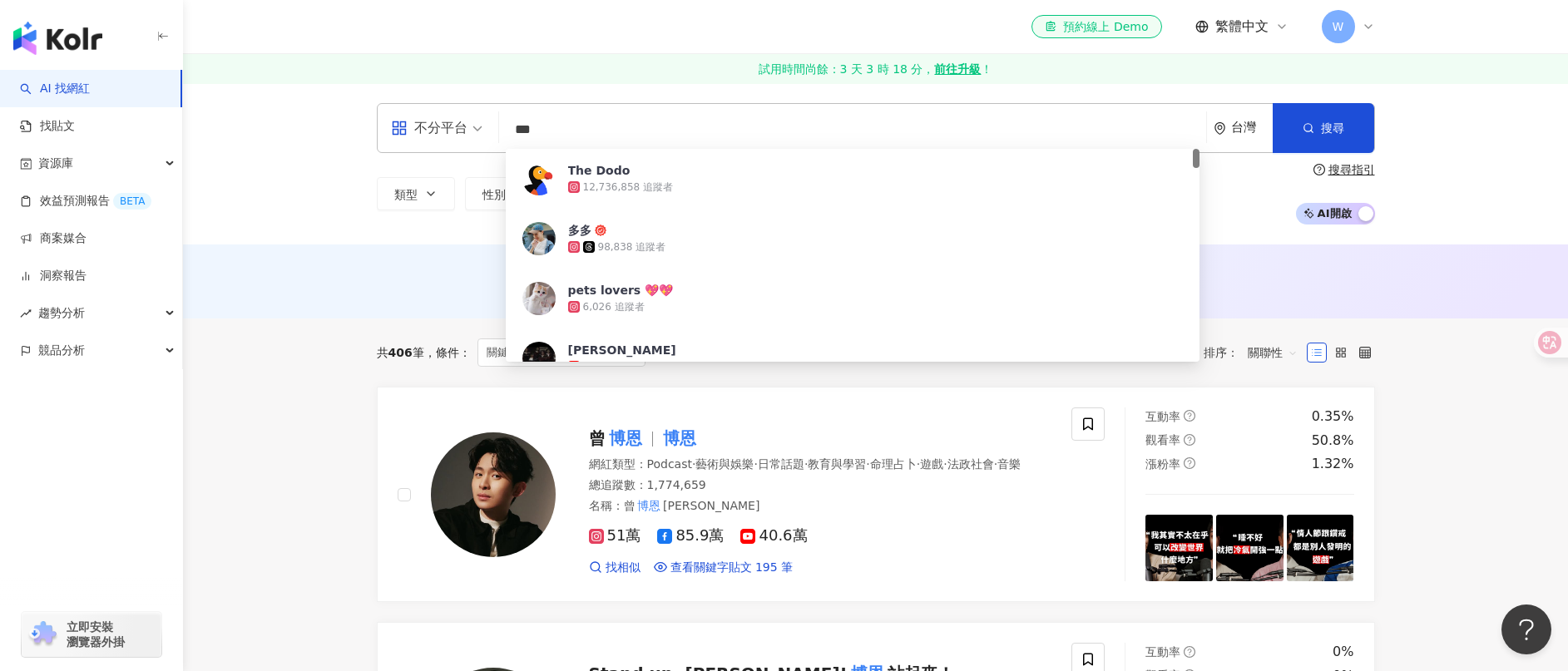
type input "*"
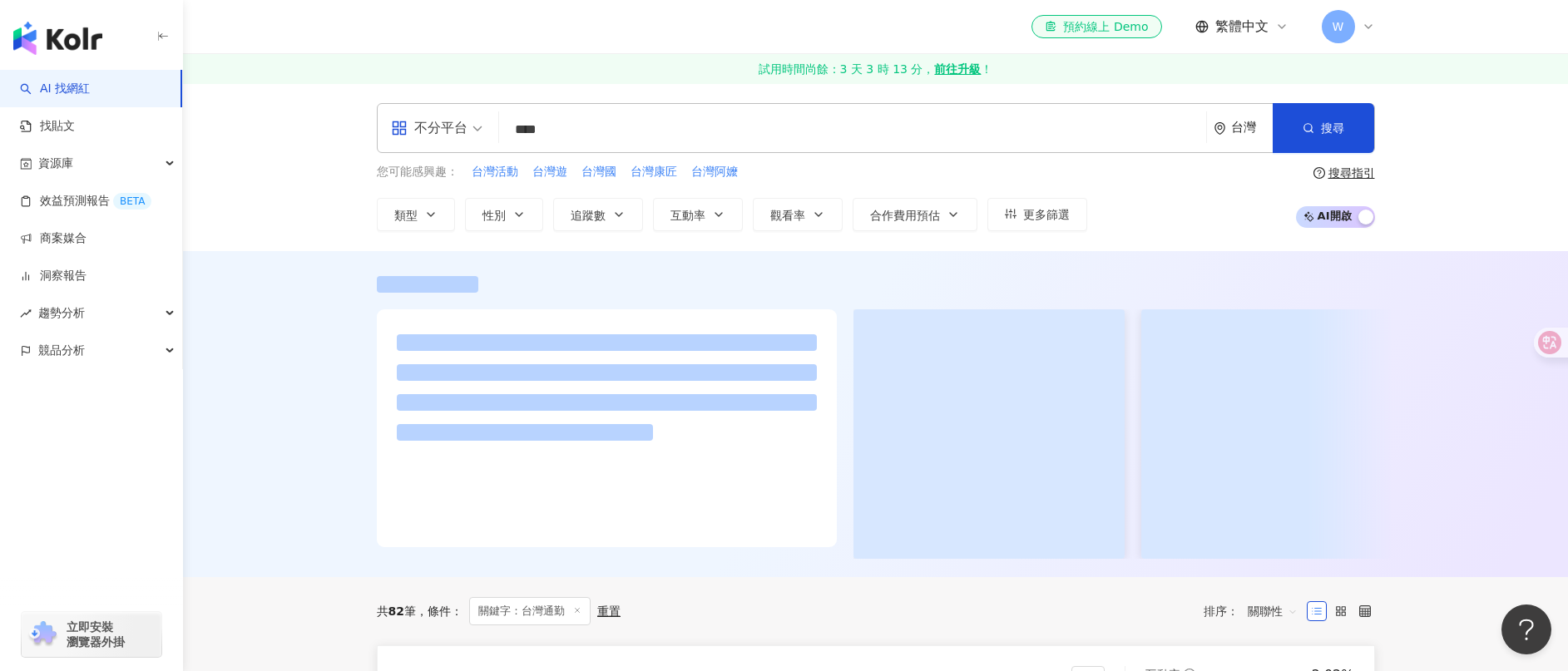
scroll to position [374, 0]
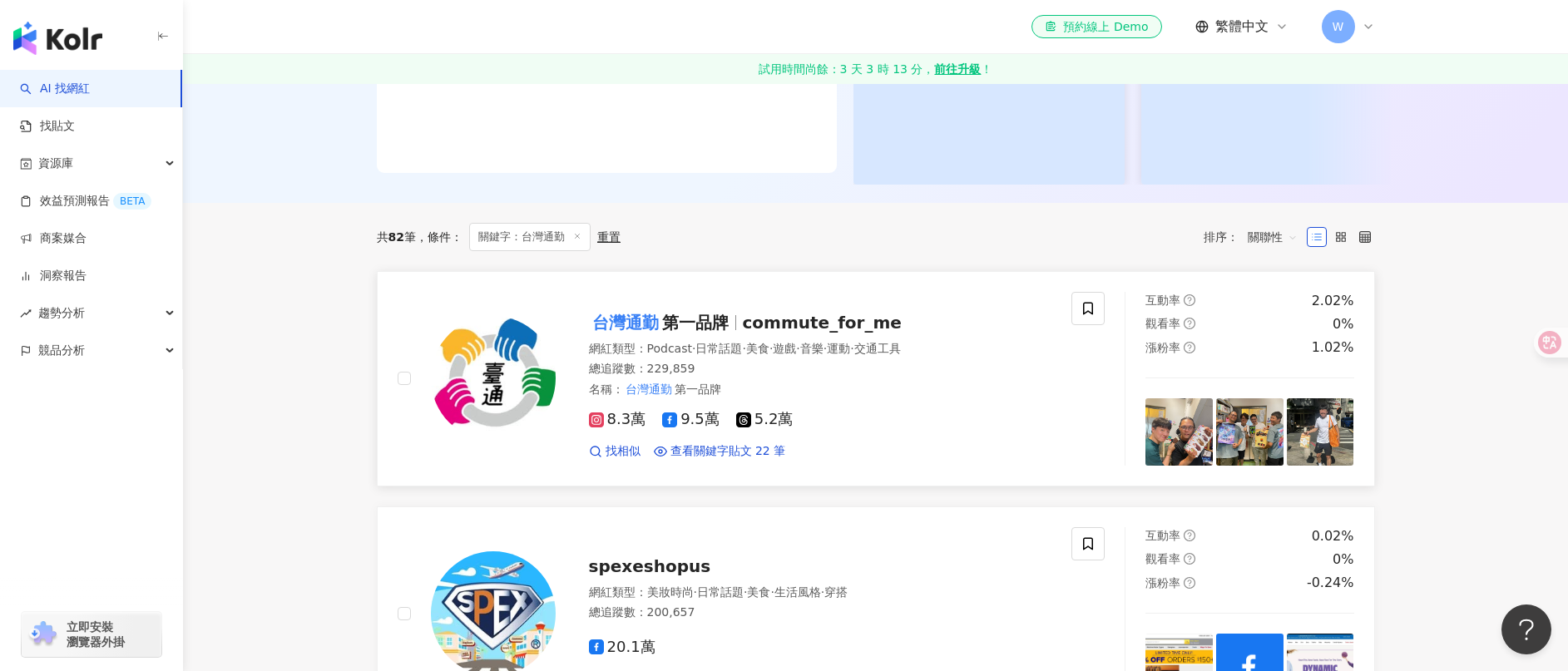
click at [665, 332] on span "第一品牌" at bounding box center [695, 322] width 66 height 20
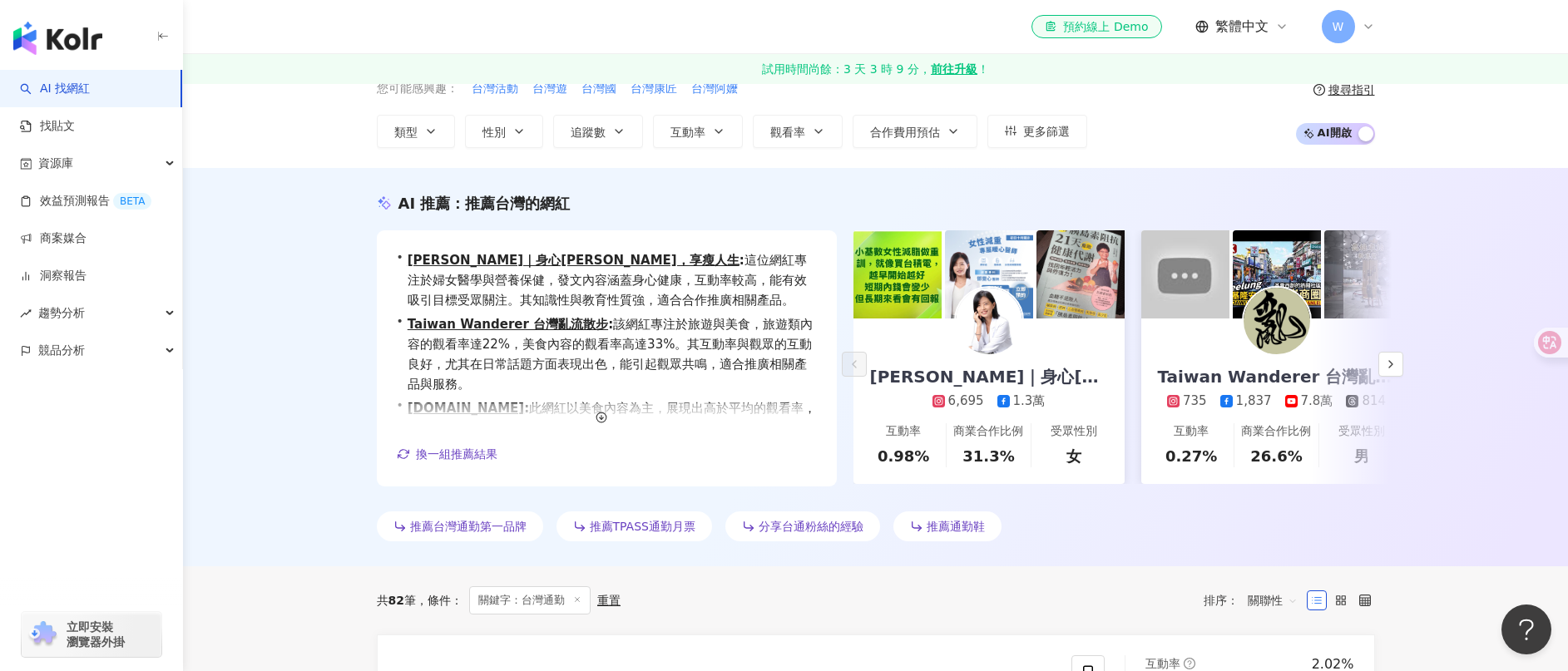
scroll to position [0, 0]
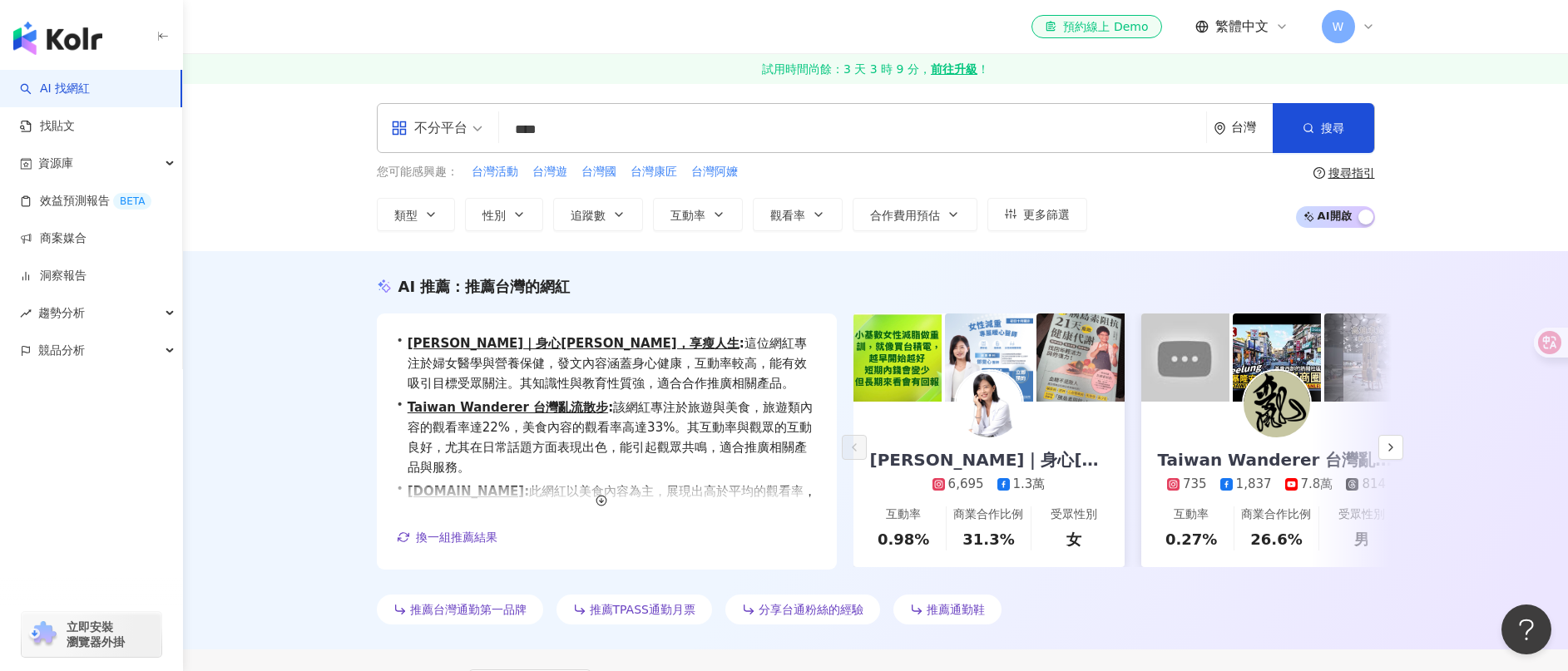
click at [607, 139] on input "****" at bounding box center [852, 130] width 694 height 31
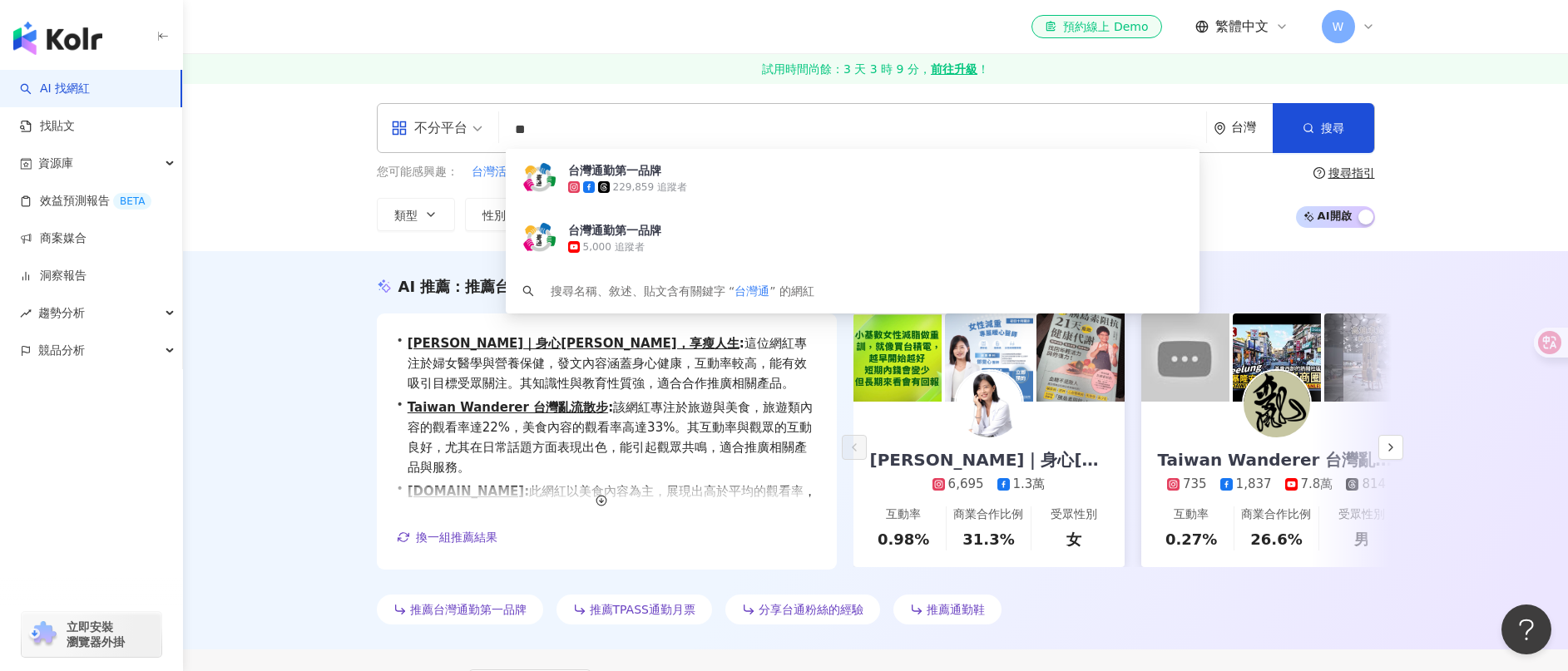
type input "*"
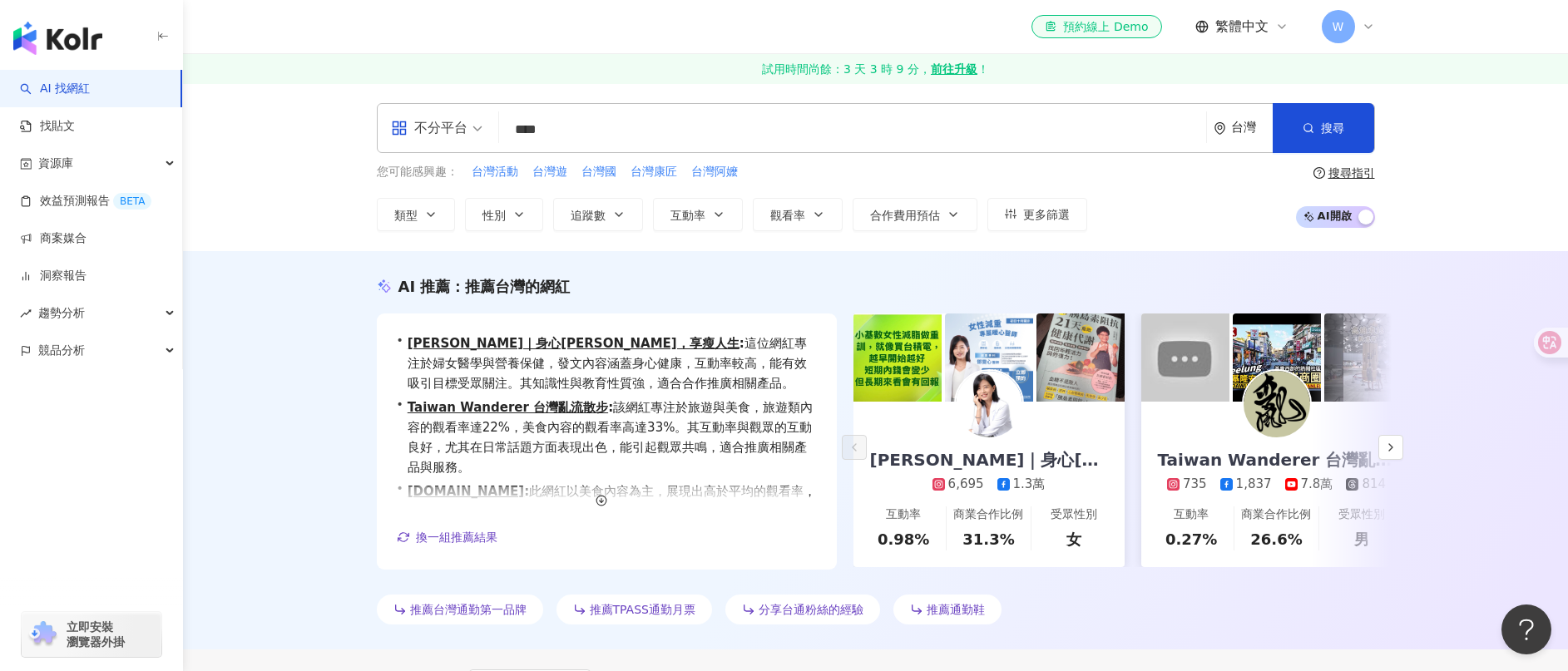
type input "***"
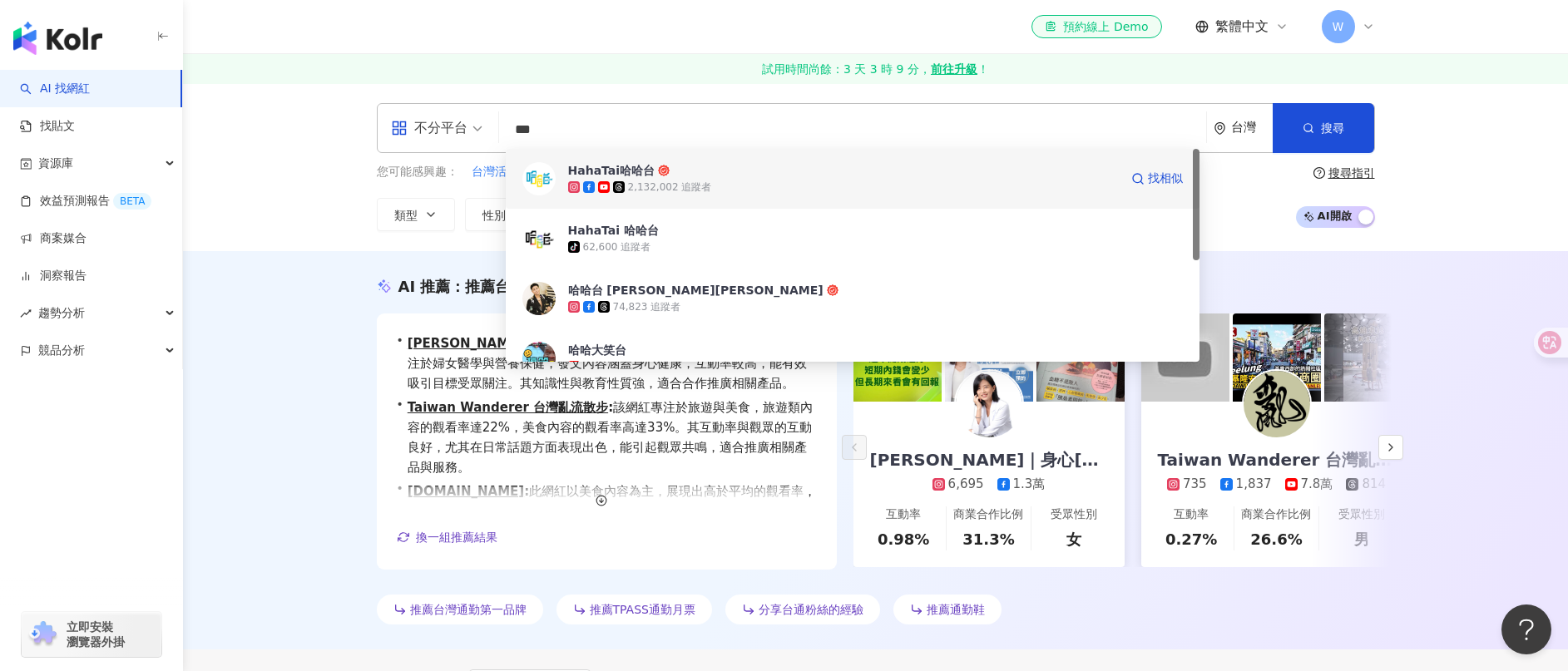
click at [639, 187] on div "2,132,002 追蹤者" at bounding box center [670, 188] width 84 height 14
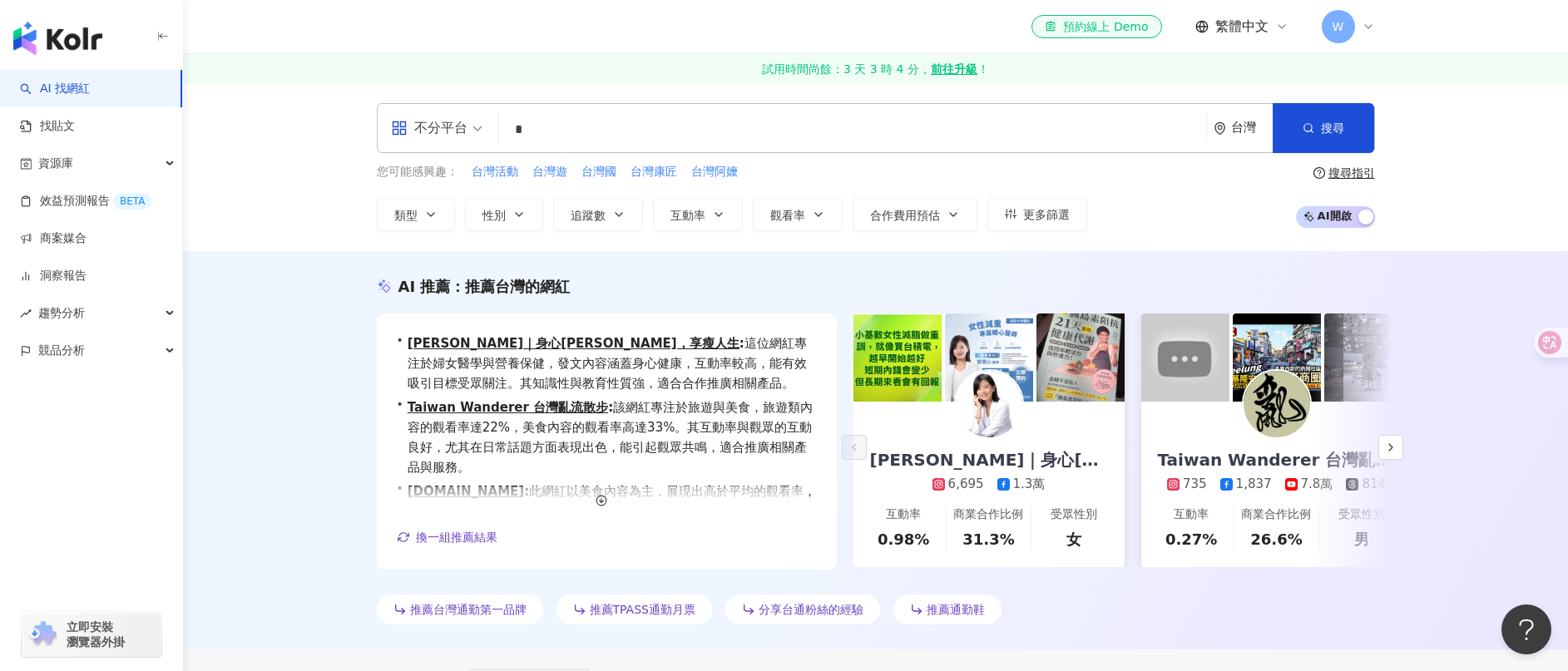
type input "**"
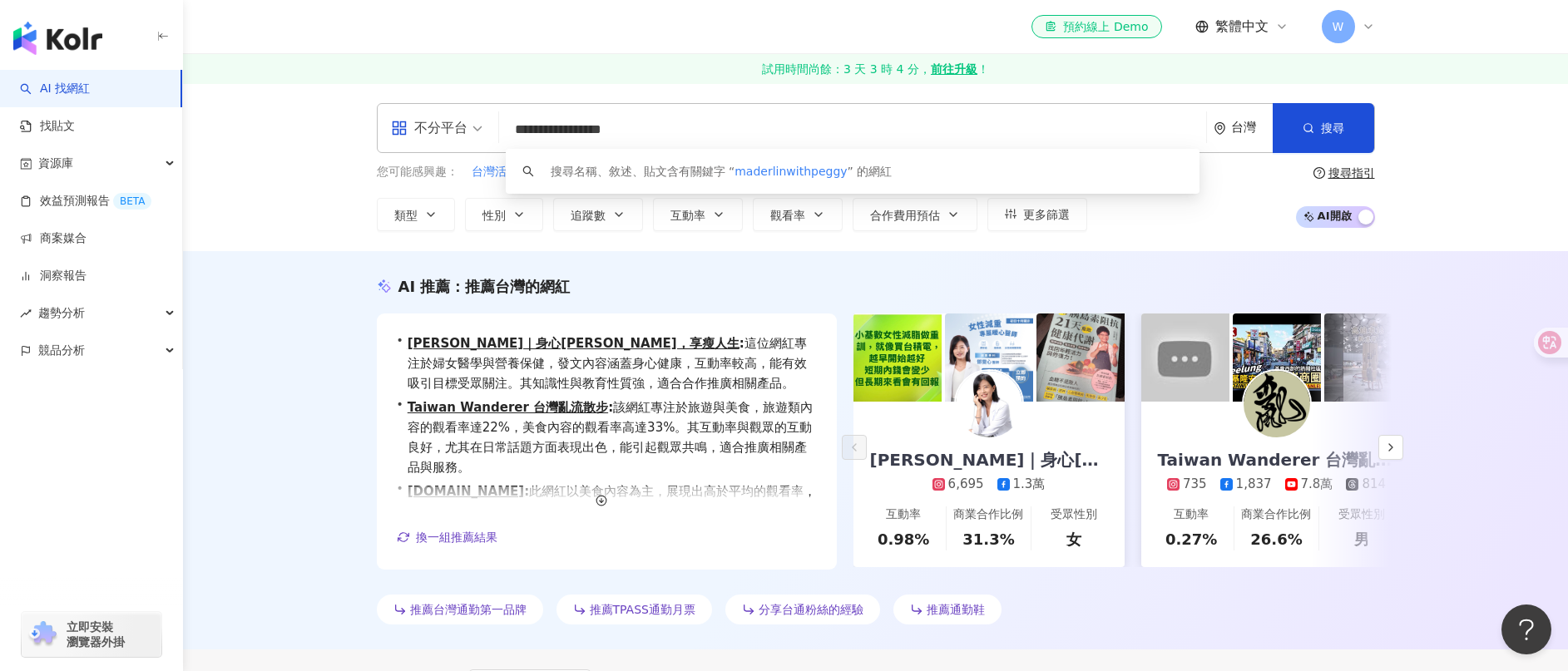
type input "**********"
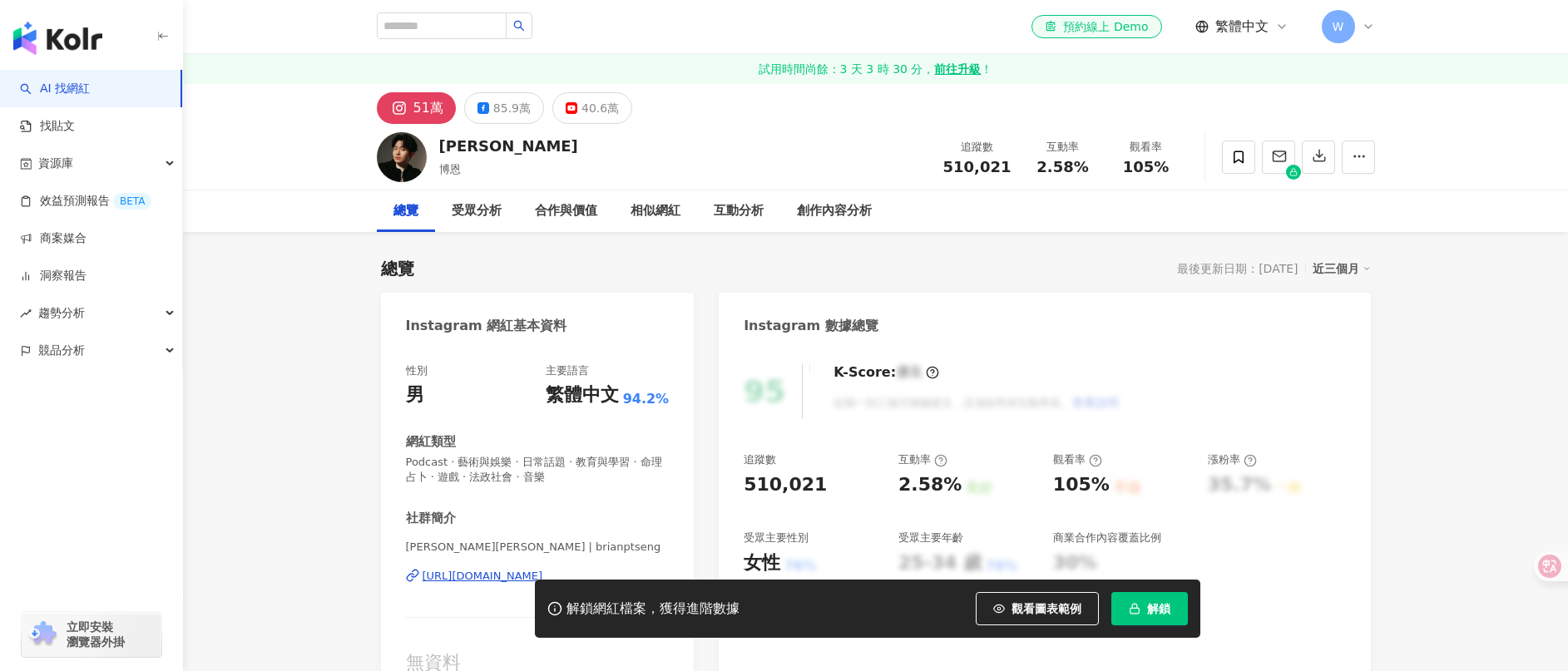
click at [1144, 605] on button "解鎖" at bounding box center [1149, 609] width 77 height 33
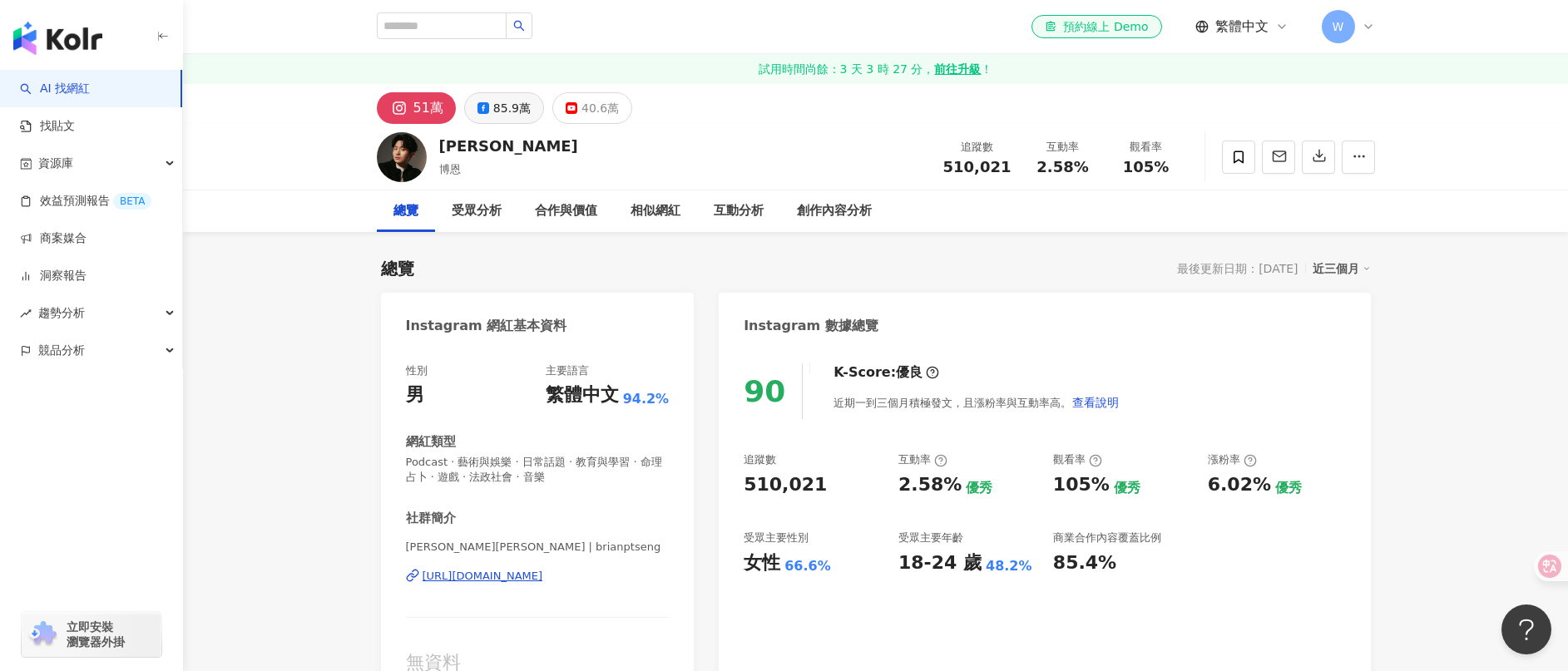
click at [507, 103] on div "85.9萬" at bounding box center [511, 108] width 38 height 24
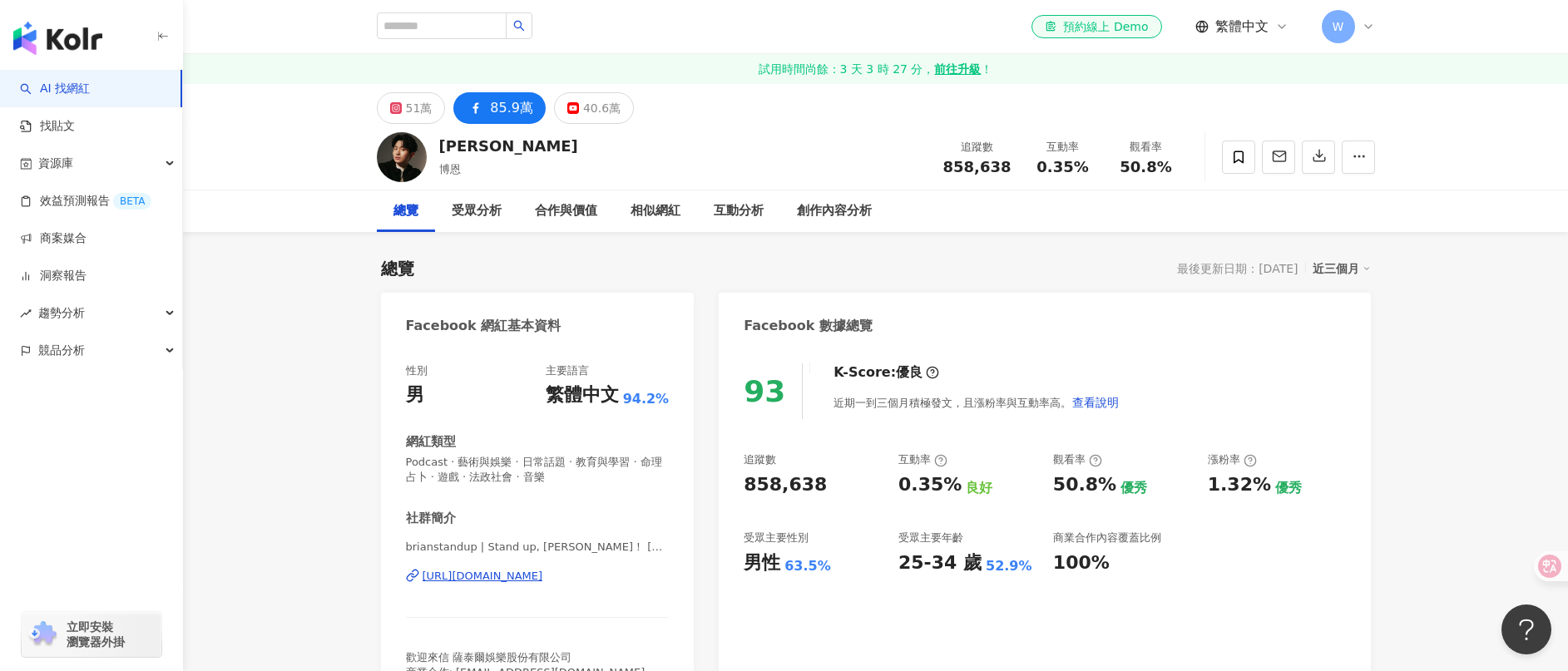
drag, startPoint x: 496, startPoint y: 578, endPoint x: 1357, endPoint y: 20, distance: 1026.0
click at [694, 578] on div "性別 男 主要語言 繁體中文 94.2% 網紅類型 Podcast · 藝術與娛樂 · 日常話題 · 教育與學習 · 命理占卜 · 遊戲 · 法政社會 · 音…" at bounding box center [538, 525] width 313 height 359
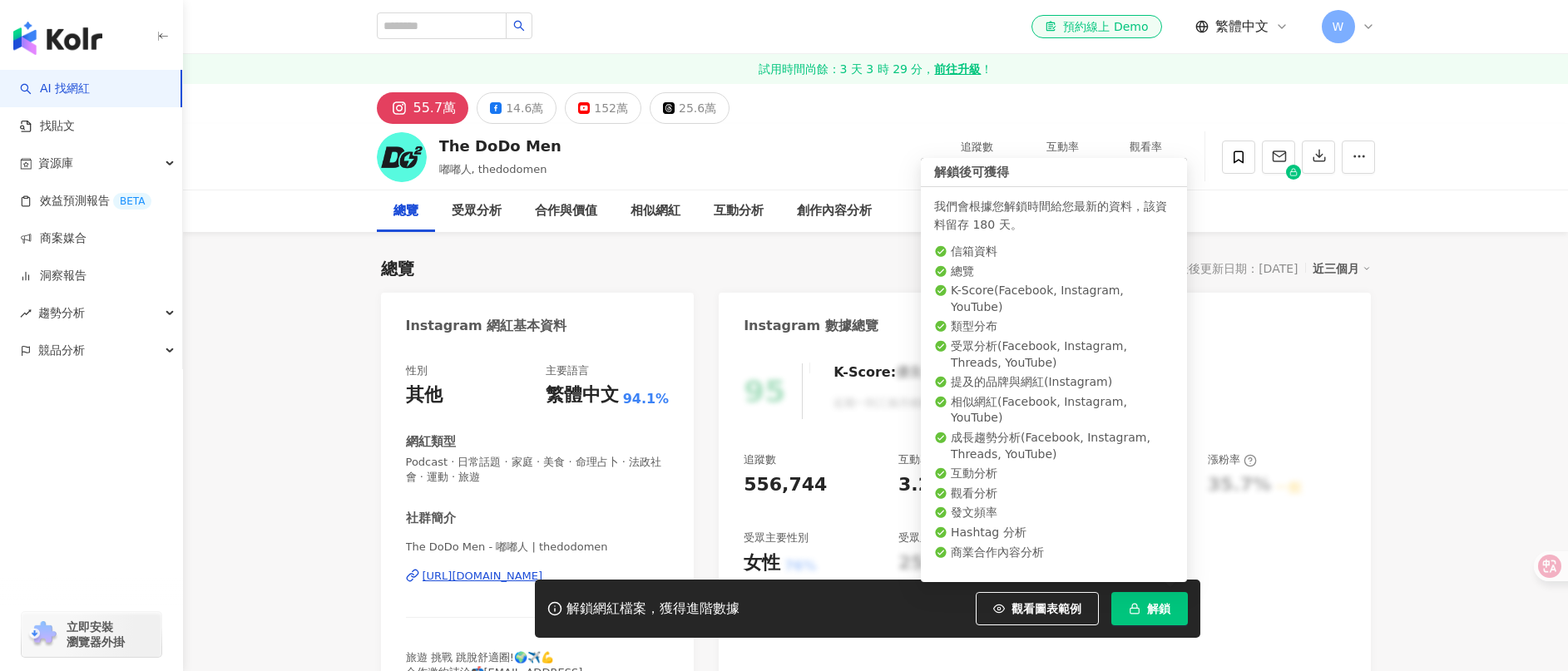
click at [1142, 601] on button "解鎖" at bounding box center [1149, 609] width 77 height 33
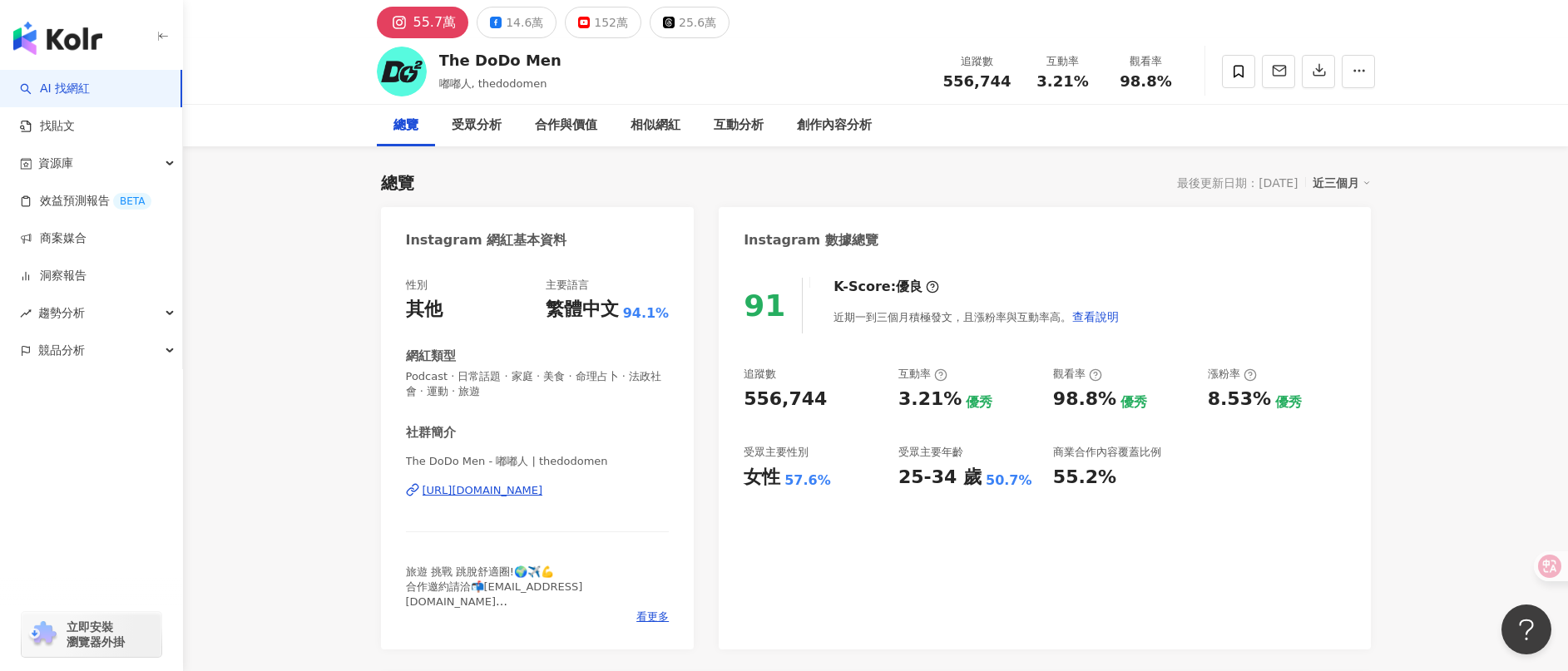
scroll to position [125, 0]
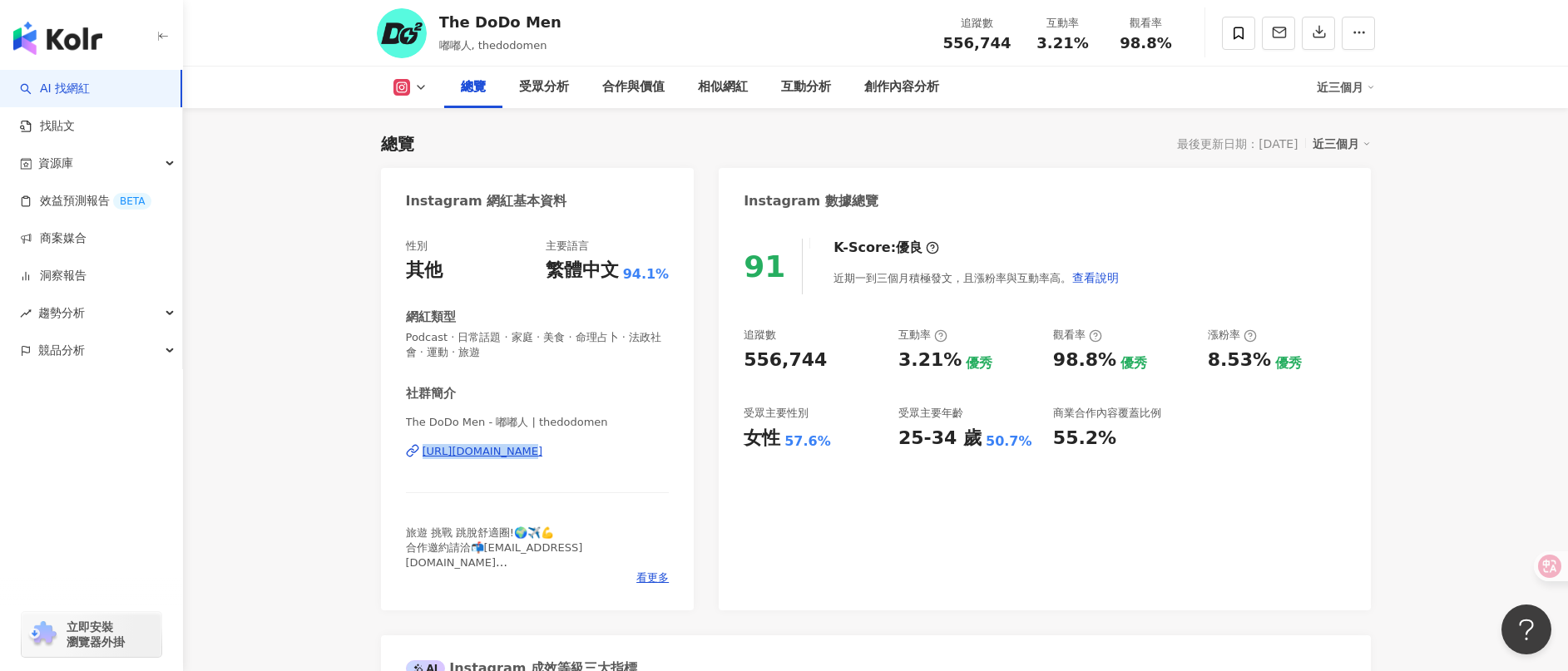
drag, startPoint x: 367, startPoint y: 454, endPoint x: 512, endPoint y: 451, distance: 145.0
drag, startPoint x: 341, startPoint y: 444, endPoint x: 659, endPoint y: 449, distance: 318.0
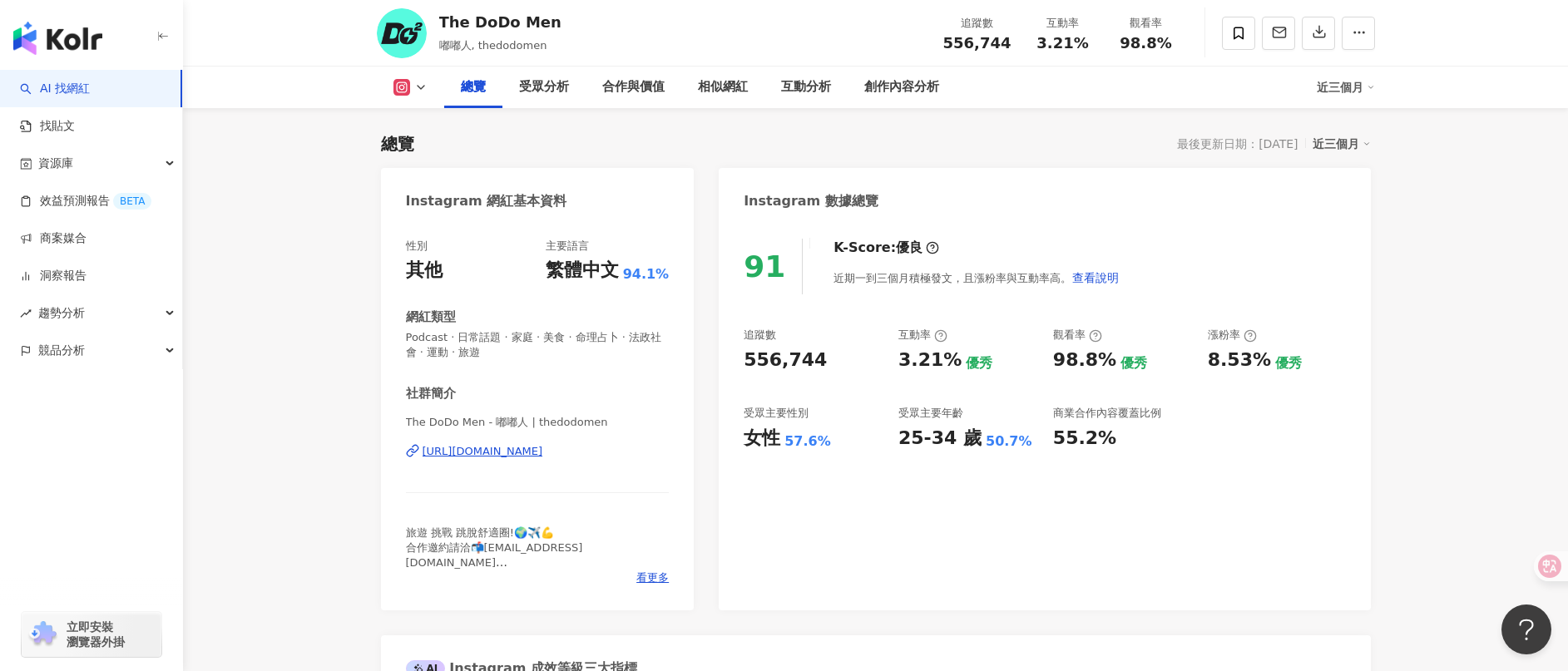
copy div "https://www.instagram.com/thedodomen/"
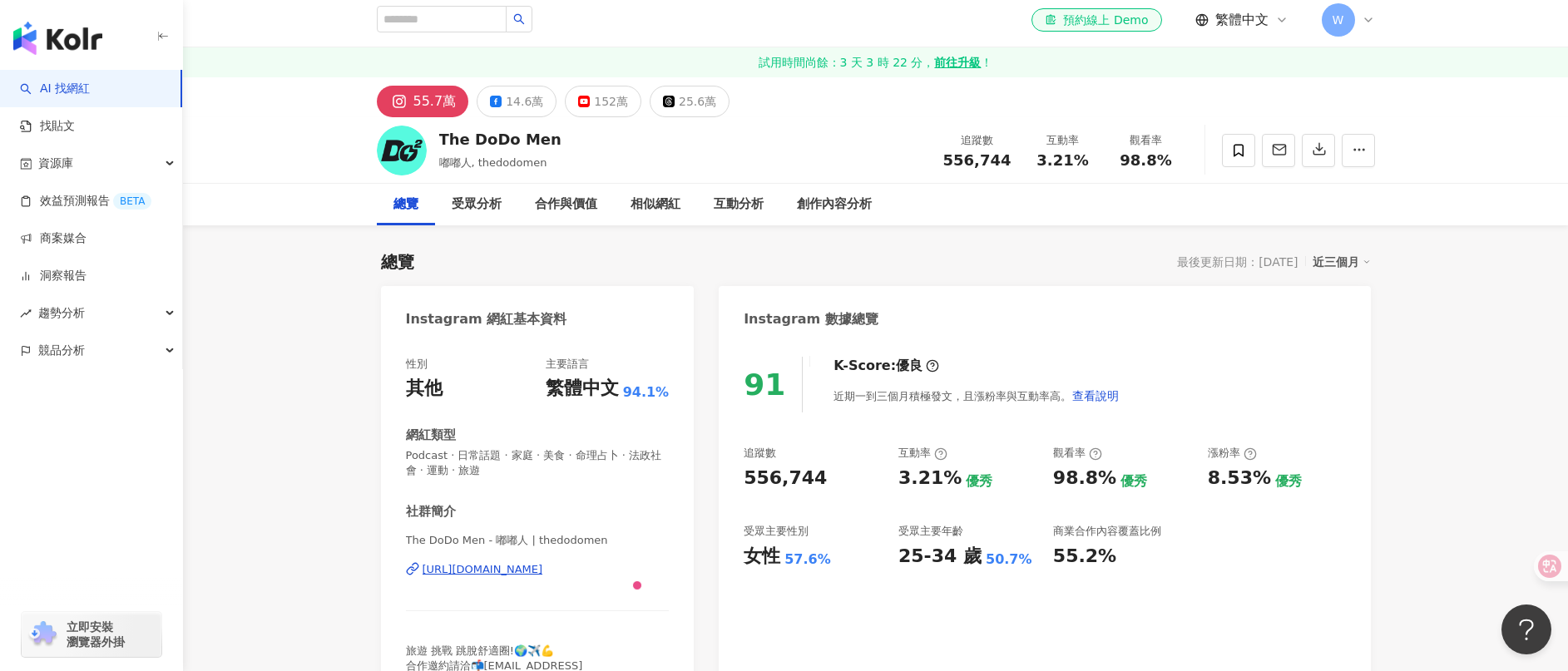
scroll to position [0, 0]
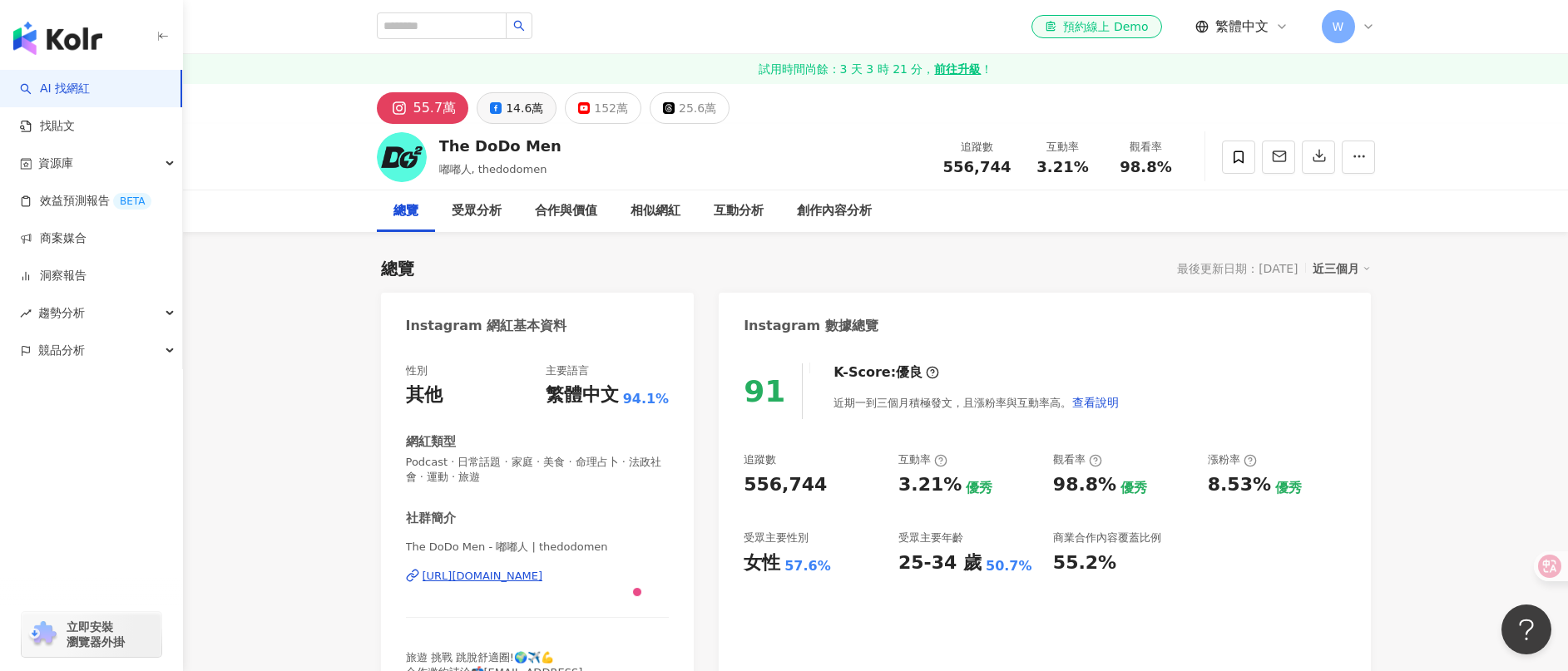
click at [512, 106] on div "14.6萬" at bounding box center [524, 108] width 38 height 24
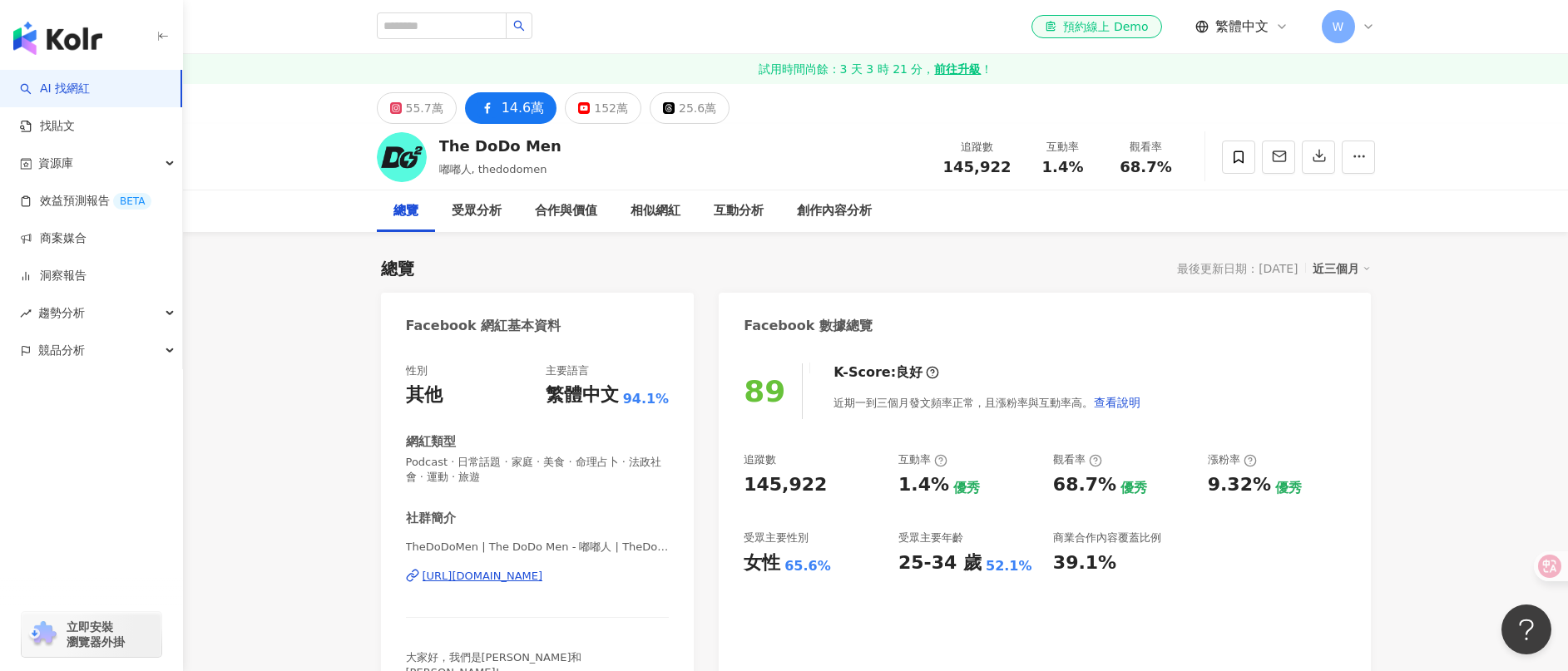
drag, startPoint x: 393, startPoint y: 575, endPoint x: 665, endPoint y: 581, distance: 272.1
click at [665, 581] on div "性別 其他 主要語言 繁體中文 94.1% 網紅類型 Podcast · 日常話題 · 家庭 · 美食 · 命理占卜 · 法政社會 · 運動 · 旅遊 社群簡…" at bounding box center [538, 540] width 313 height 388
click at [468, 16] on input "search" at bounding box center [442, 25] width 130 height 27
type input "****"
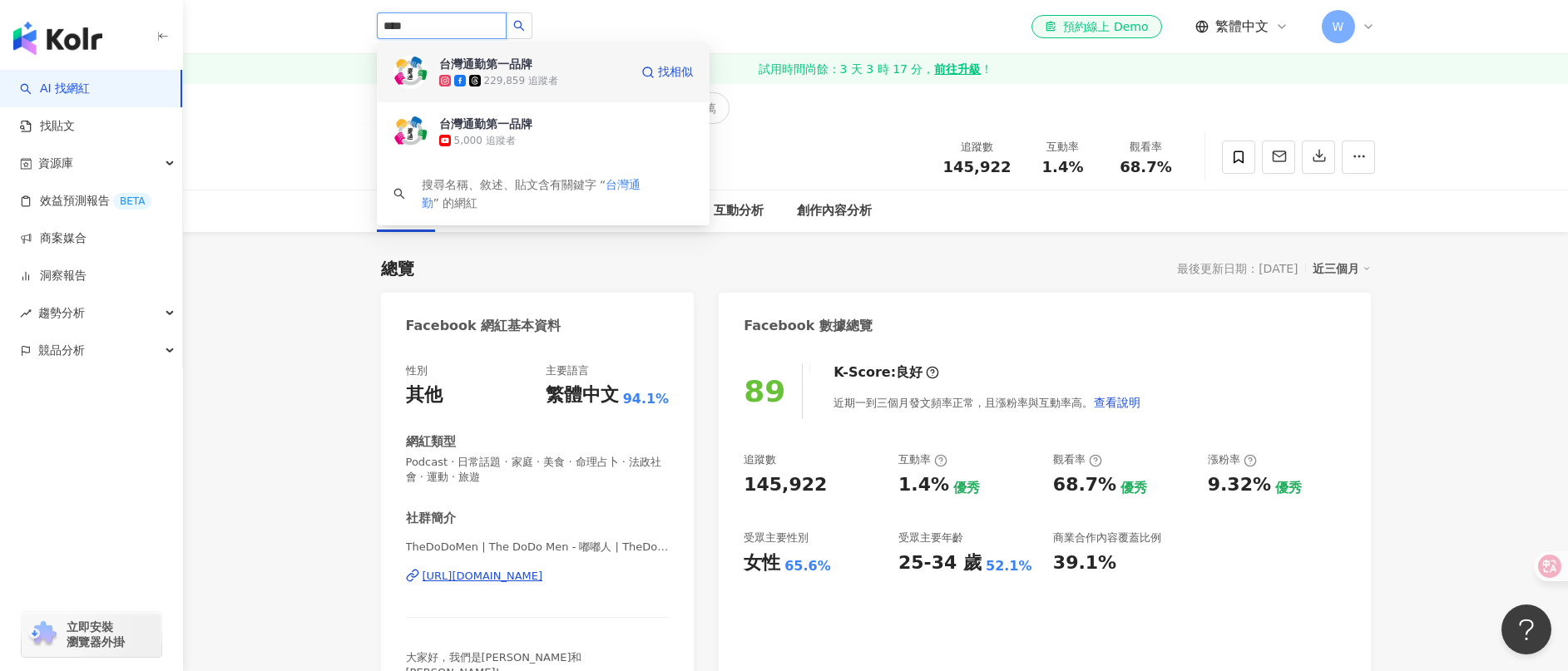
click at [550, 71] on div "台灣通勤第一品牌 229,859 追蹤者" at bounding box center [533, 72] width 189 height 33
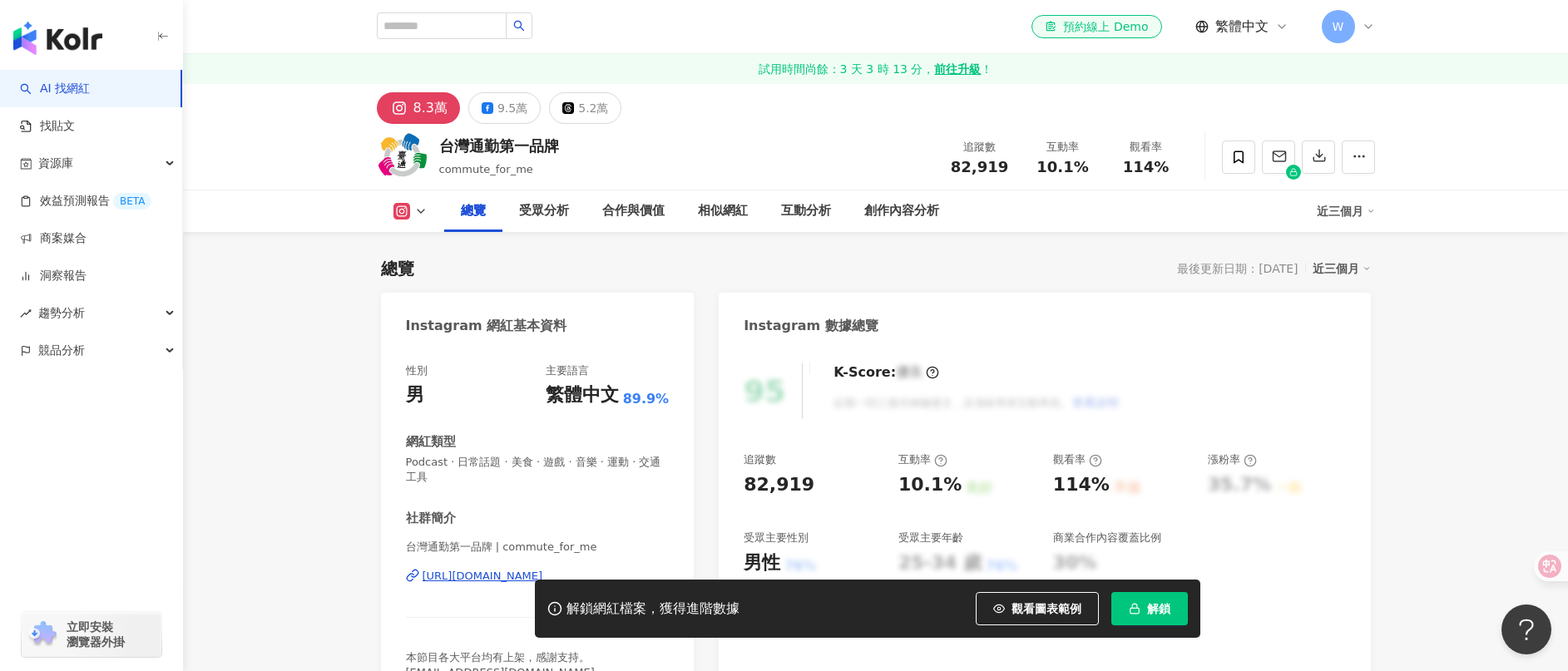
click at [1151, 603] on span "解鎖" at bounding box center [1158, 608] width 24 height 13
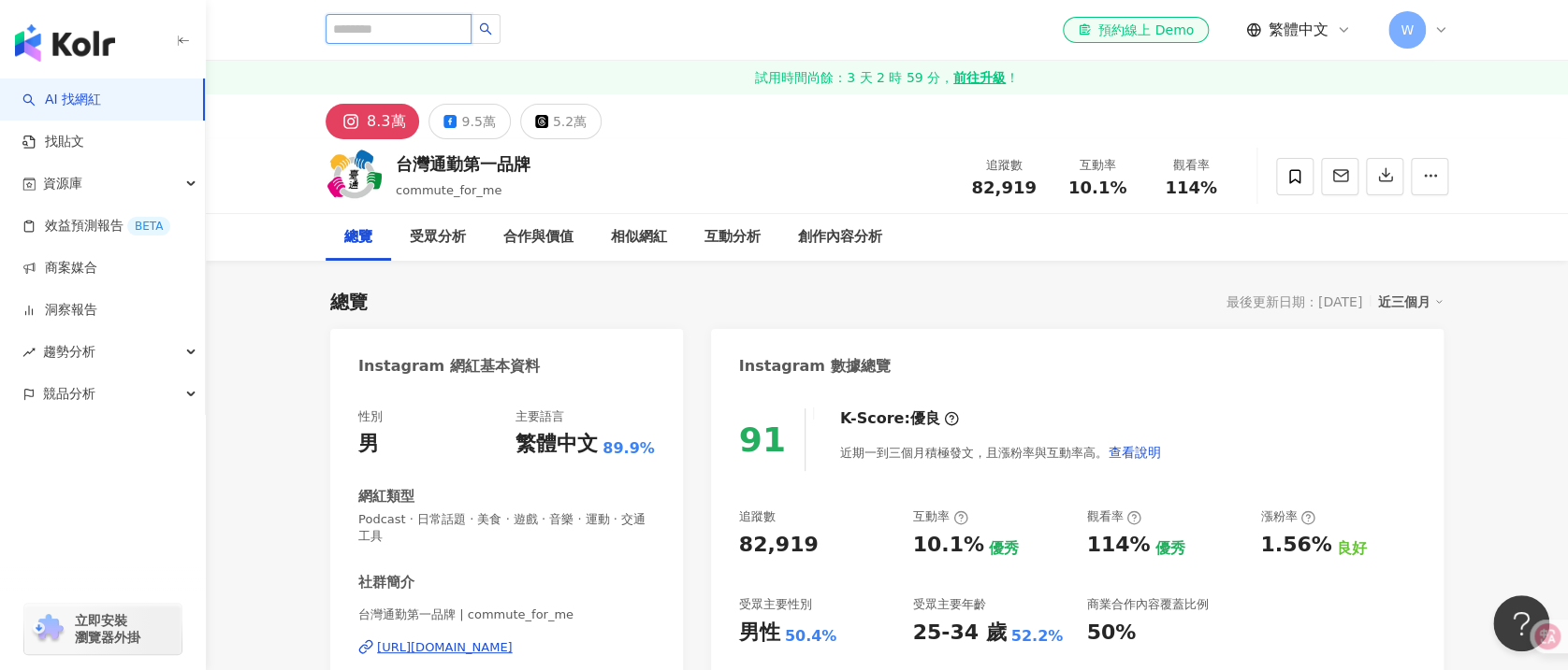
click at [451, 26] on input "search" at bounding box center [398, 28] width 146 height 30
type input "*"
type input "**********"
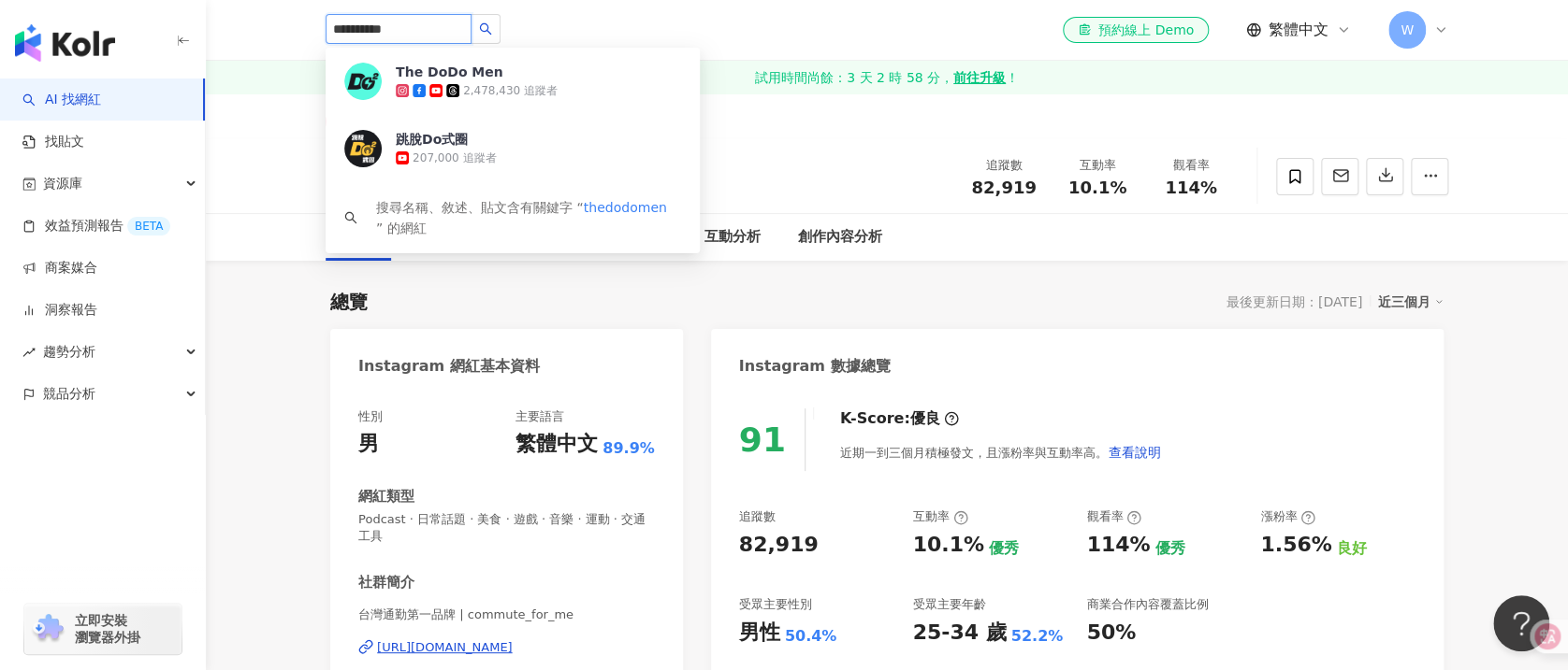
click at [505, 91] on div "2,478,430 追蹤者" at bounding box center [510, 91] width 94 height 16
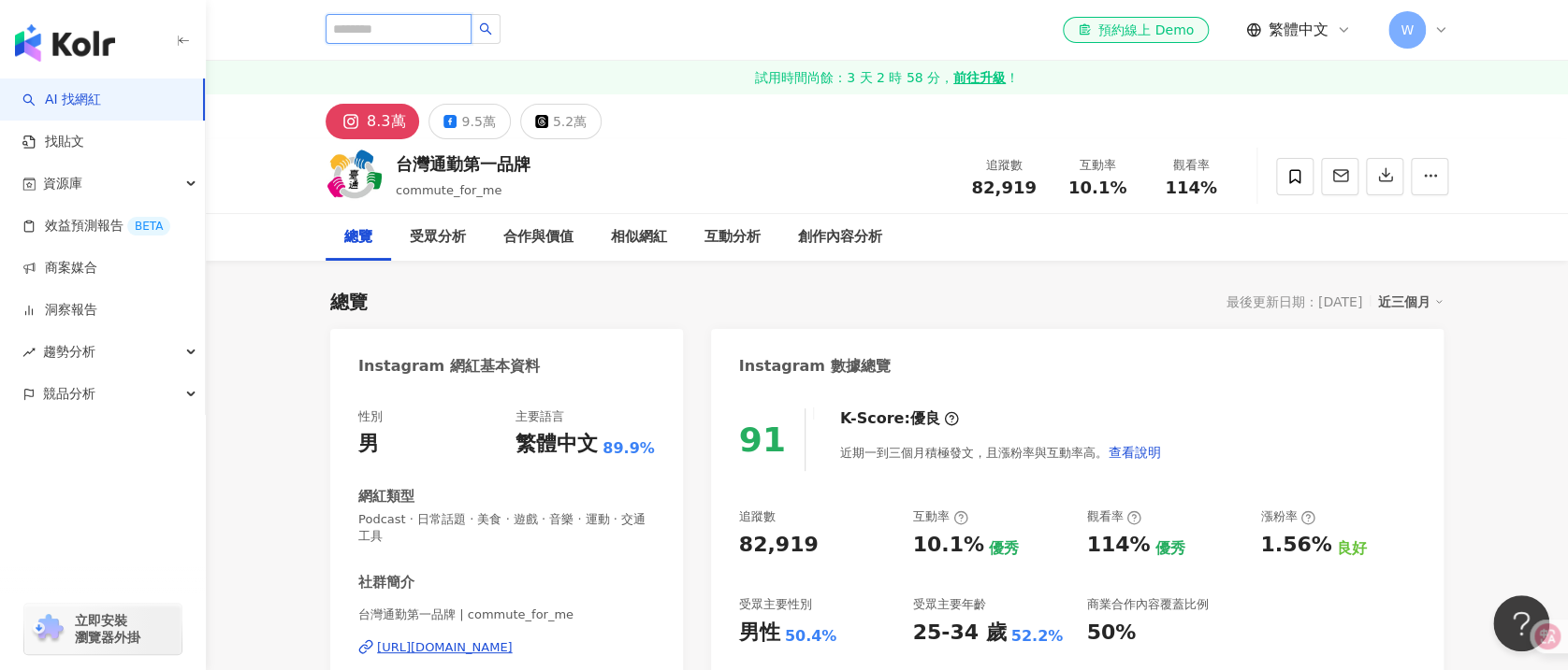
scroll to position [249, 0]
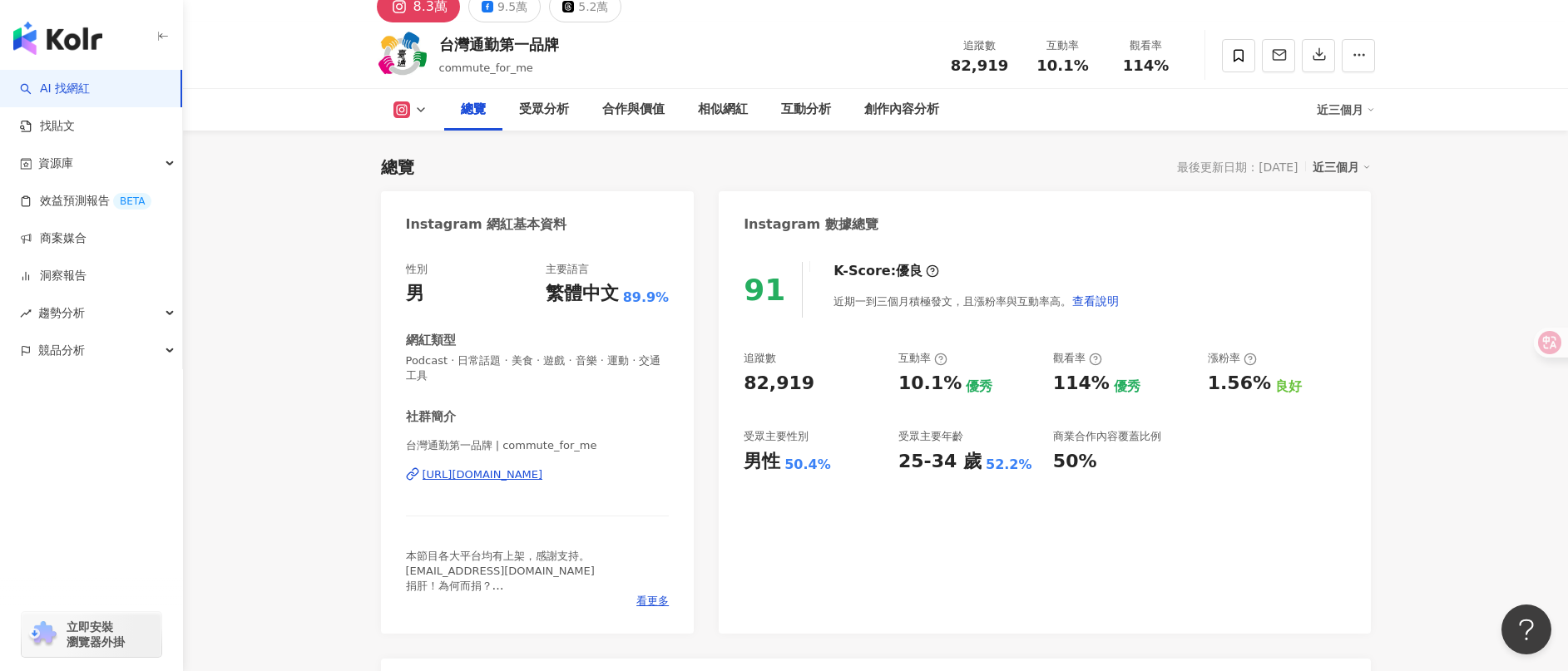
scroll to position [125, 0]
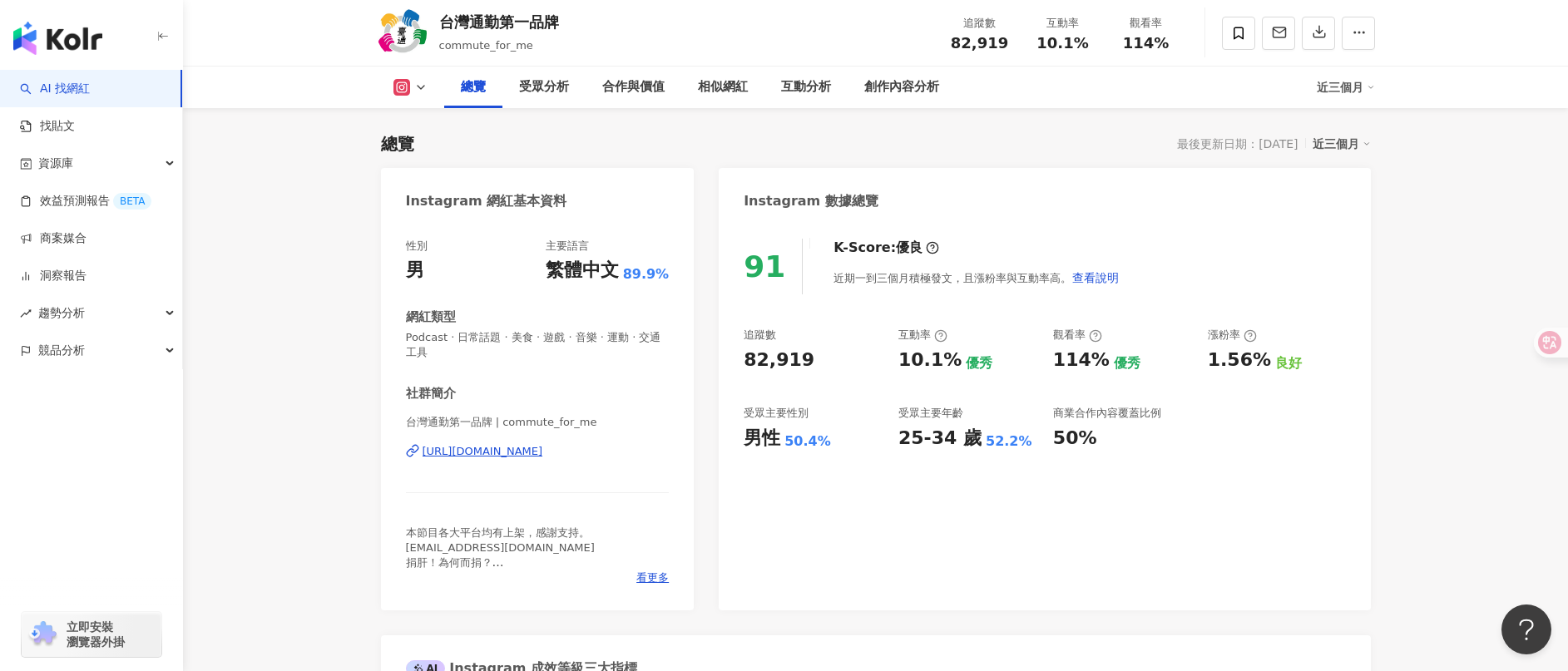
drag, startPoint x: 364, startPoint y: 454, endPoint x: 666, endPoint y: 451, distance: 302.0
copy div "[URL][DOMAIN_NAME]"
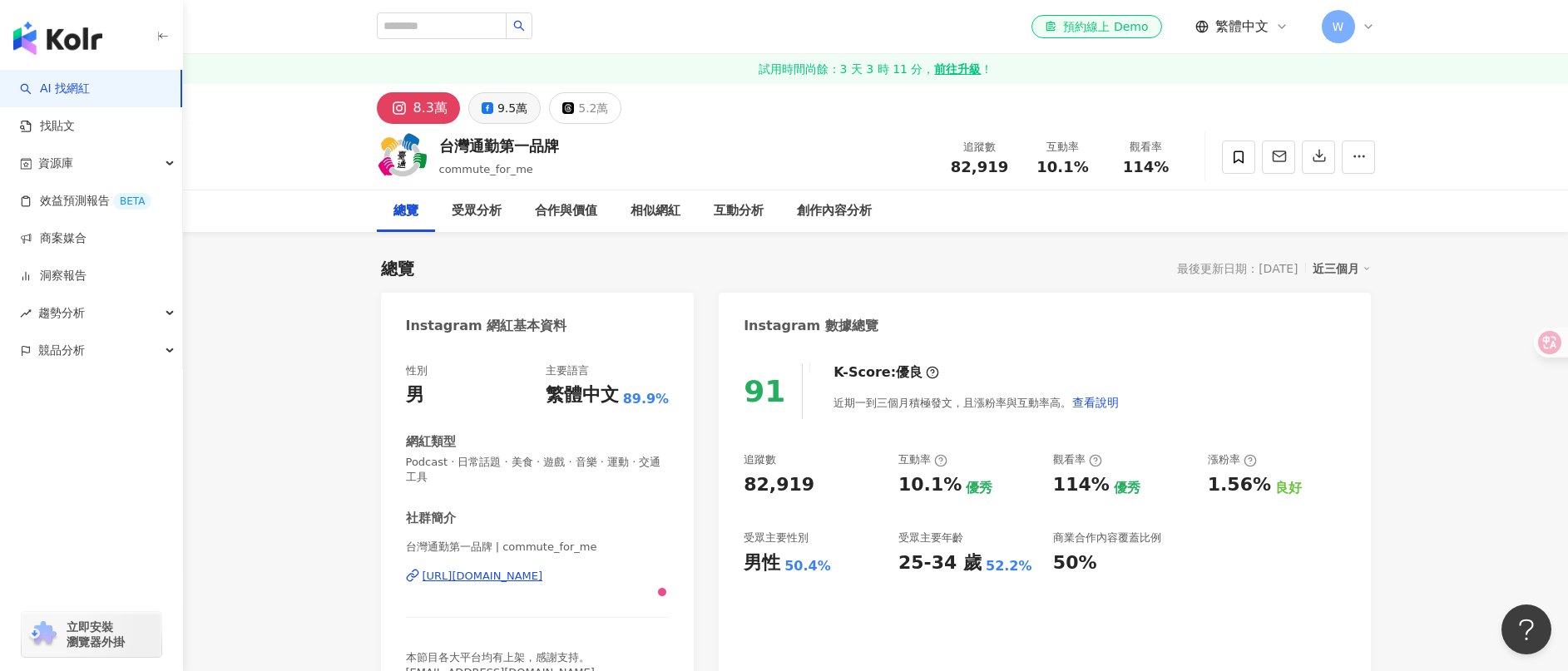
click at [497, 104] on div "9.5萬" at bounding box center [512, 108] width 30 height 24
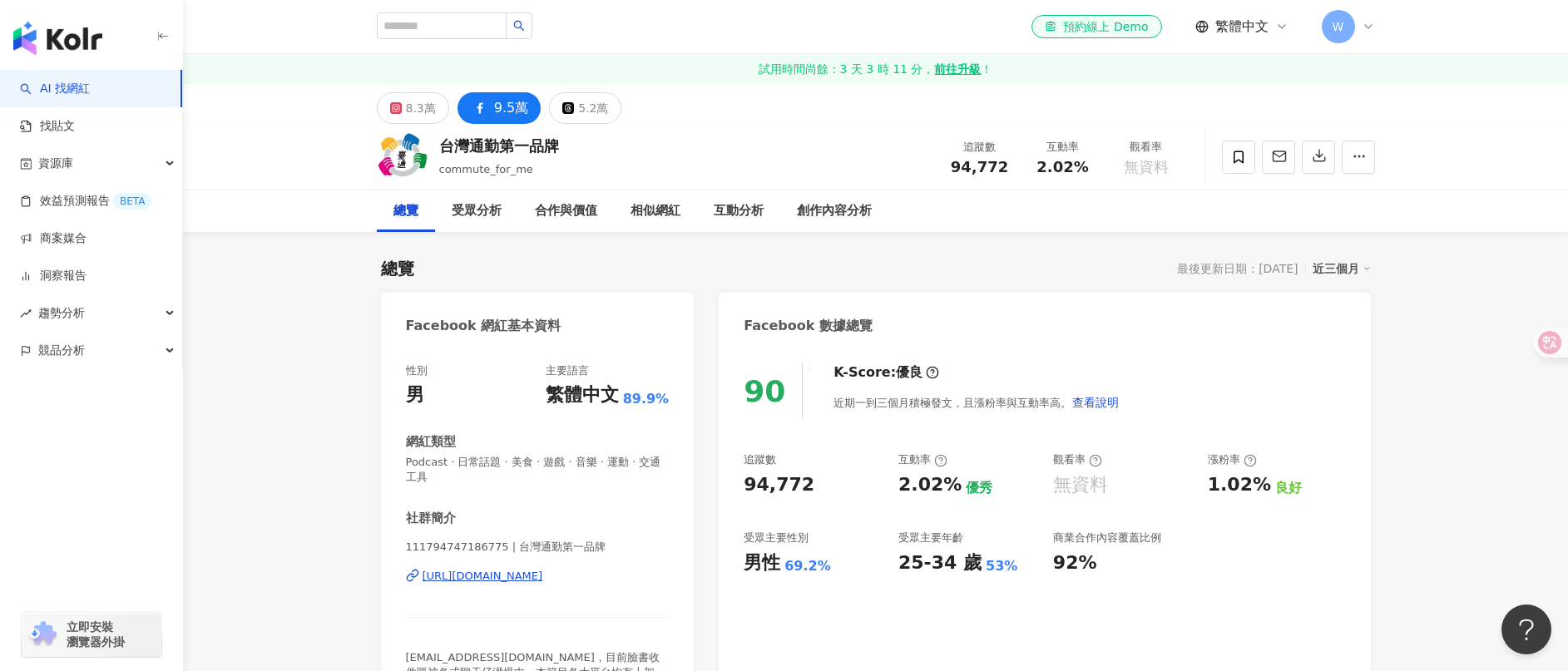
drag, startPoint x: 574, startPoint y: 448, endPoint x: 251, endPoint y: 443, distance: 323.0
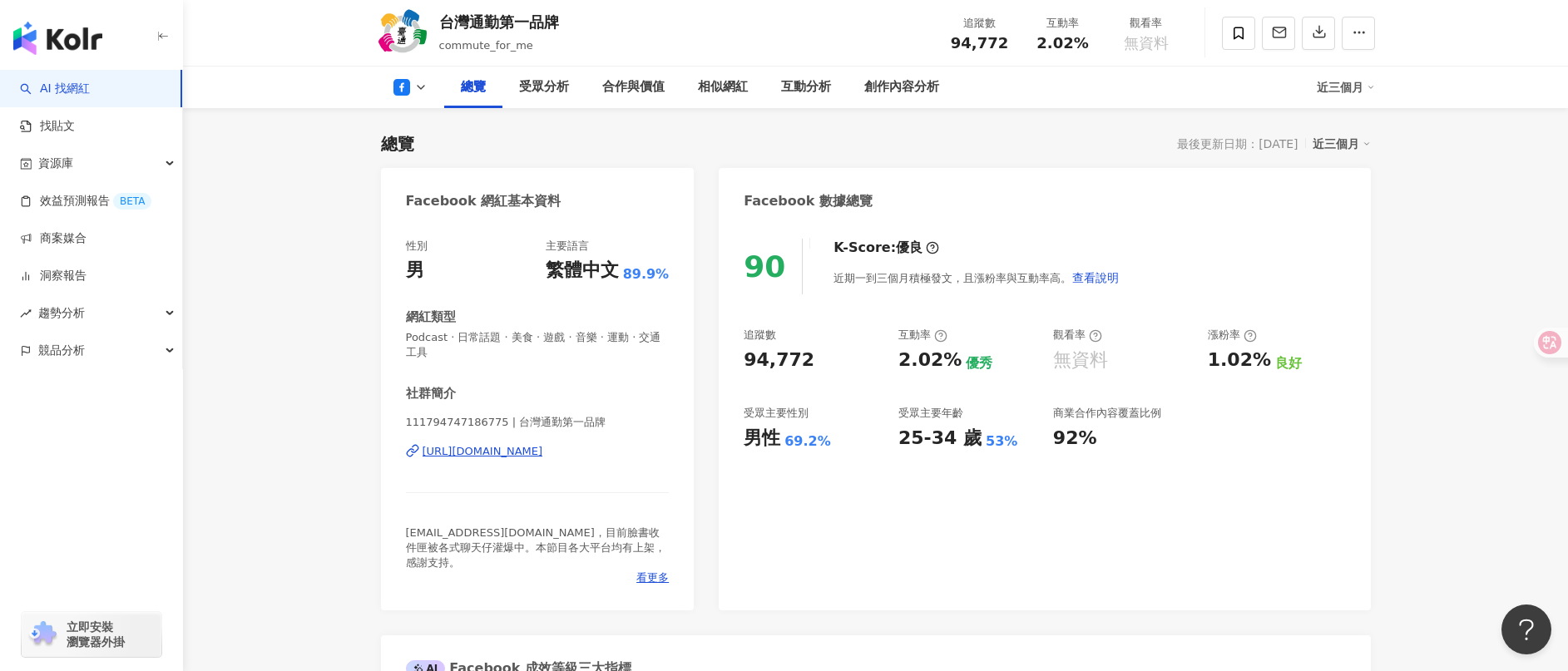
drag, startPoint x: 373, startPoint y: 455, endPoint x: 575, endPoint y: 471, distance: 202.6
copy div "https://www.facebook.com/111794"
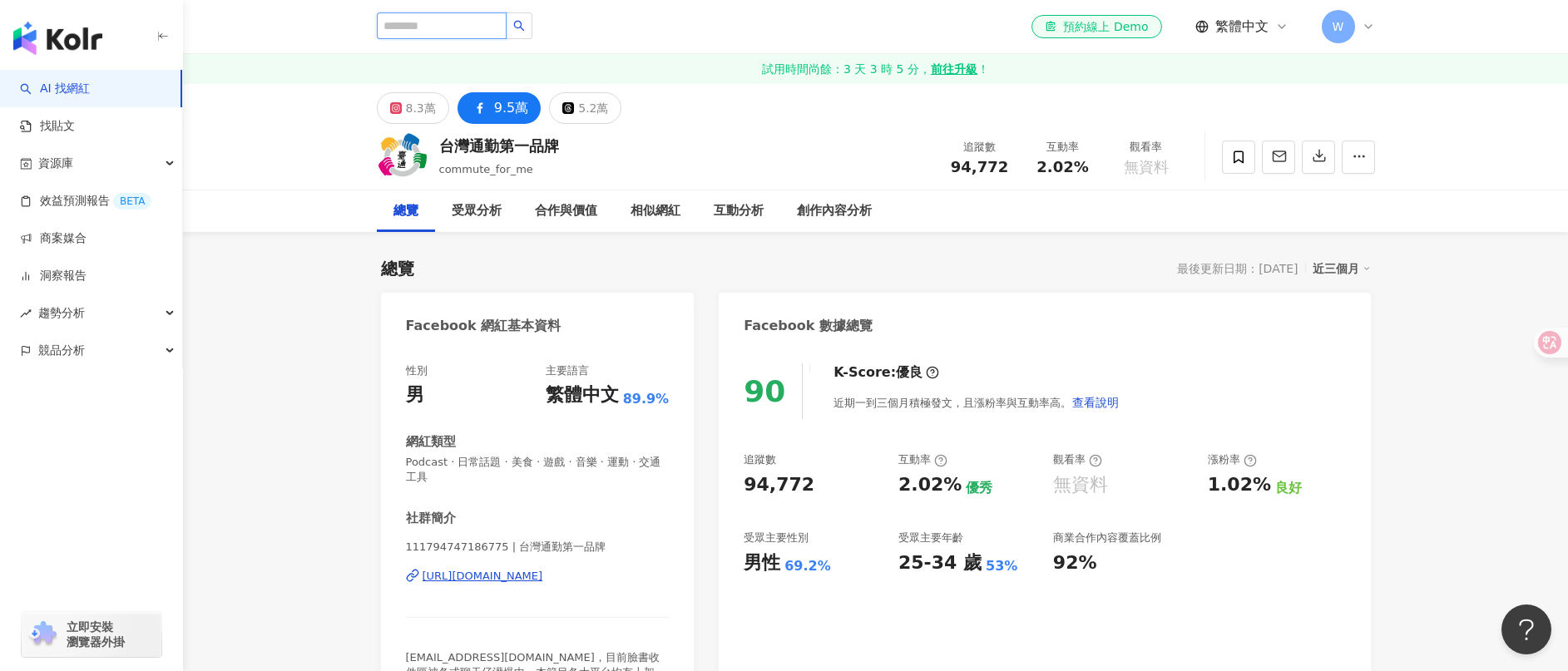
click at [494, 25] on input "search" at bounding box center [442, 25] width 130 height 27
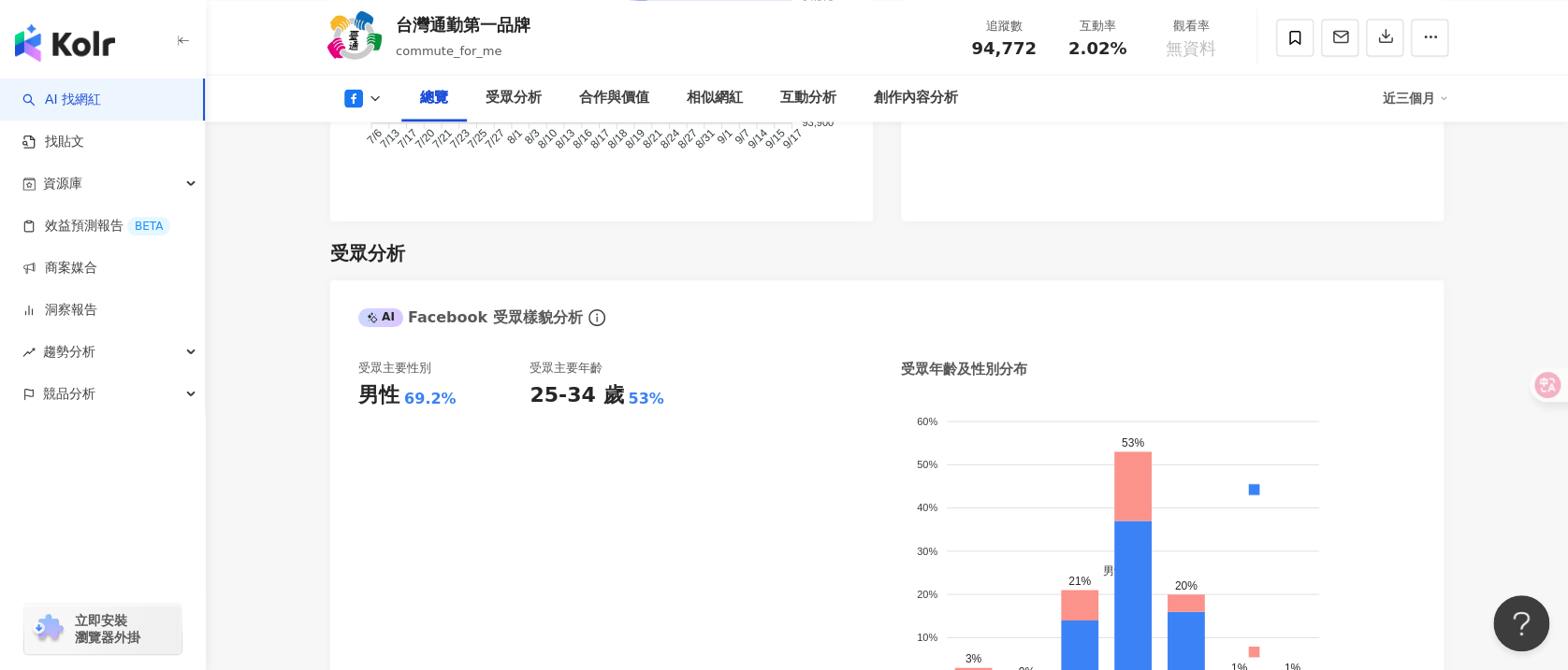
scroll to position [1558, 0]
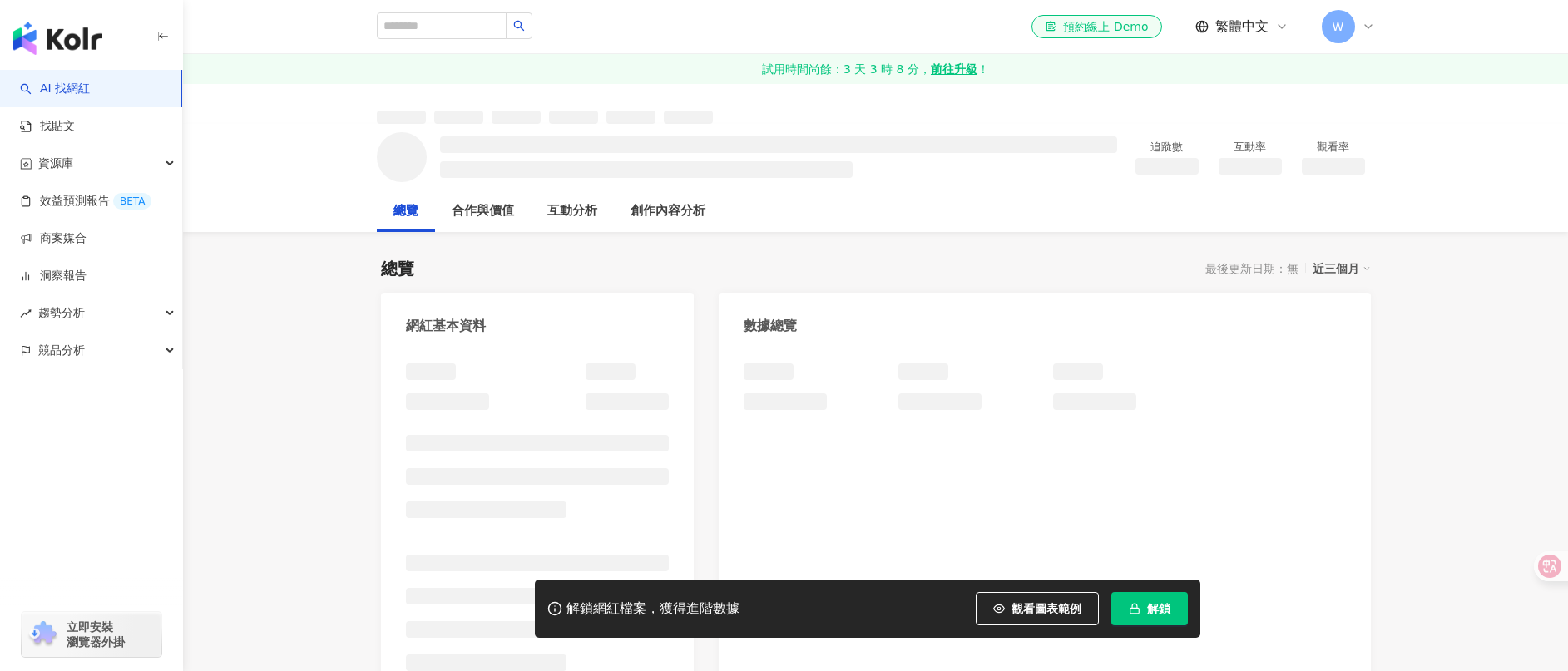
click at [1149, 613] on span "解鎖" at bounding box center [1158, 608] width 24 height 13
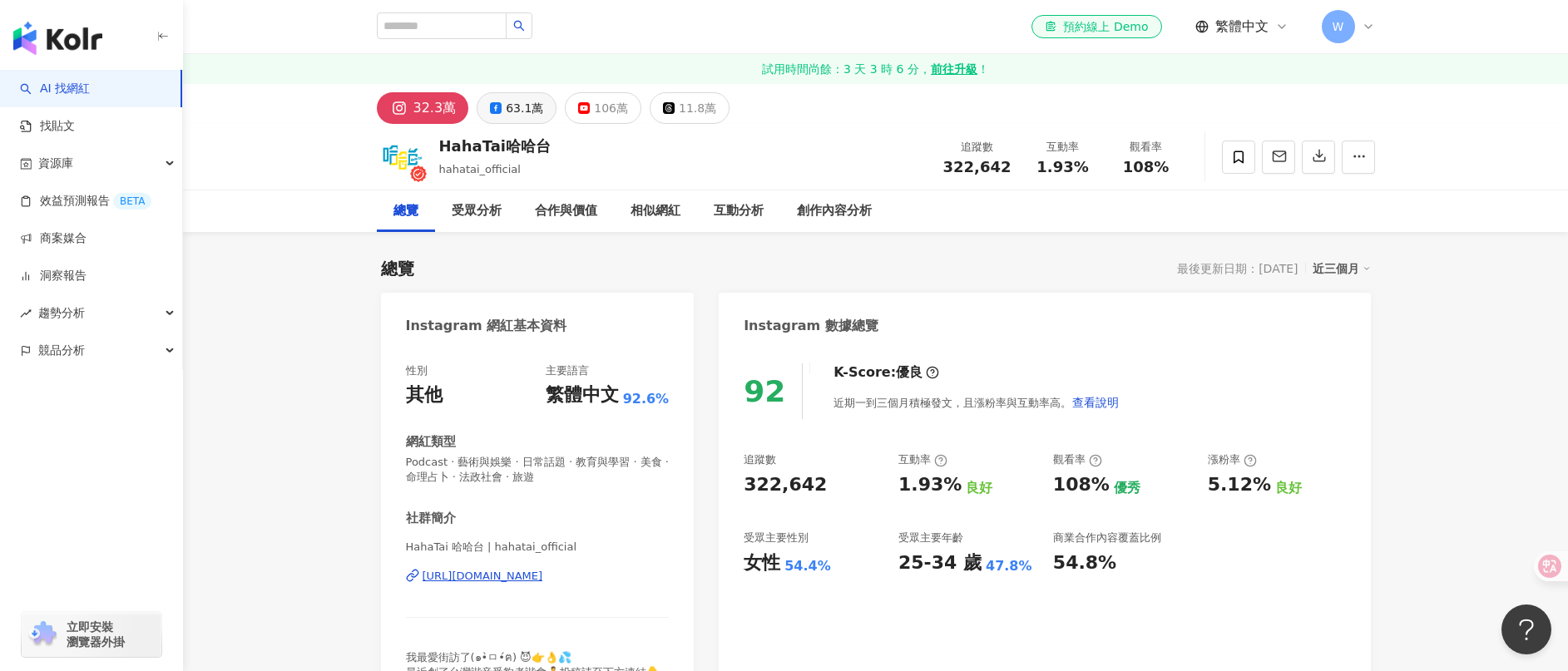
click at [506, 101] on div "63.1萬" at bounding box center [524, 108] width 38 height 24
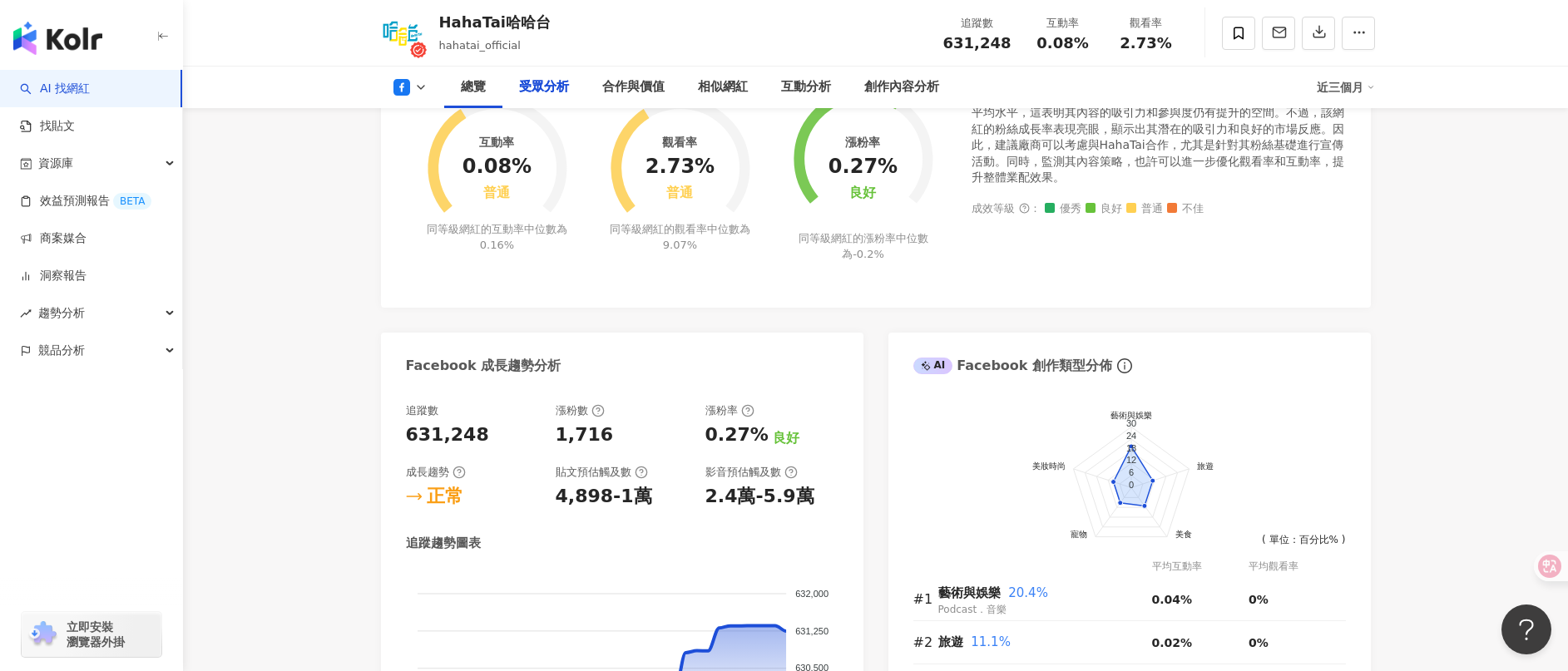
scroll to position [1497, 0]
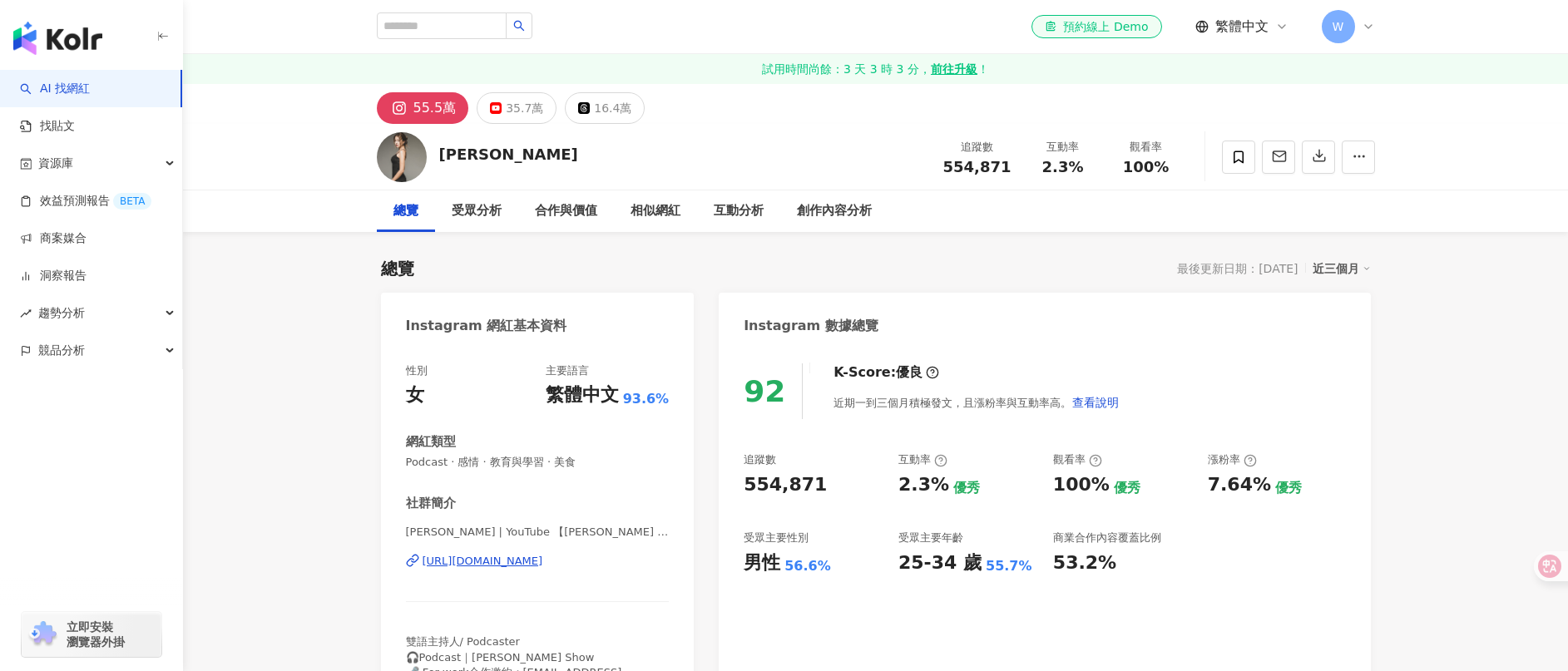
click at [536, 106] on div "35.7萬" at bounding box center [524, 108] width 38 height 24
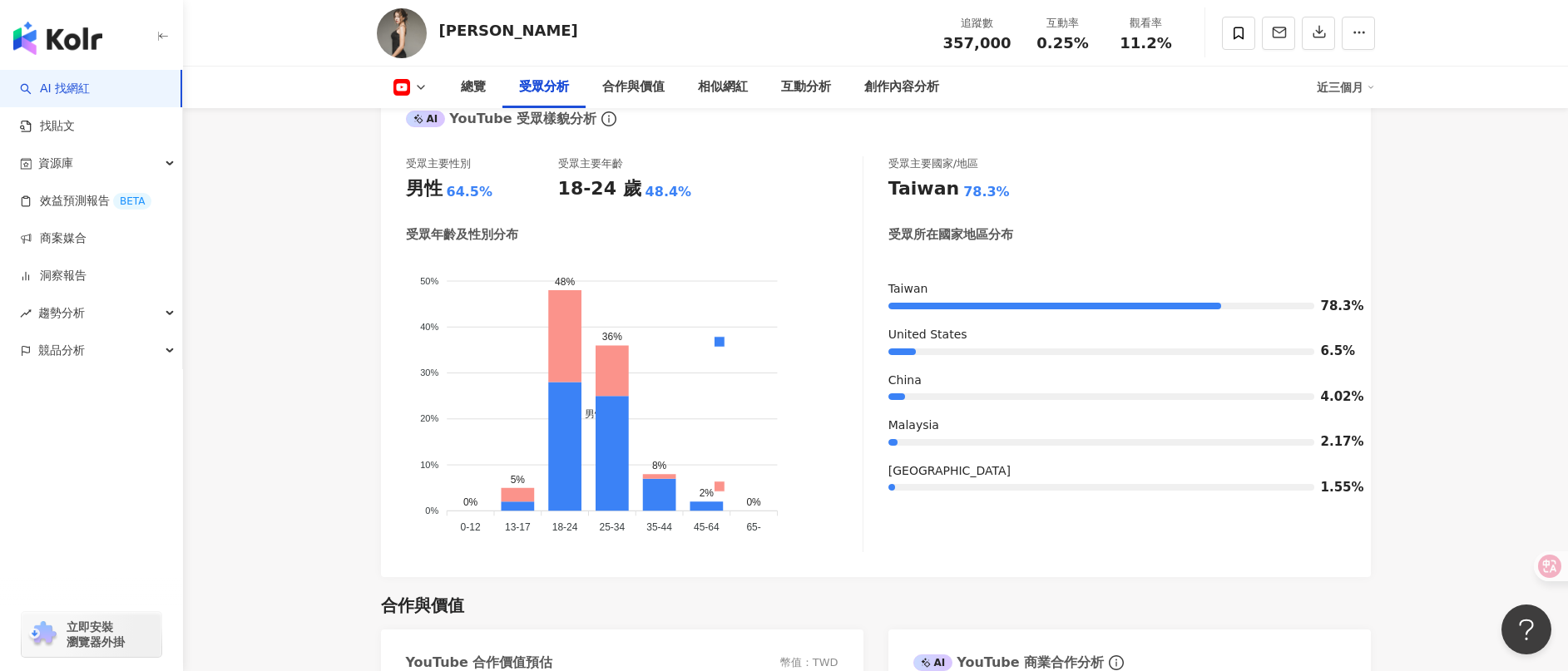
scroll to position [1373, 0]
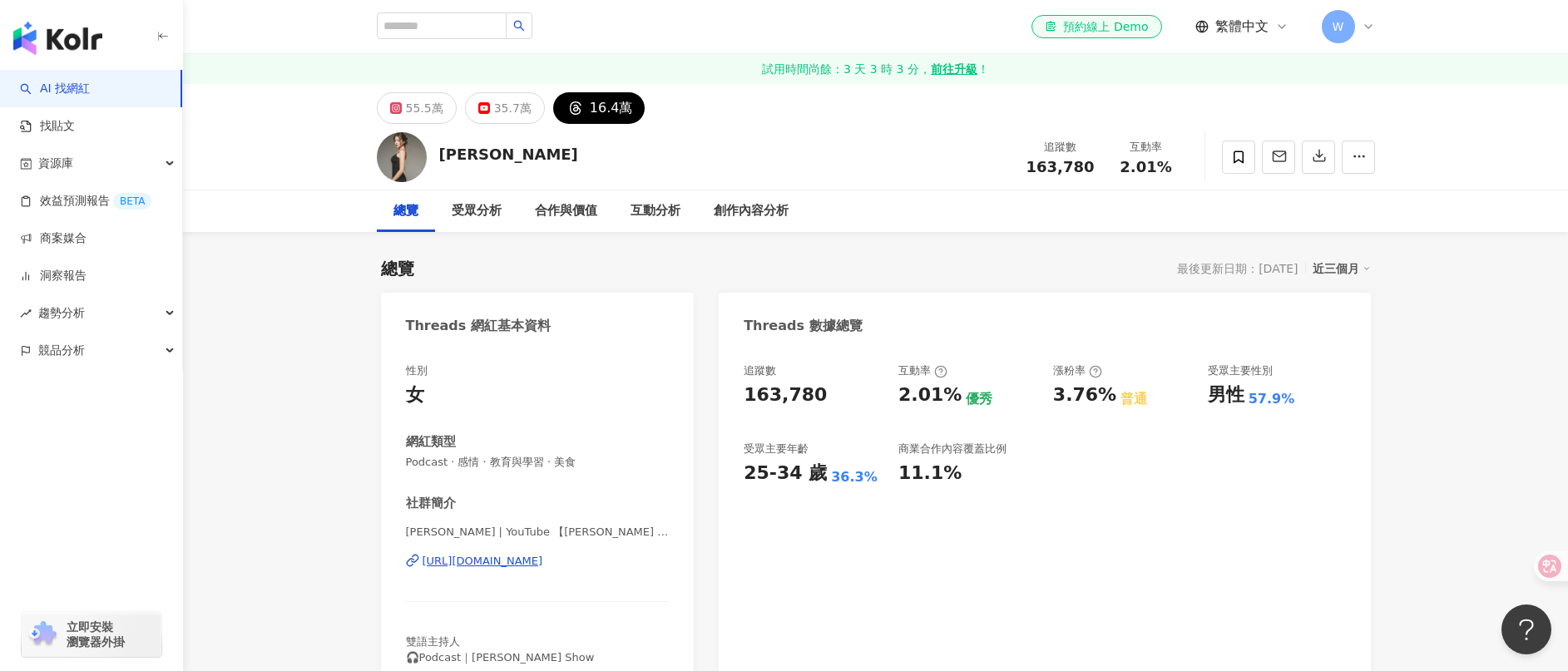
click at [503, 104] on div "35.7萬" at bounding box center [512, 108] width 38 height 24
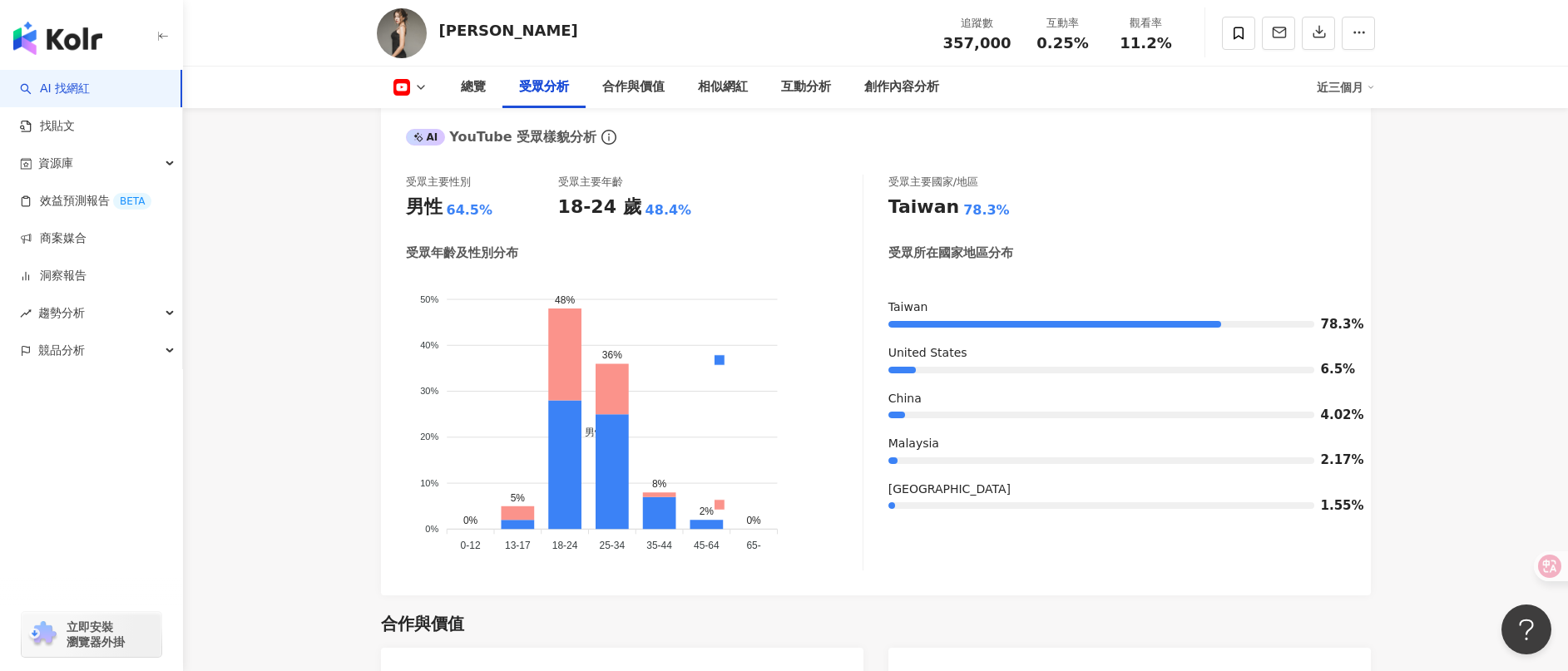
scroll to position [1446, 0]
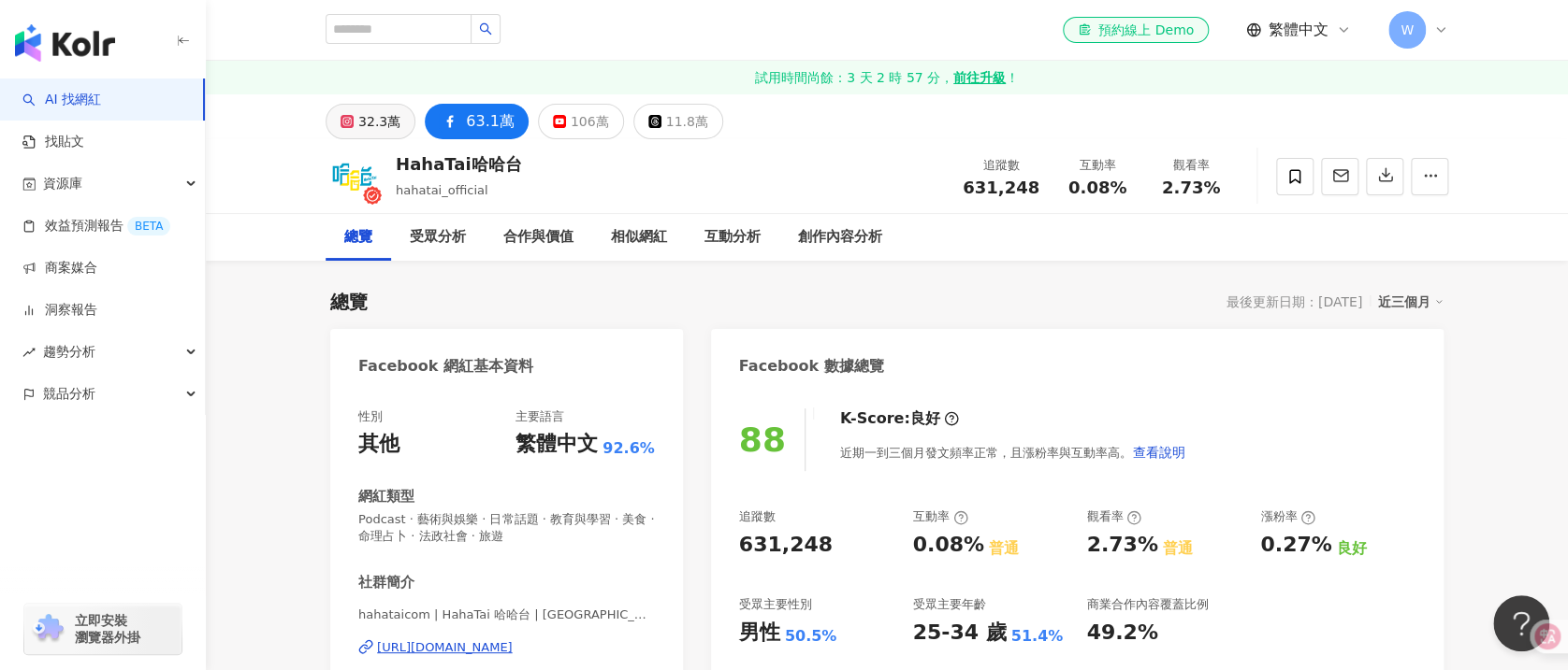
click at [382, 126] on div "32.3萬" at bounding box center [379, 122] width 42 height 26
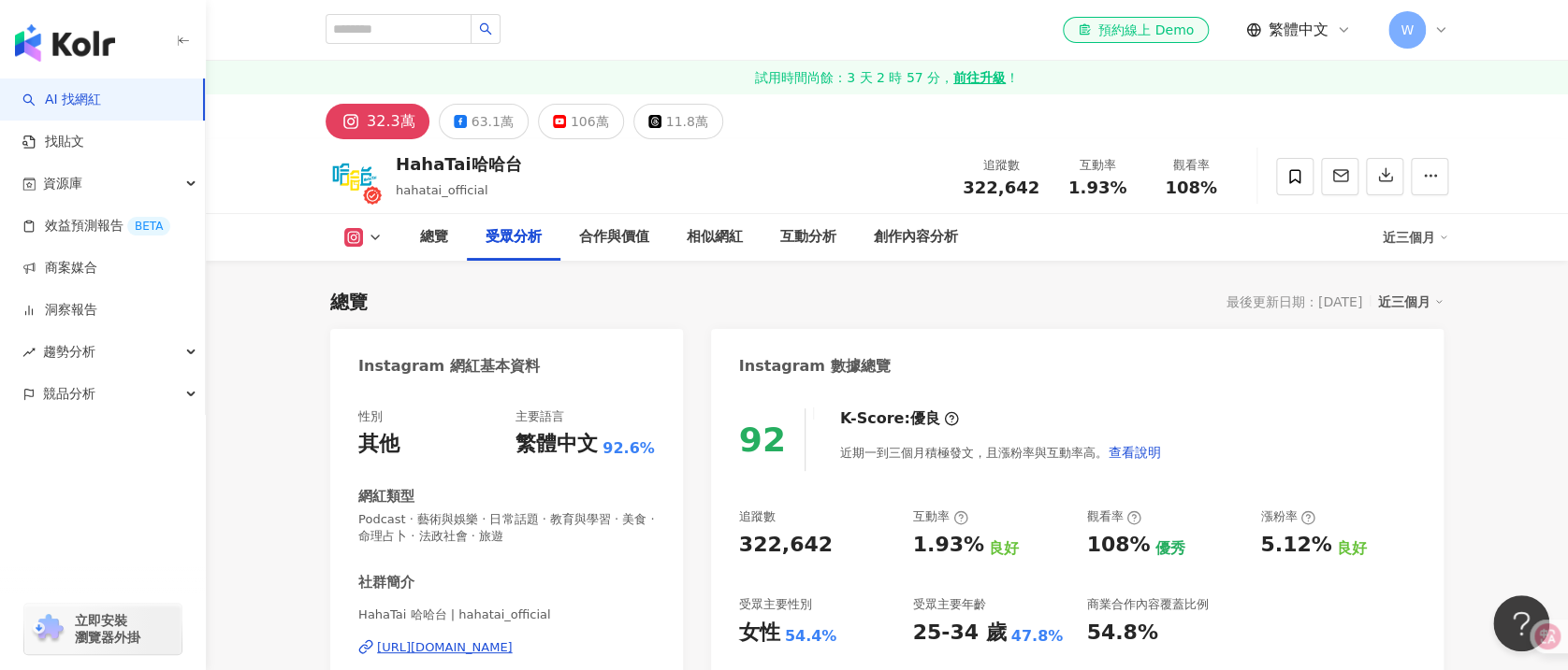
scroll to position [1745, 0]
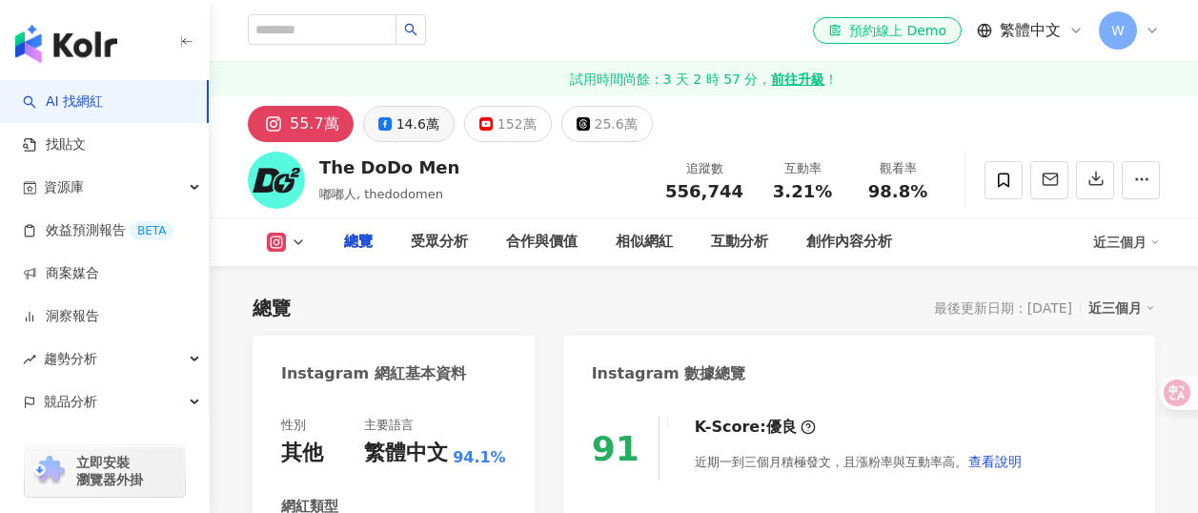
click at [455, 124] on button "14.6萬" at bounding box center [409, 124] width 92 height 36
click at [439, 124] on div "14.6萬" at bounding box center [418, 124] width 43 height 27
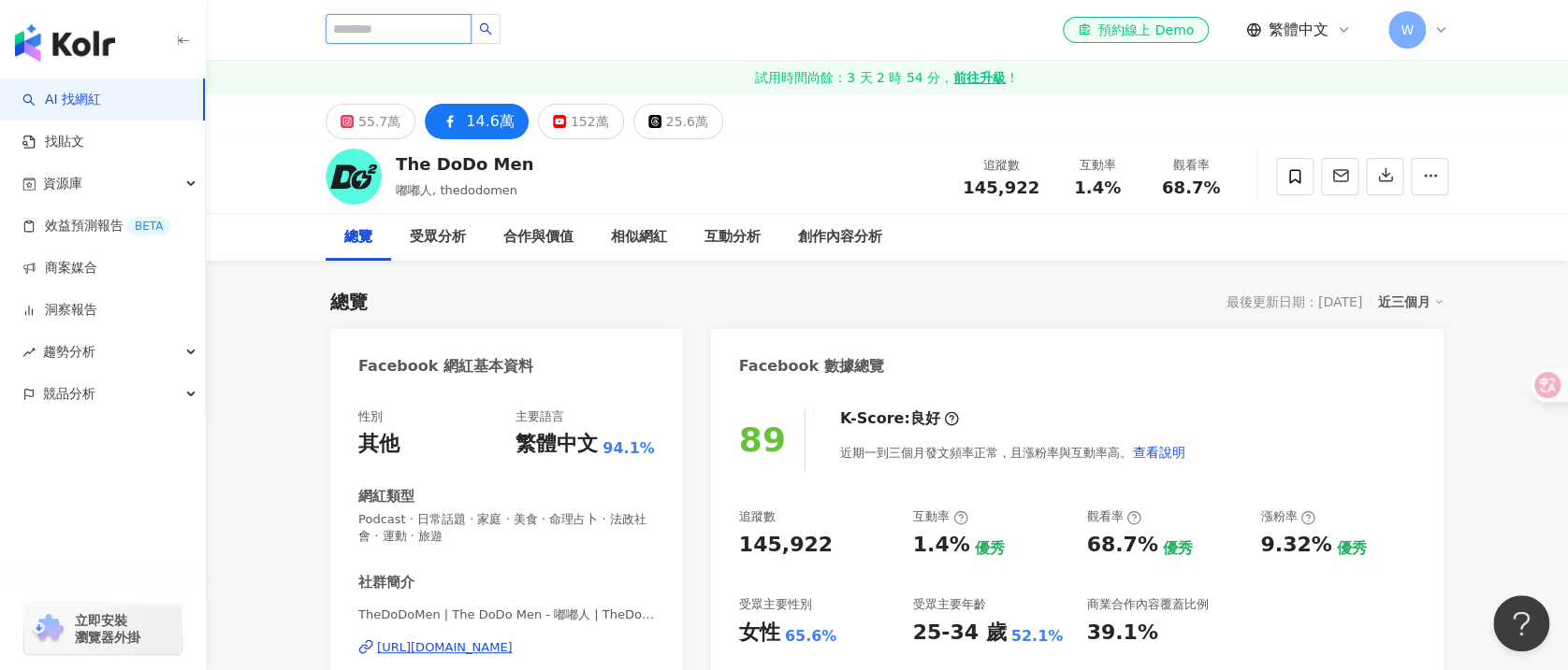
click at [428, 26] on input "search" at bounding box center [398, 28] width 146 height 30
type input "**"
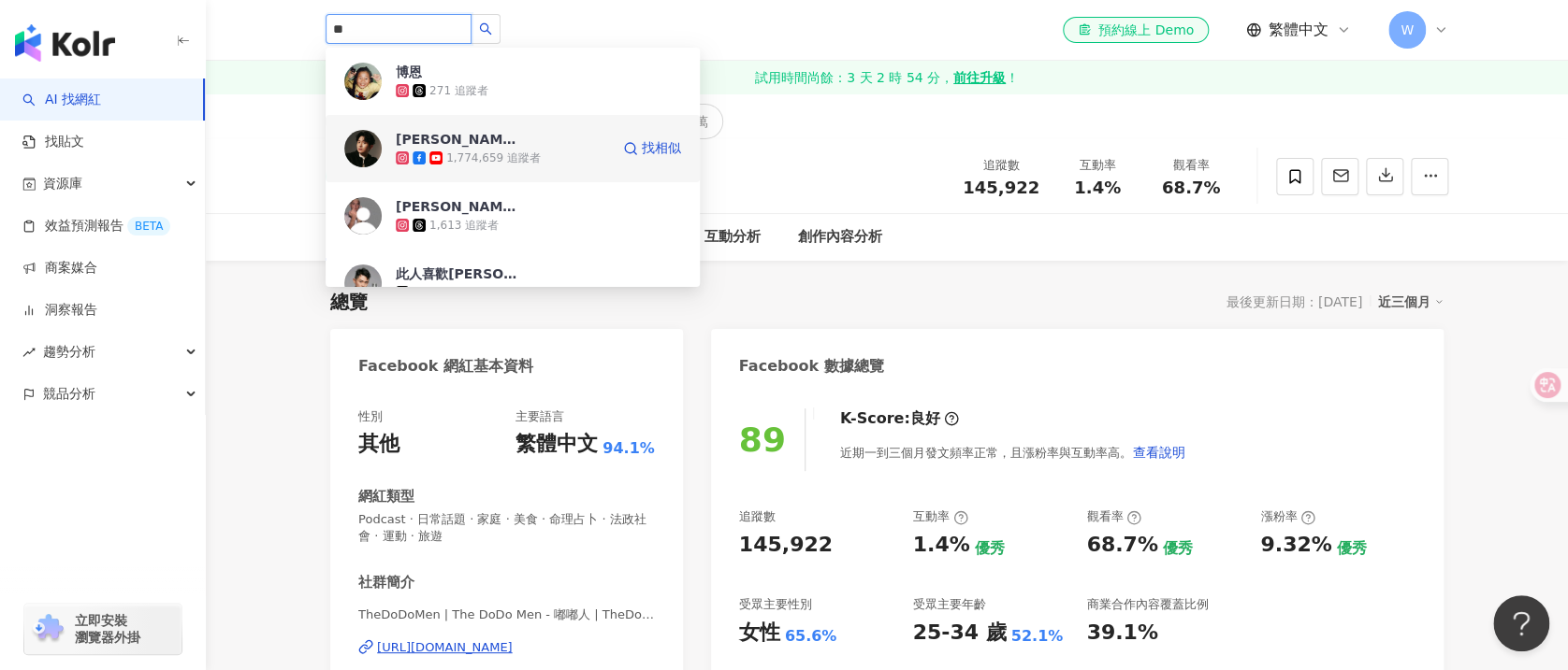
click at [526, 141] on div "曾博恩 1,774,659 追蹤者" at bounding box center [501, 148] width 213 height 37
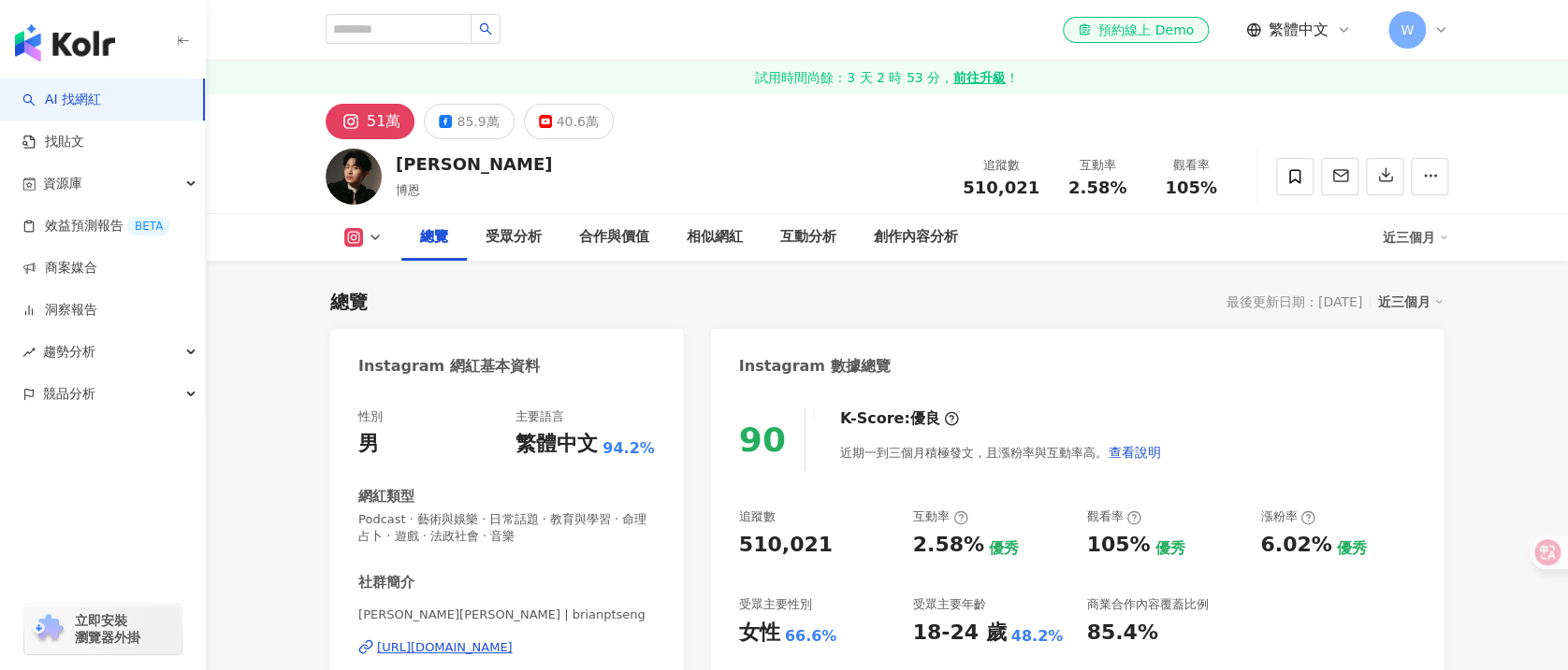
click at [475, 110] on div "85.9萬" at bounding box center [477, 122] width 42 height 26
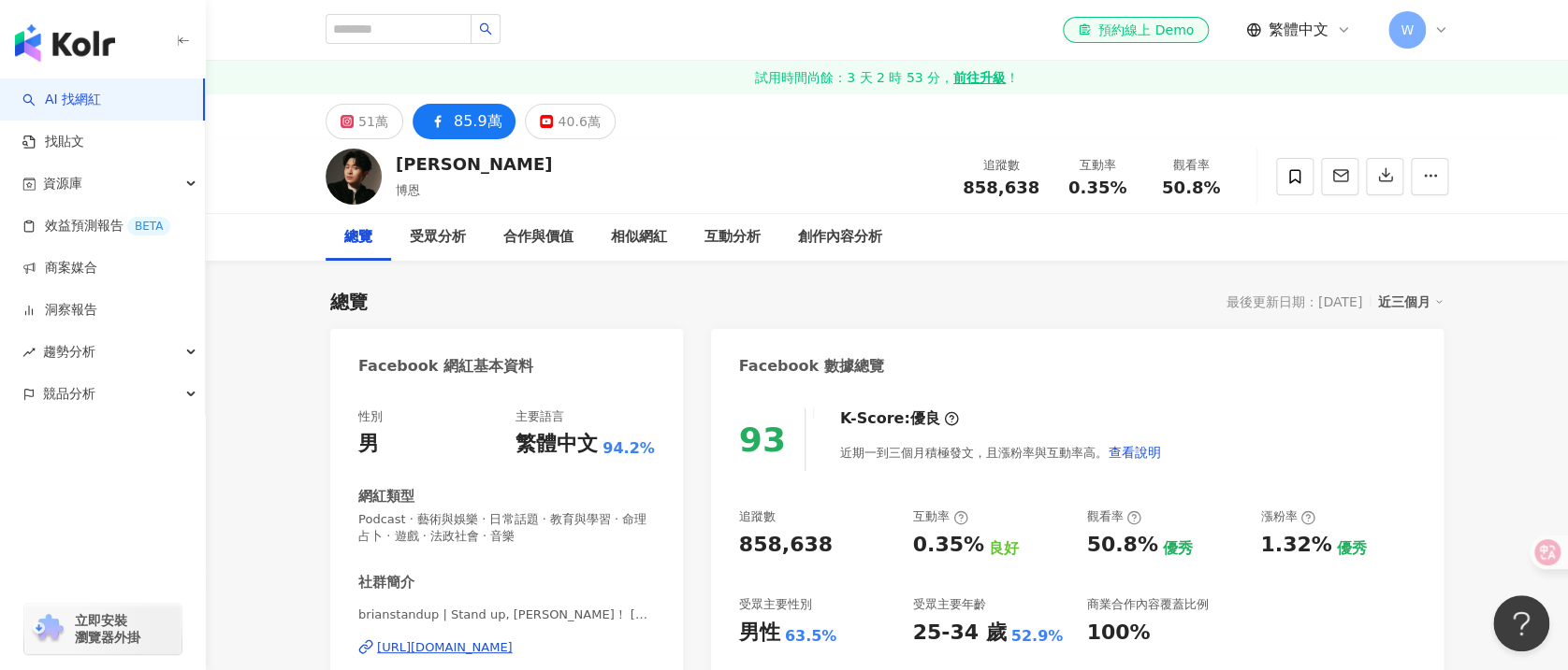
click at [457, 120] on div "85.9萬" at bounding box center [478, 122] width 49 height 26
click at [379, 127] on div "51萬" at bounding box center [373, 122] width 30 height 26
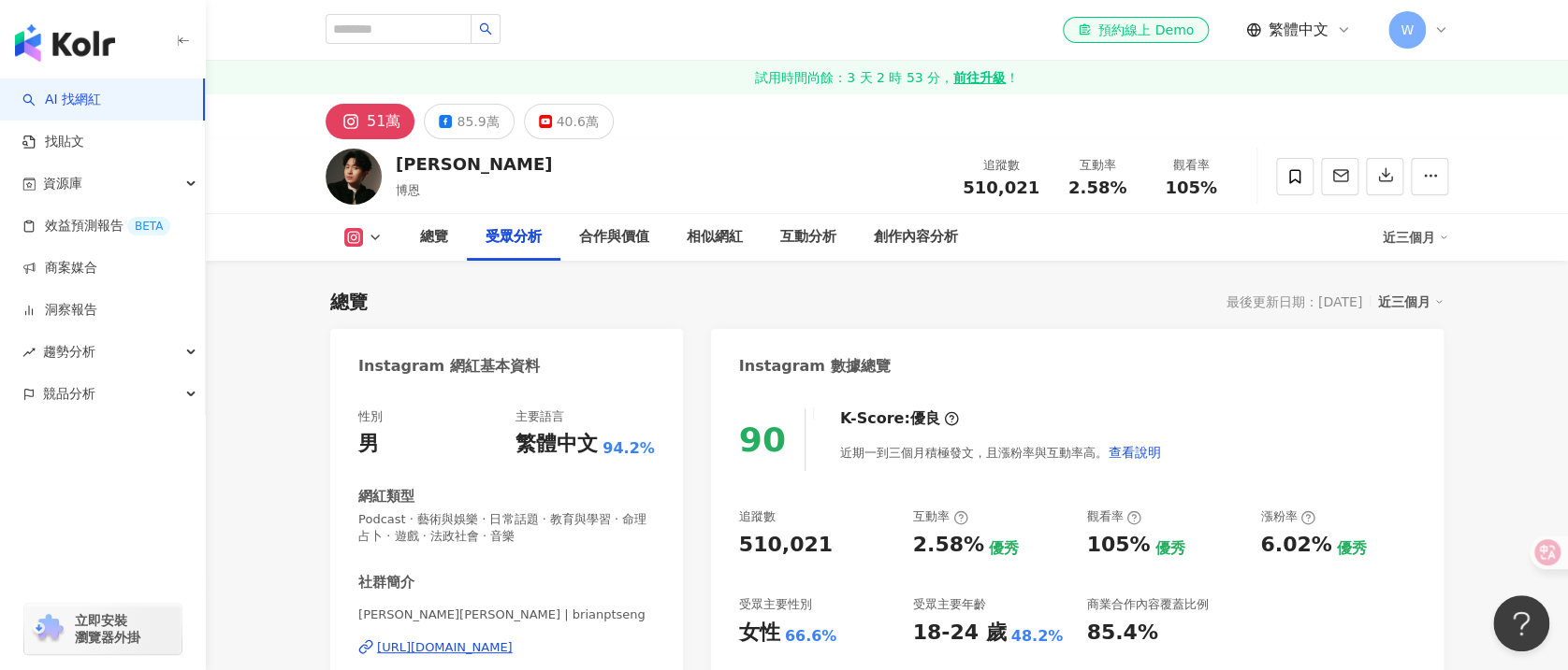
scroll to position [1745, 0]
